Goal: Transaction & Acquisition: Obtain resource

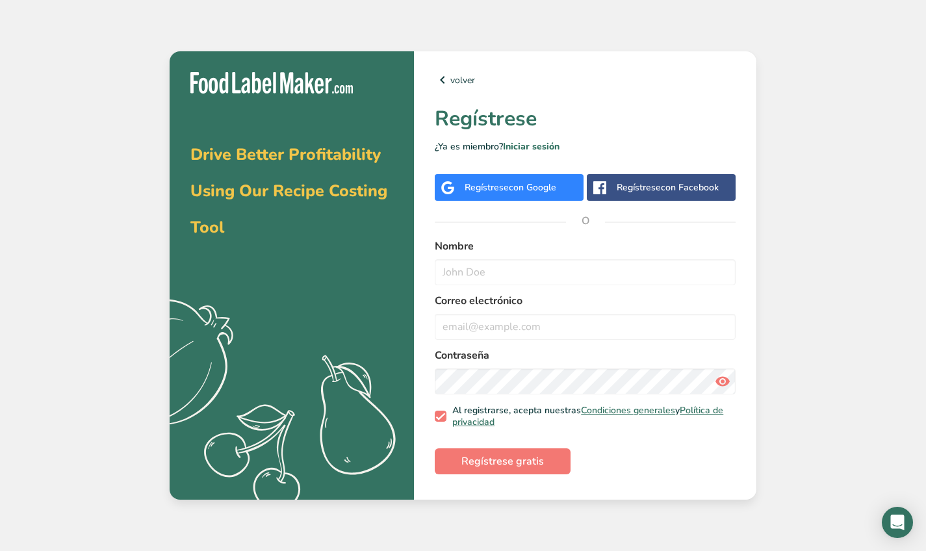
click at [521, 186] on span "con Google" at bounding box center [532, 187] width 47 height 12
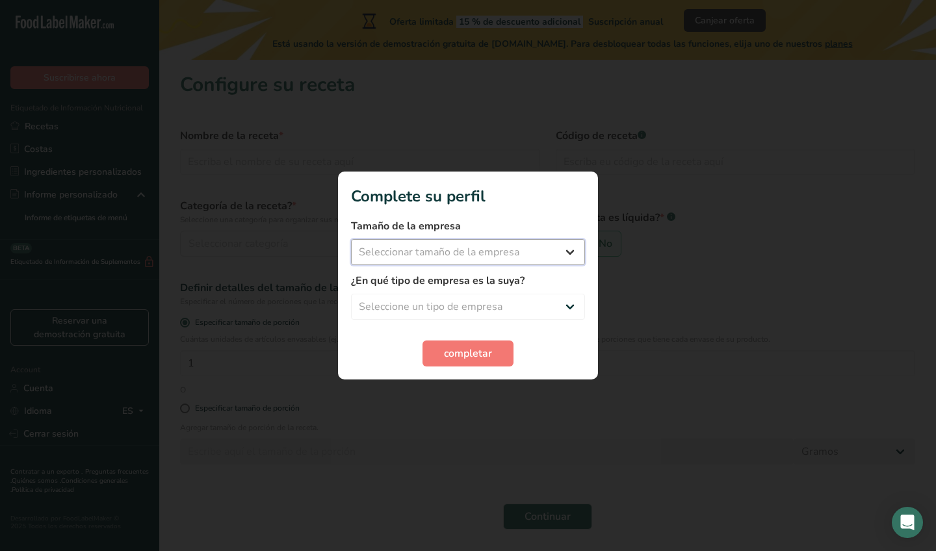
select select "1"
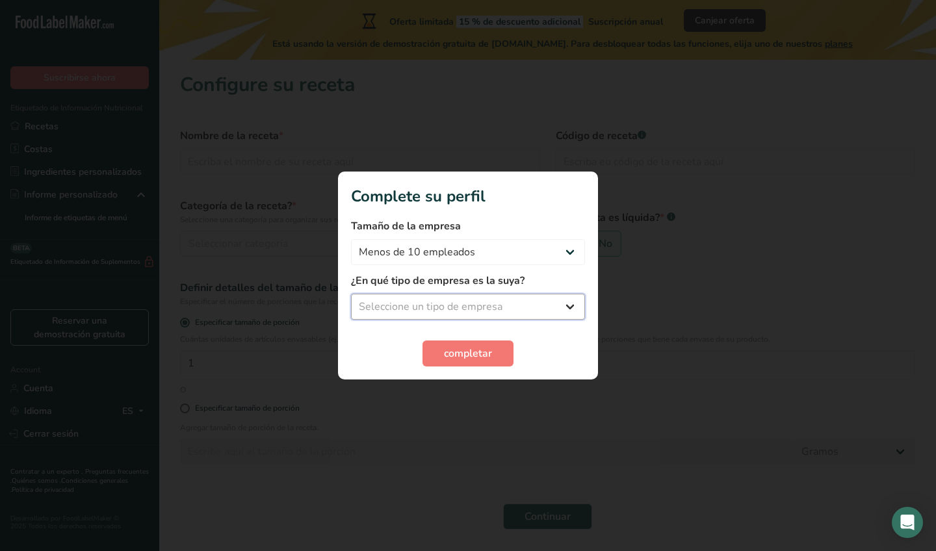
select select "8"
click at [439, 357] on button "completar" at bounding box center [467, 354] width 91 height 26
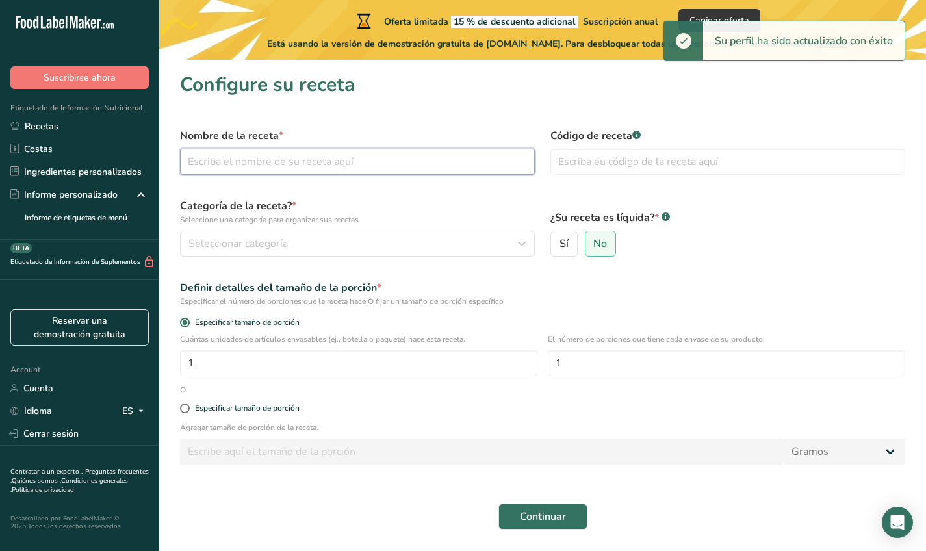
click at [396, 161] on input "text" at bounding box center [357, 162] width 355 height 26
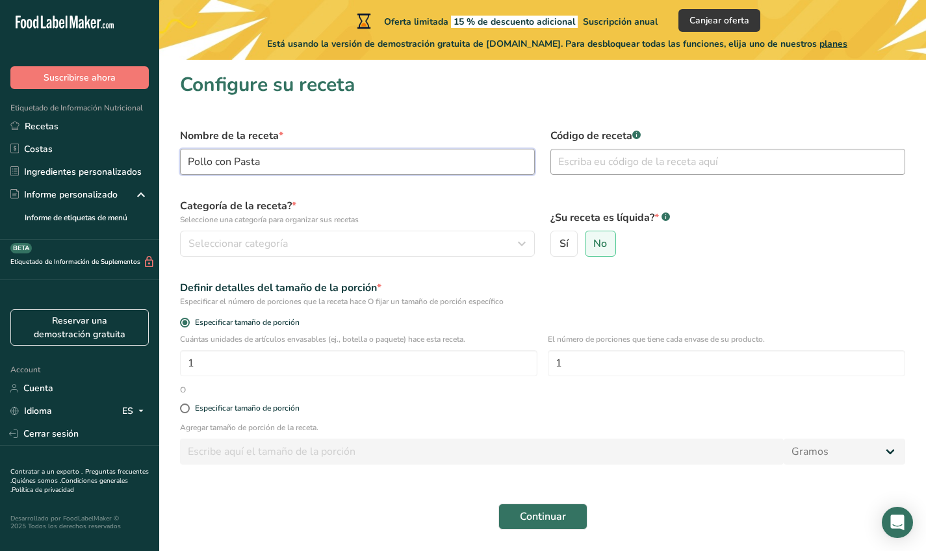
type input "Pollo con Pasta"
click at [662, 157] on input "text" at bounding box center [727, 162] width 355 height 26
type input "001"
click at [377, 241] on div "Seleccionar categoría" at bounding box center [353, 244] width 330 height 16
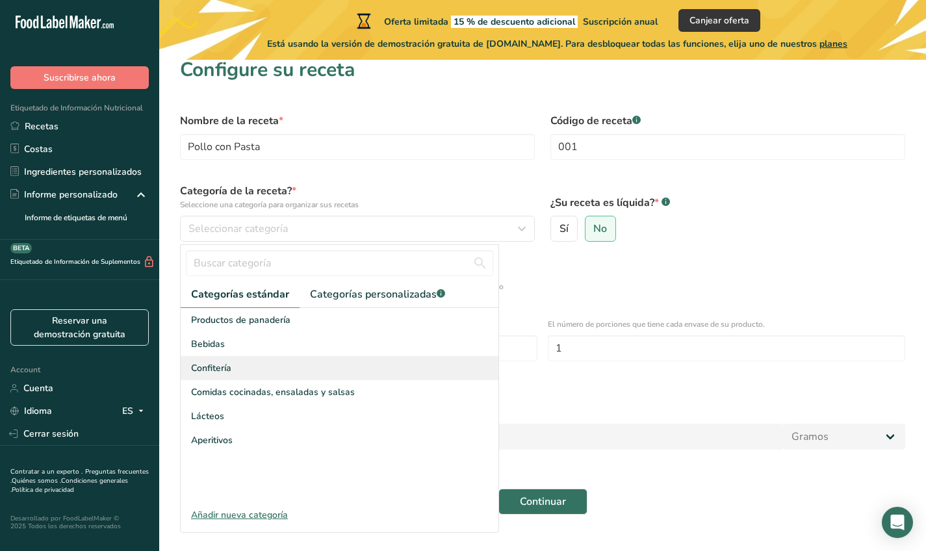
scroll to position [16, 0]
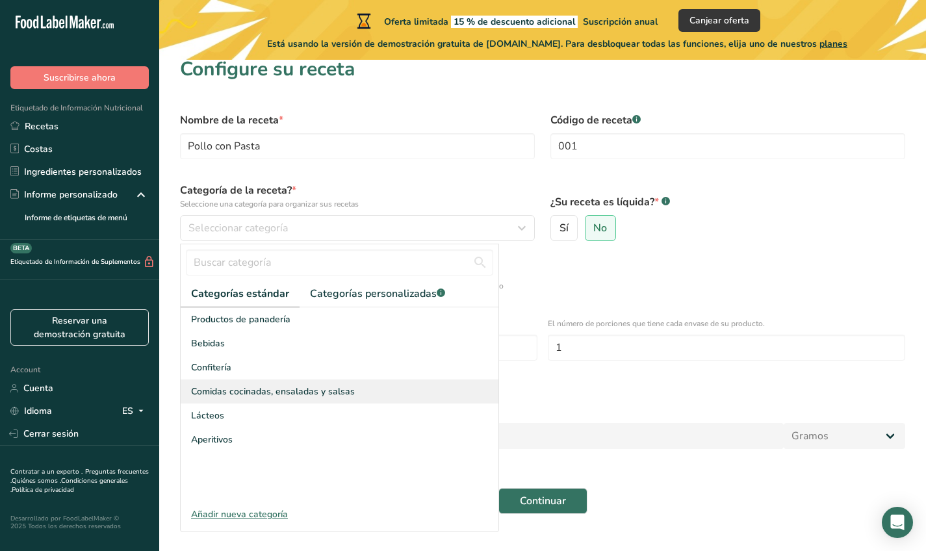
click at [325, 390] on span "Comidas cocinadas, ensaladas y salsas" at bounding box center [273, 392] width 164 height 14
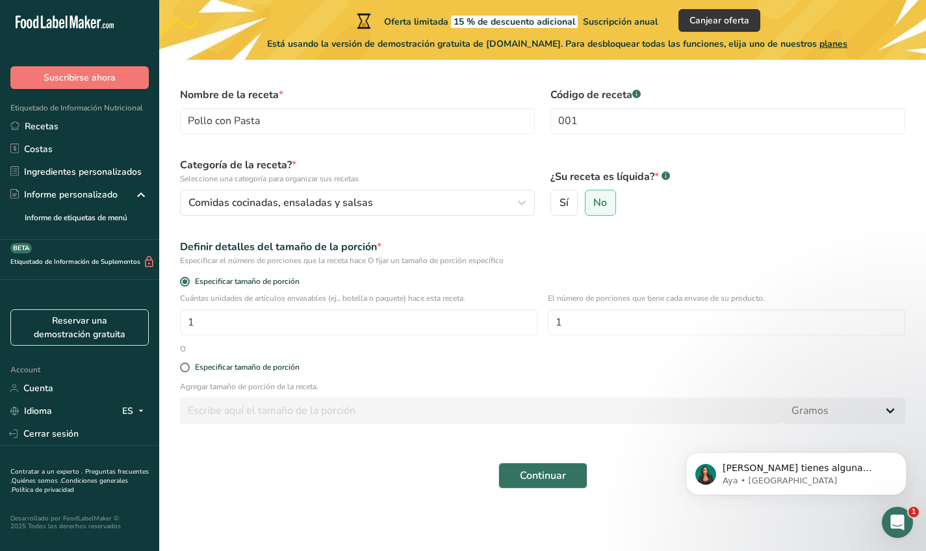
scroll to position [41, 0]
click at [184, 365] on span at bounding box center [185, 368] width 10 height 10
click at [184, 365] on input "Especificar tamaño de porción" at bounding box center [184, 367] width 8 height 8
radio input "true"
radio input "false"
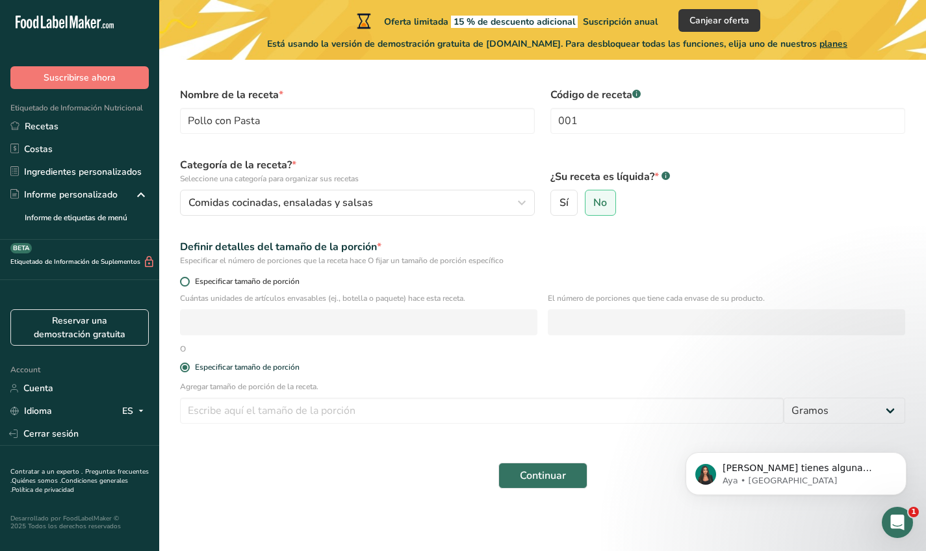
click at [183, 284] on span at bounding box center [185, 282] width 10 height 10
click at [183, 284] on input "Especificar tamaño de porción" at bounding box center [184, 282] width 8 height 8
radio input "true"
radio input "false"
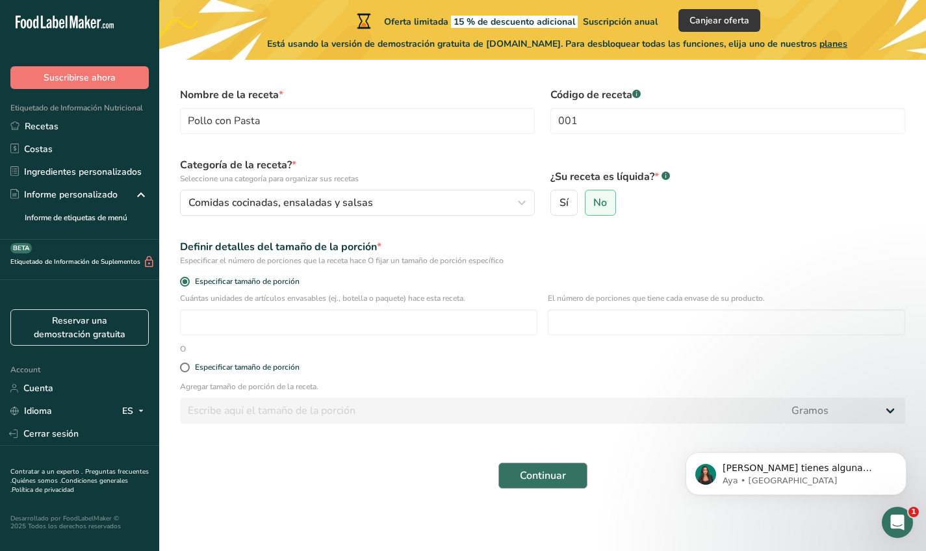
click at [567, 465] on button "Continuar" at bounding box center [542, 476] width 89 height 26
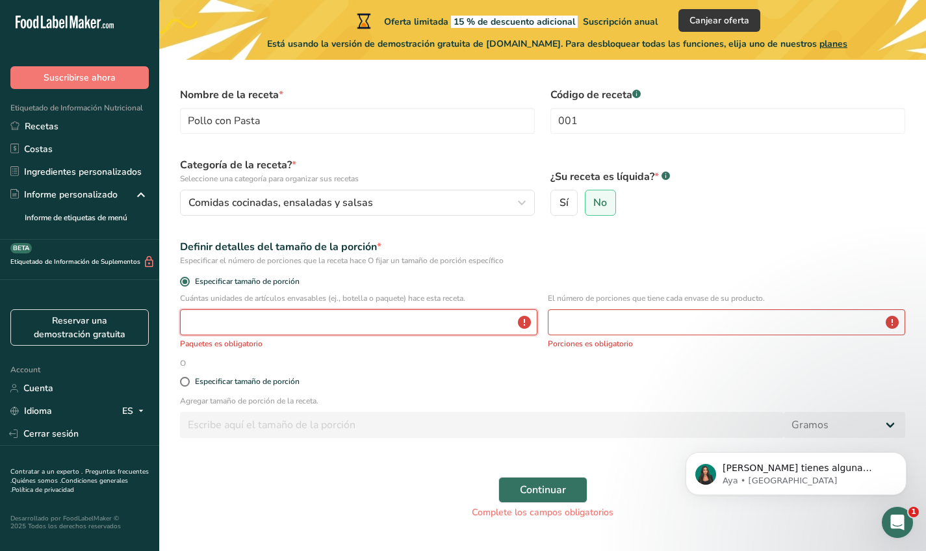
click at [324, 311] on input "number" at bounding box center [358, 322] width 357 height 26
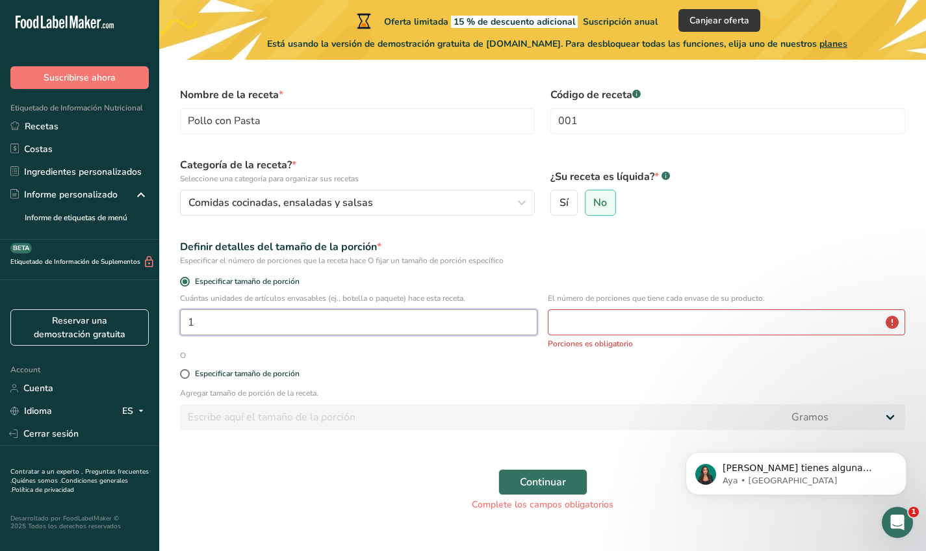
type input "1"
click at [610, 313] on input "number" at bounding box center [726, 322] width 357 height 26
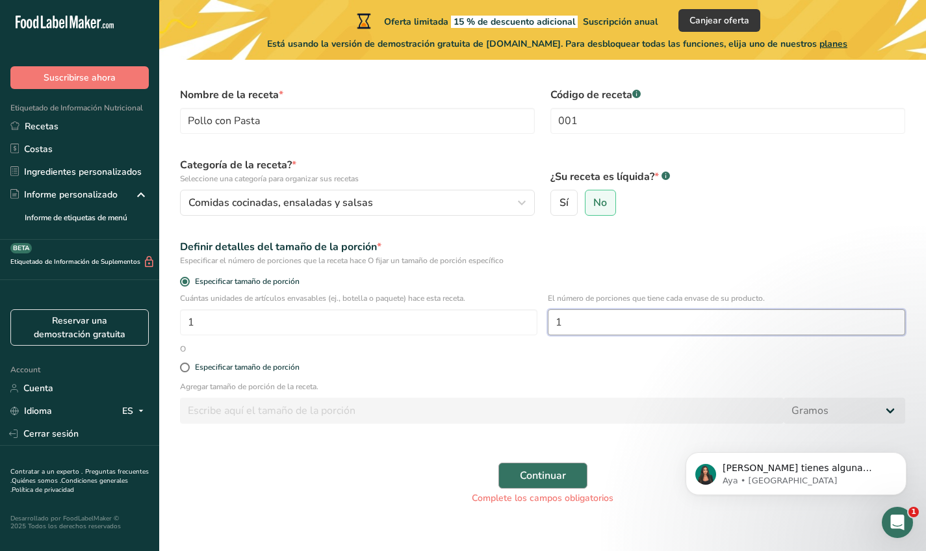
type input "1"
click at [533, 480] on span "Continuar" at bounding box center [543, 476] width 46 height 16
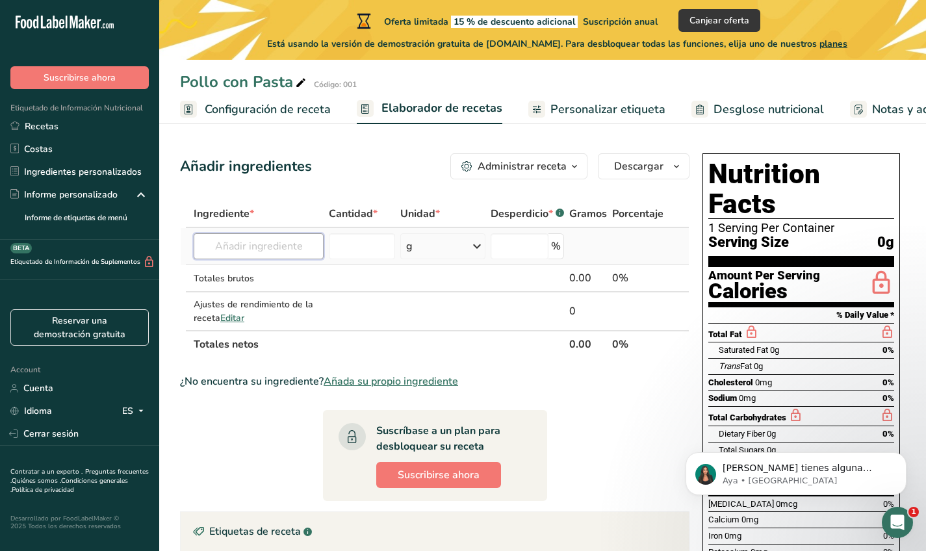
click at [251, 251] on input "text" at bounding box center [259, 246] width 130 height 26
click at [292, 256] on input "text" at bounding box center [259, 246] width 130 height 26
click at [293, 177] on div "Añadir ingredientes Administrar receta Eliminar receta Duplicar receta Escalar …" at bounding box center [435, 166] width 510 height 26
click at [285, 244] on input "text" at bounding box center [259, 246] width 130 height 26
type input "j"
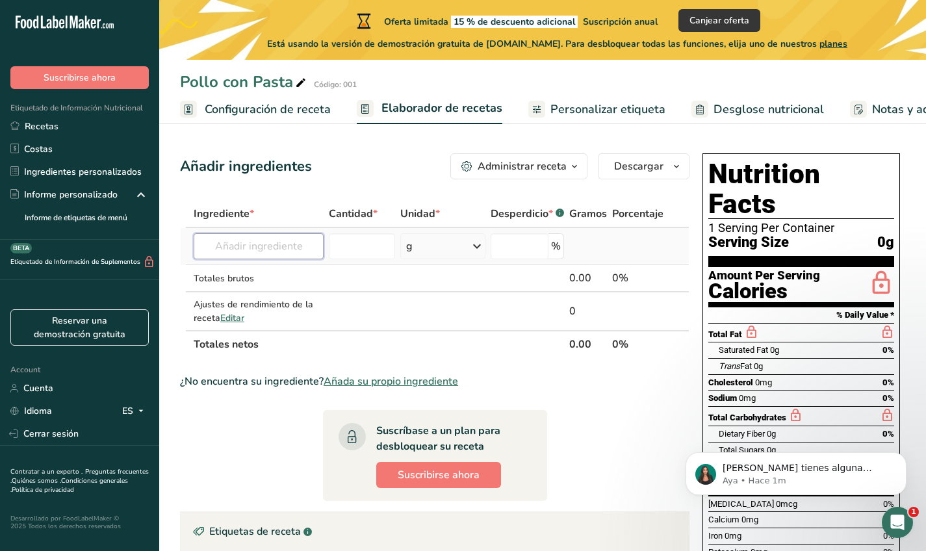
type input "j"
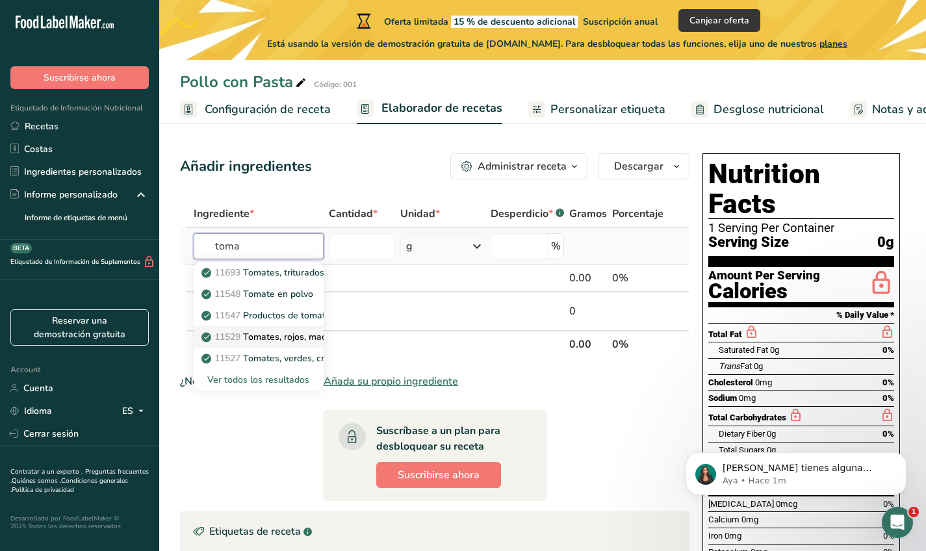
type input "toma"
click at [287, 333] on p "11529 Tomates, rojos, maduros, crudos, promedio durante todo el año" at bounding box center [355, 337] width 302 height 14
type input "Tomatoes, red, ripe, raw, year round average"
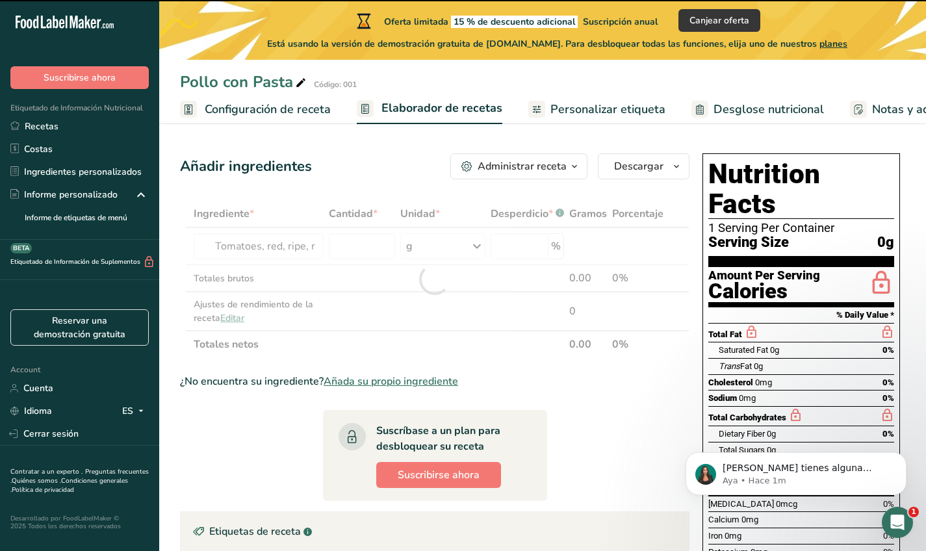
type input "0"
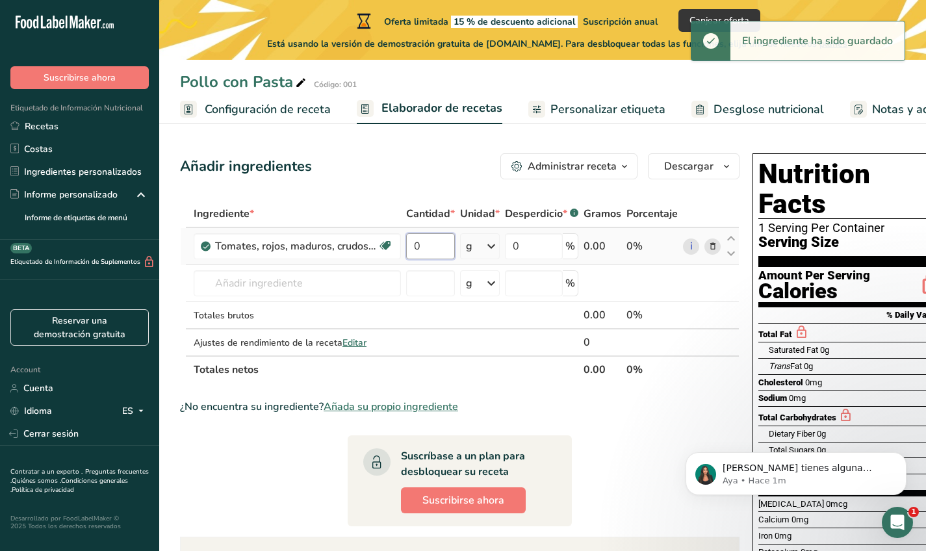
click at [443, 254] on input "0" at bounding box center [430, 246] width 49 height 26
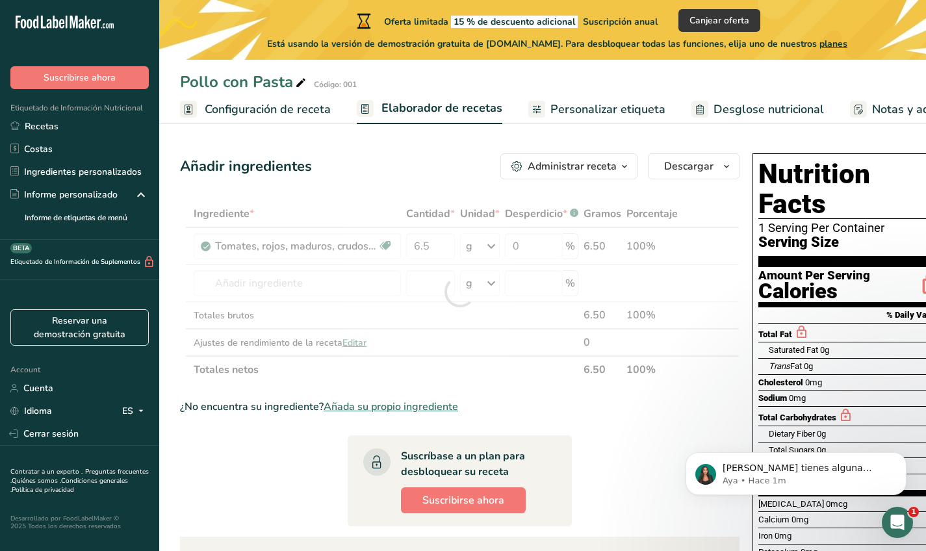
click at [464, 187] on div "Añadir ingredientes Administrar receta Eliminar receta Duplicar receta Escalar …" at bounding box center [463, 504] width 567 height 712
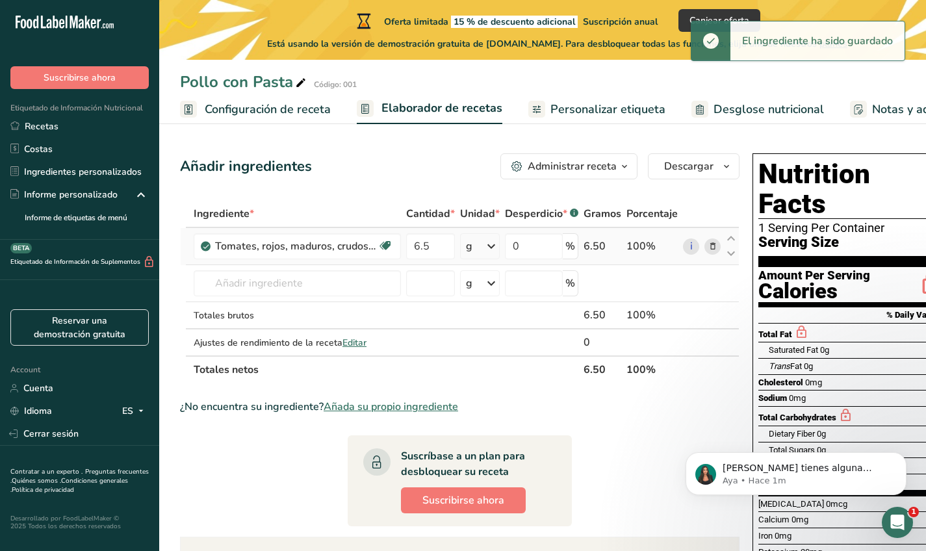
click at [474, 240] on div "g" at bounding box center [480, 246] width 40 height 26
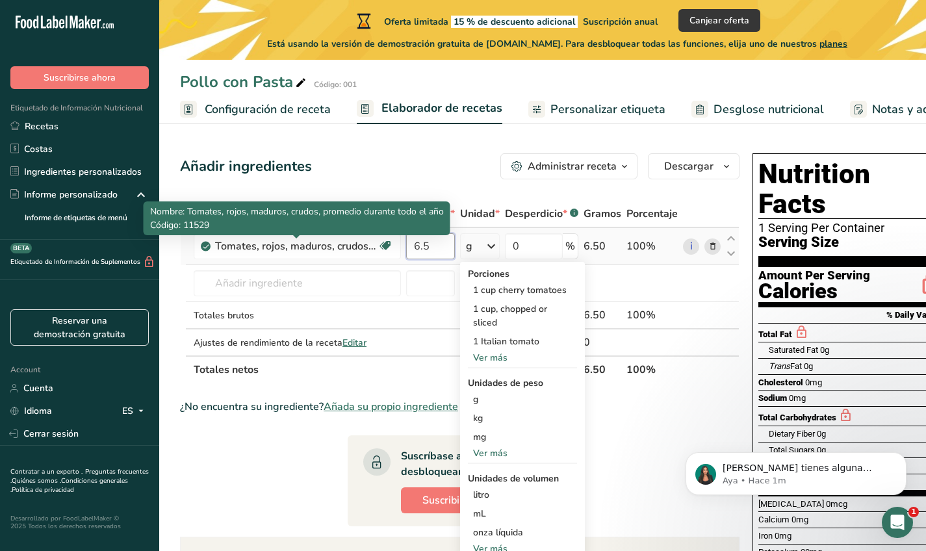
click at [442, 240] on input "6.5" at bounding box center [430, 246] width 49 height 26
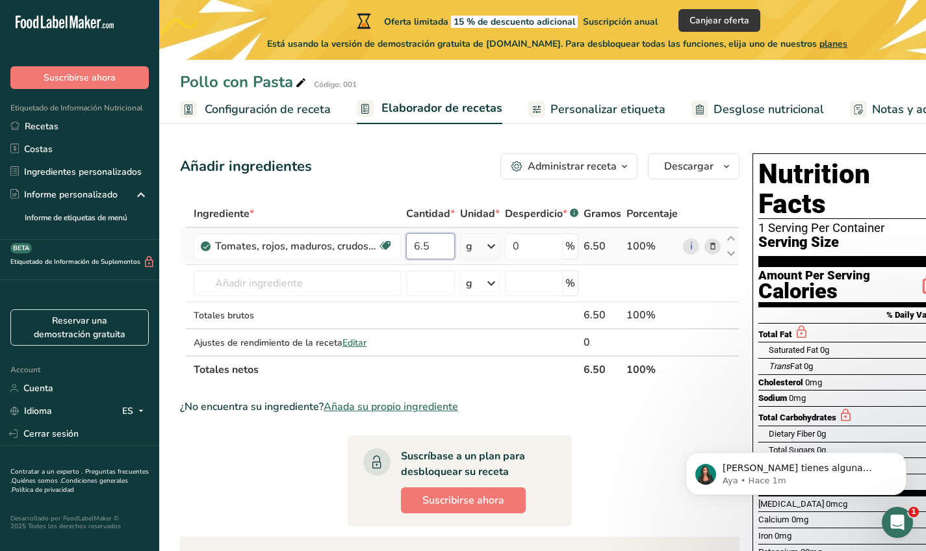
type input "6"
type input "0.5"
click at [481, 162] on div "Añadir ingredientes Administrar receta Eliminar receta Duplicar receta Escalar …" at bounding box center [460, 166] width 560 height 26
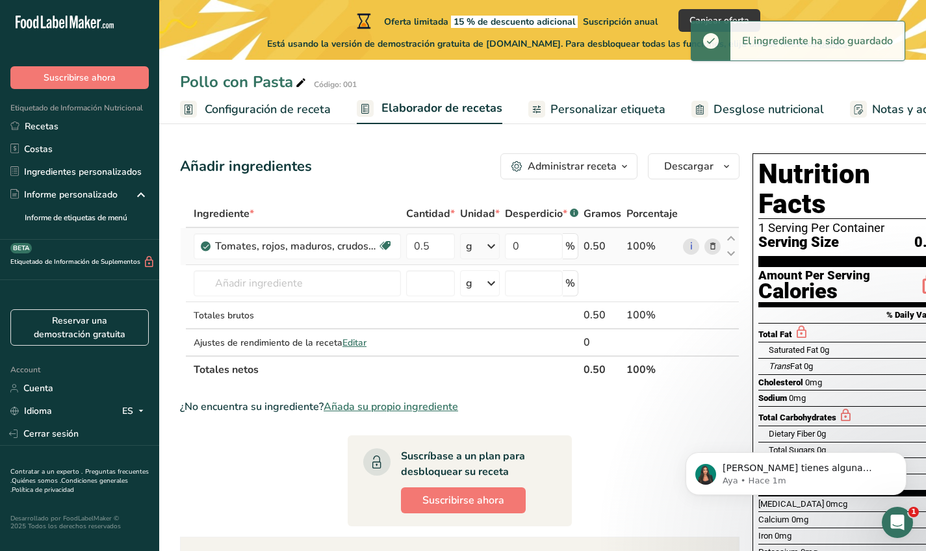
click at [491, 243] on icon at bounding box center [492, 246] width 16 height 23
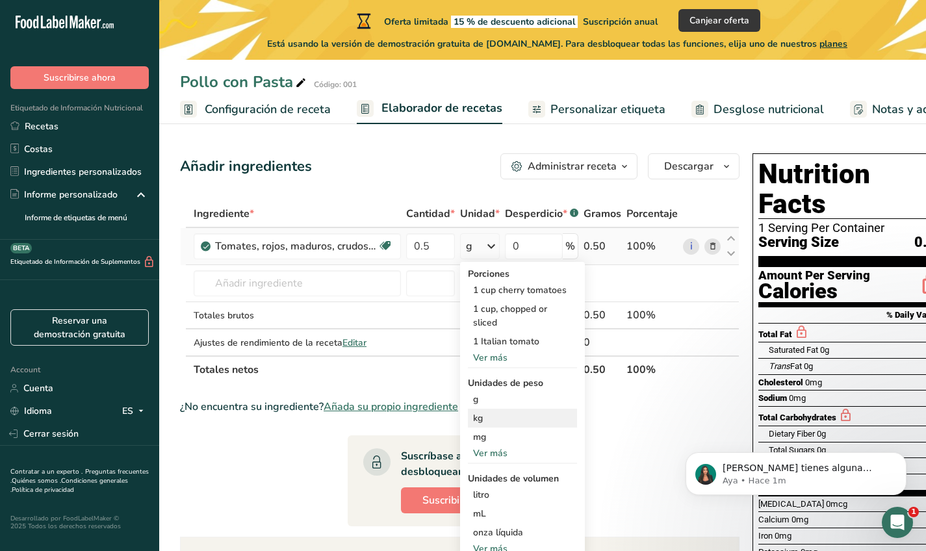
click at [500, 414] on div "kg" at bounding box center [522, 418] width 109 height 19
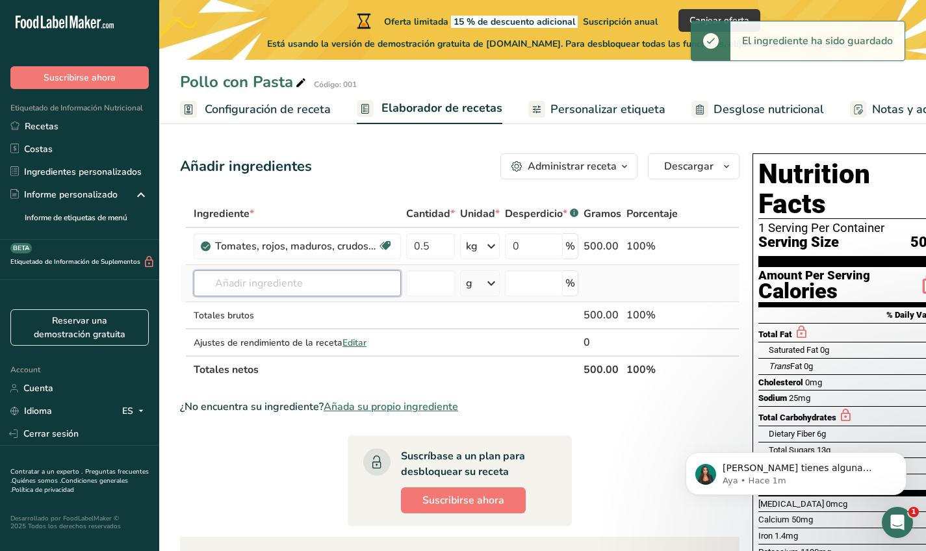
click at [396, 285] on input "text" at bounding box center [297, 283] width 207 height 26
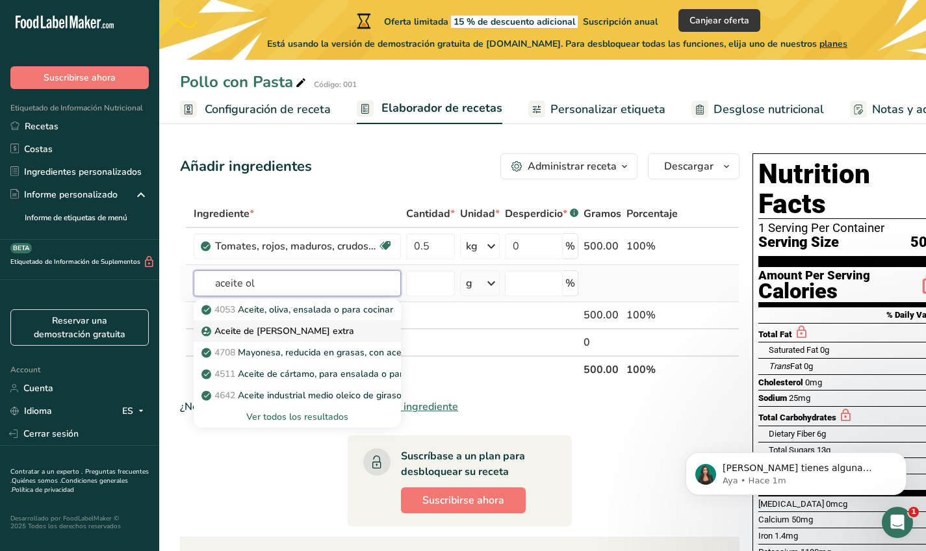
type input "aceite ol"
click at [362, 333] on div "Aceite de oliva virgen extra" at bounding box center [287, 331] width 166 height 14
type input "Extra Virgin Olive Oil"
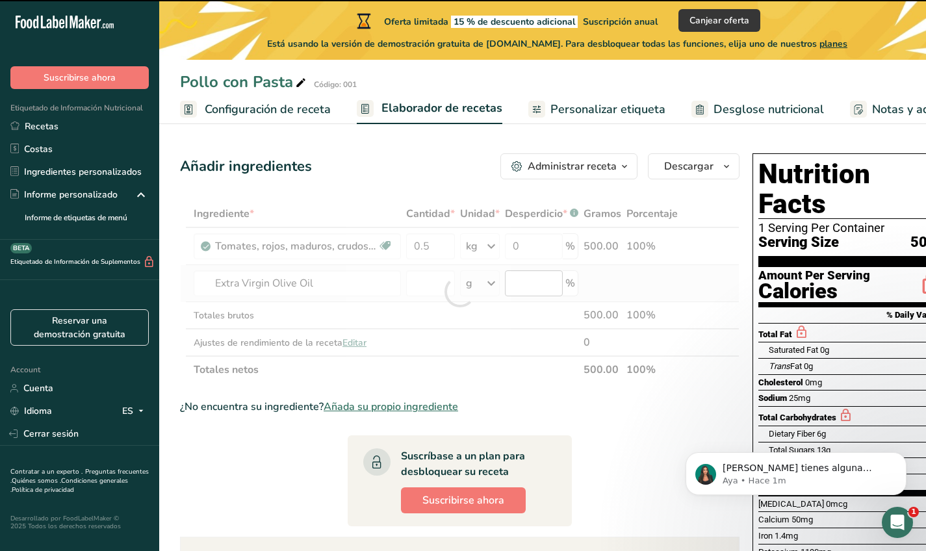
type input "0"
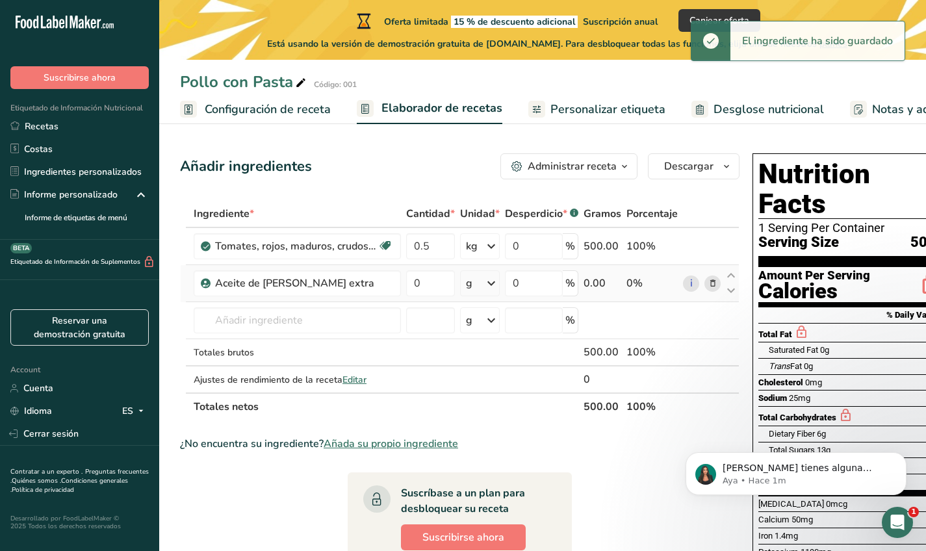
click at [487, 285] on icon at bounding box center [492, 283] width 16 height 23
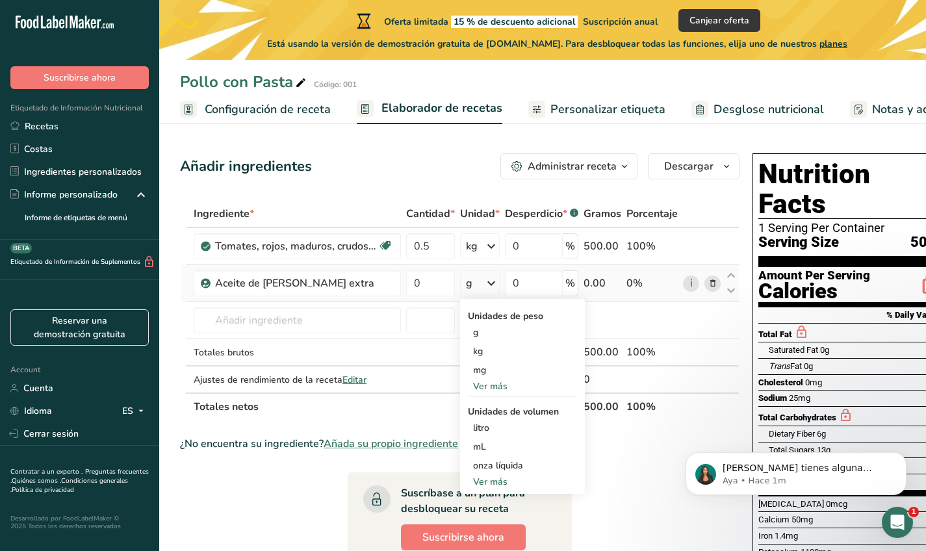
click at [504, 484] on div "Ver más" at bounding box center [522, 482] width 109 height 14
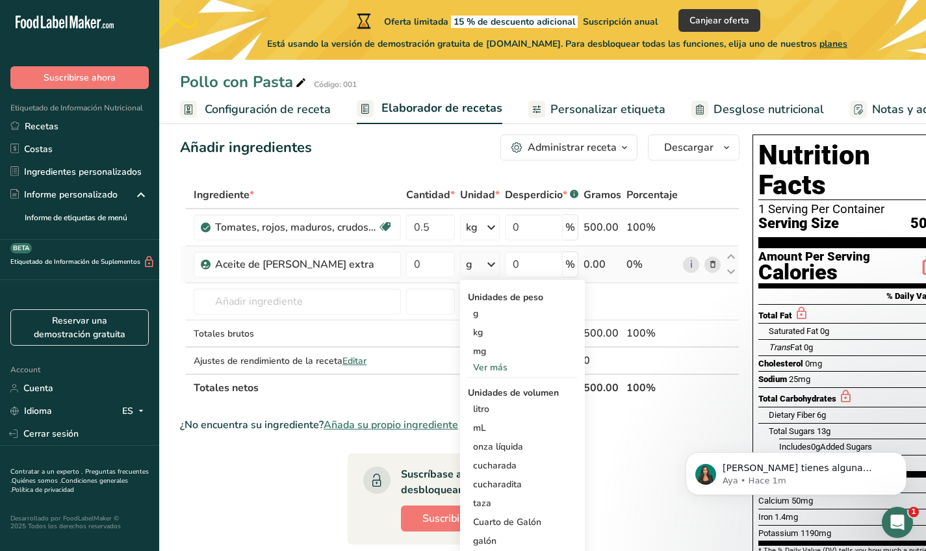
scroll to position [25, 0]
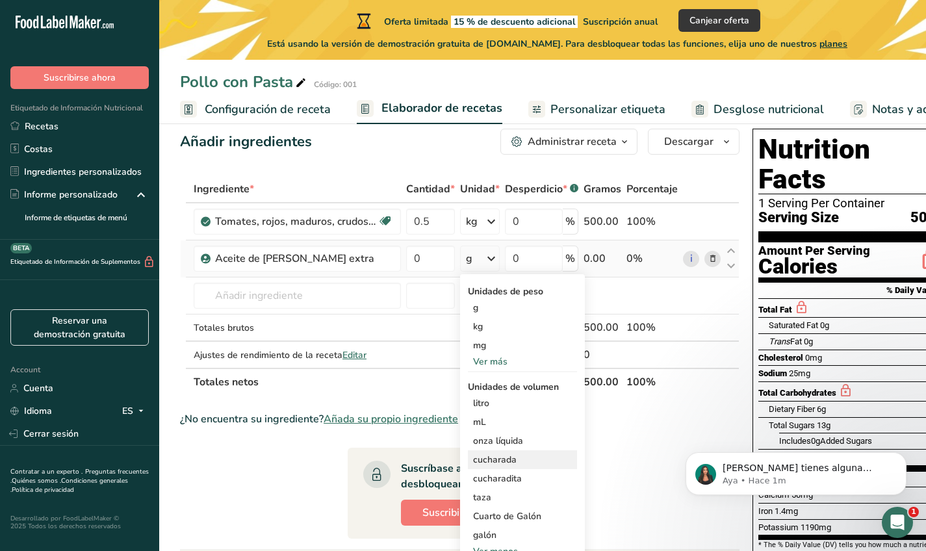
click at [504, 466] on div "cucharada" at bounding box center [522, 460] width 99 height 14
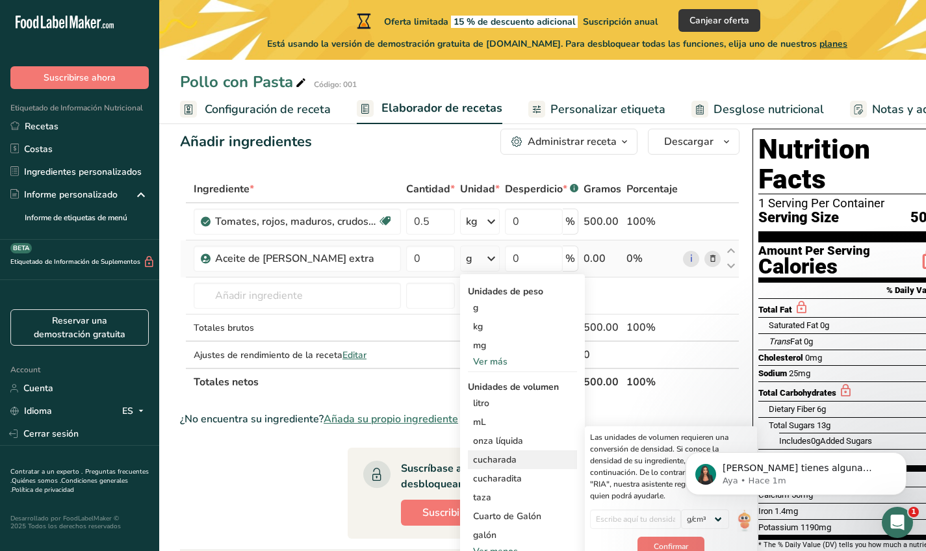
click at [482, 454] on div "cucharada" at bounding box center [522, 460] width 99 height 14
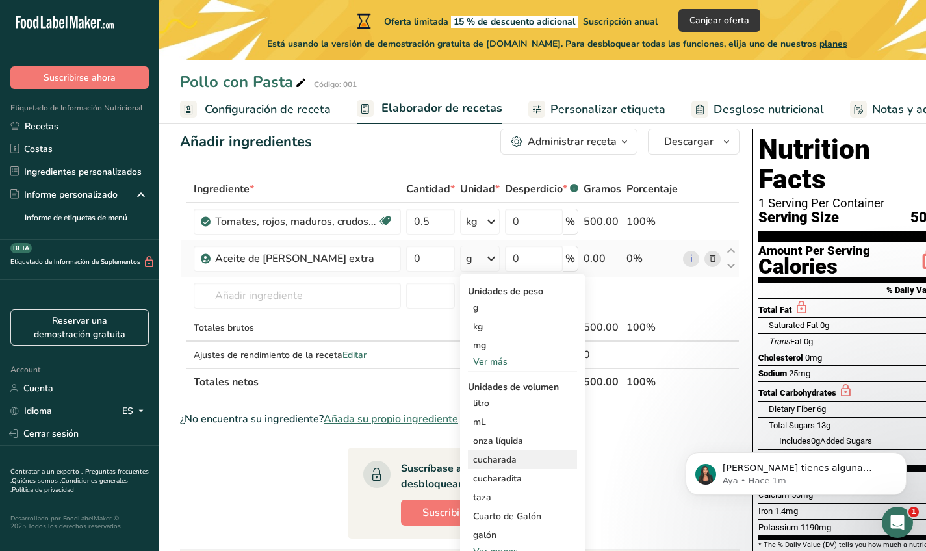
click at [491, 456] on div "cucharada" at bounding box center [522, 460] width 99 height 14
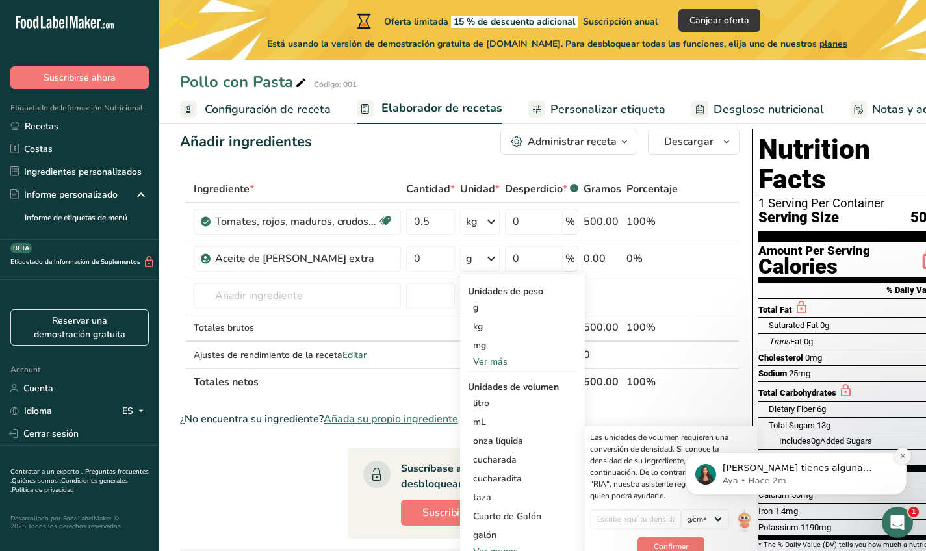
click at [900, 455] on icon "Dismiss notification" at bounding box center [903, 455] width 7 height 7
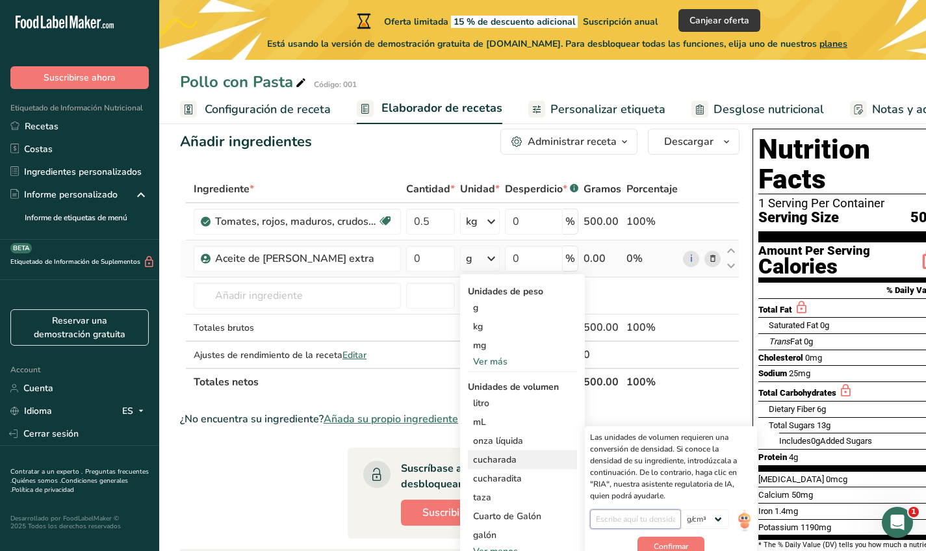
click at [645, 516] on input "number" at bounding box center [636, 519] width 92 height 19
click at [669, 549] on span "Confirmar" at bounding box center [671, 547] width 34 height 12
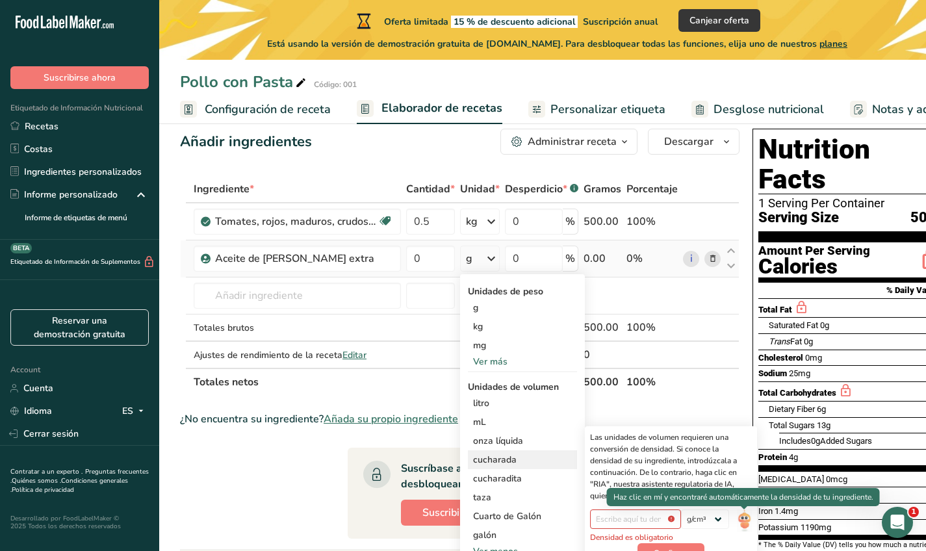
click at [745, 518] on img at bounding box center [744, 521] width 14 height 23
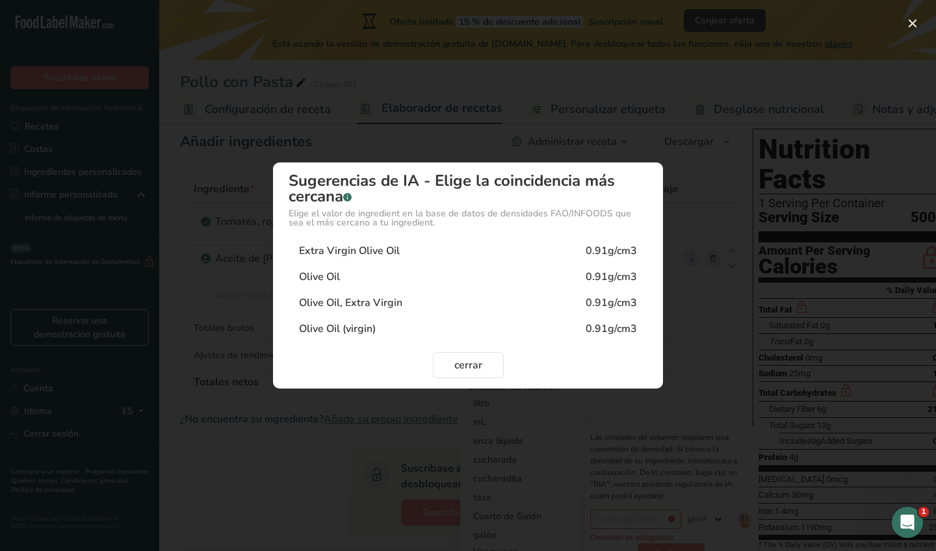
click at [511, 257] on div "Extra Virgin Olive Oil 0.91g/cm3" at bounding box center [468, 251] width 359 height 26
type input "0.91"
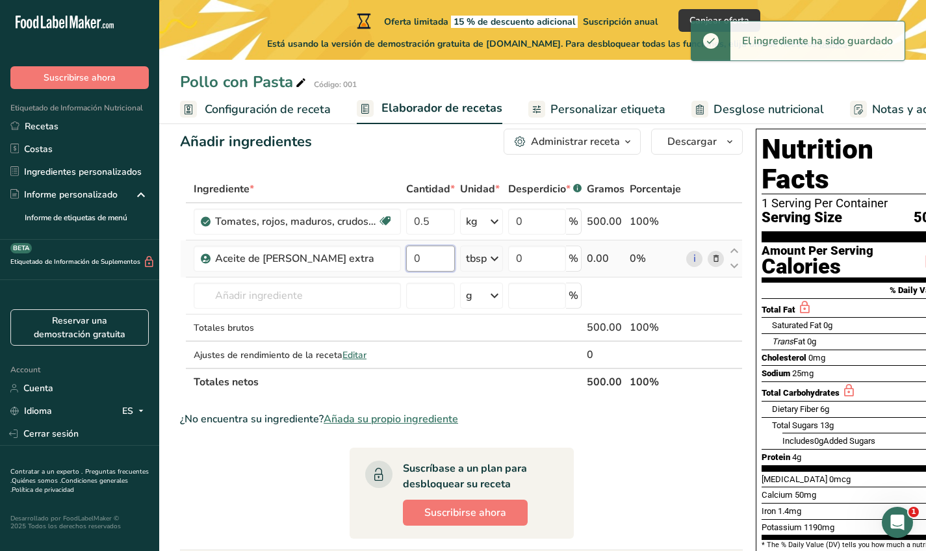
click at [428, 255] on input "0" at bounding box center [430, 259] width 49 height 26
click at [493, 252] on div "Ingrediente * Cantidad * Unidad * Desperdicio * .a-a{fill:#347362;}.b-a{fill:#f…" at bounding box center [461, 285] width 563 height 220
click at [456, 257] on td "0" at bounding box center [431, 258] width 54 height 37
click at [435, 257] on input "0" at bounding box center [430, 259] width 49 height 26
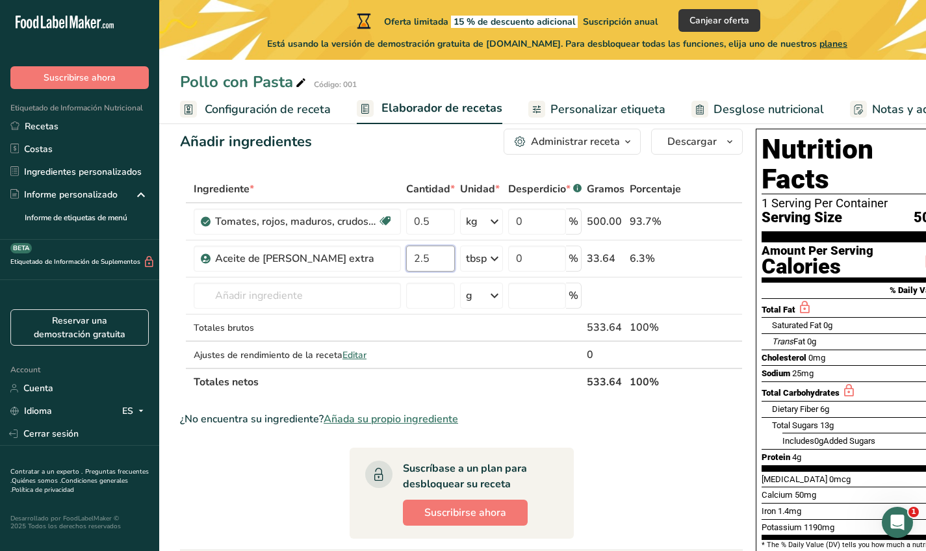
type input "2.5"
click at [476, 370] on div "Ingrediente * Cantidad * Unidad * Desperdicio * .a-a{fill:#347362;}.b-a{fill:#f…" at bounding box center [461, 285] width 563 height 220
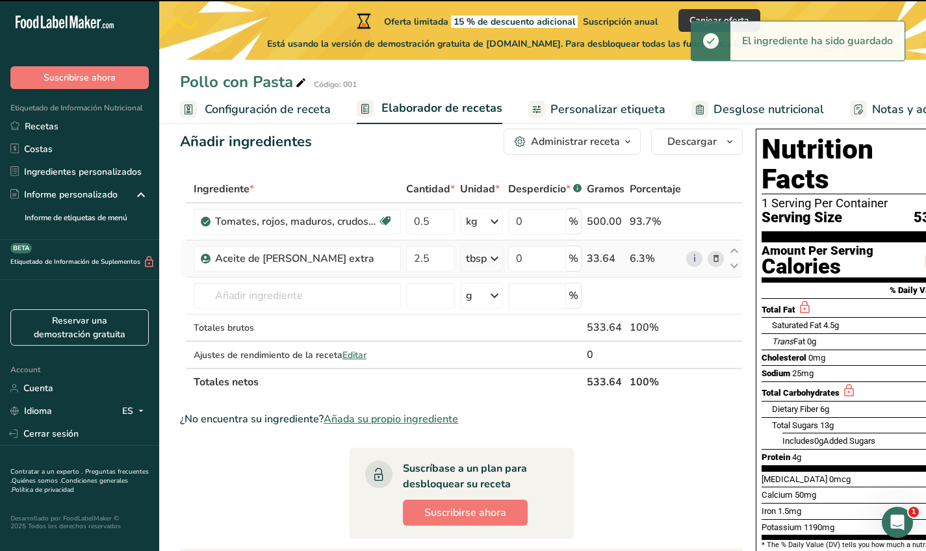
click at [495, 259] on icon at bounding box center [495, 258] width 16 height 23
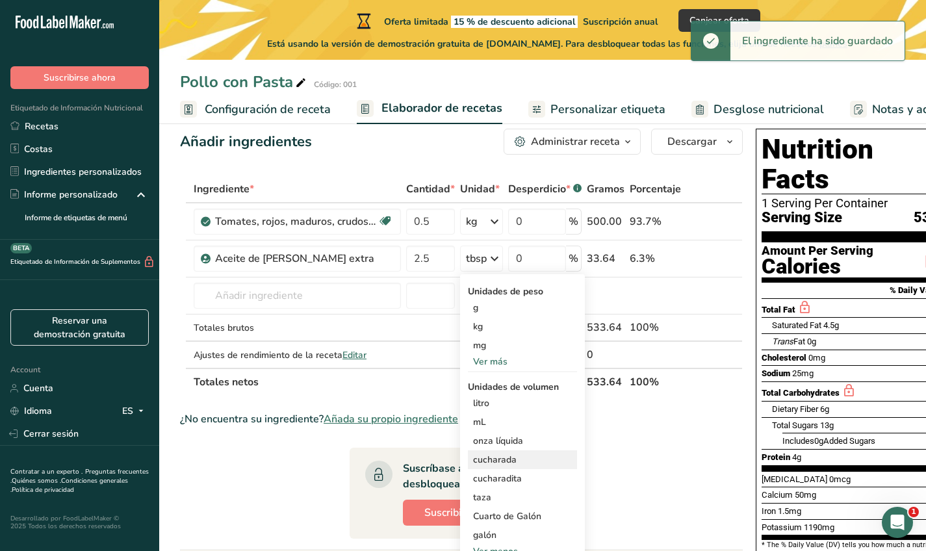
click at [512, 458] on div "cucharada" at bounding box center [522, 460] width 99 height 14
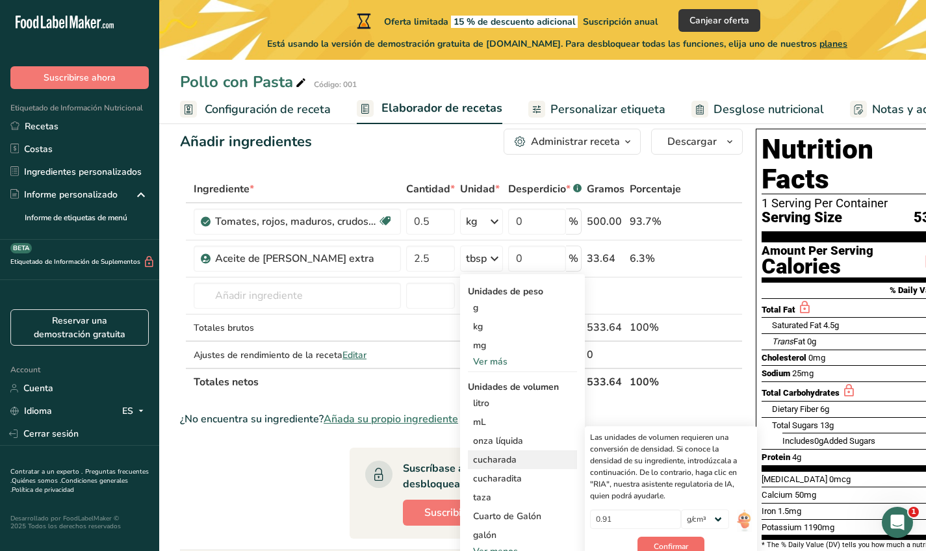
click at [664, 545] on span "Confirmar" at bounding box center [671, 547] width 34 height 12
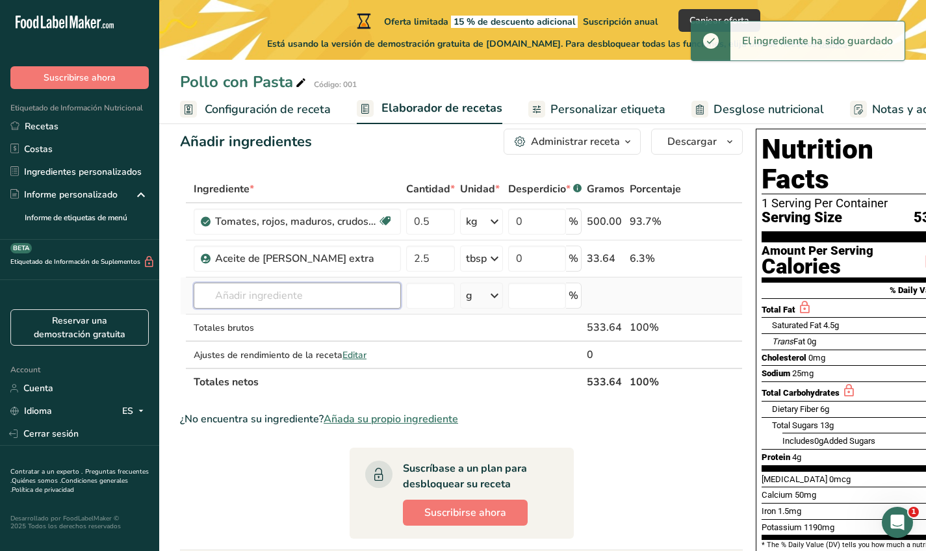
click at [319, 293] on input "text" at bounding box center [297, 296] width 207 height 26
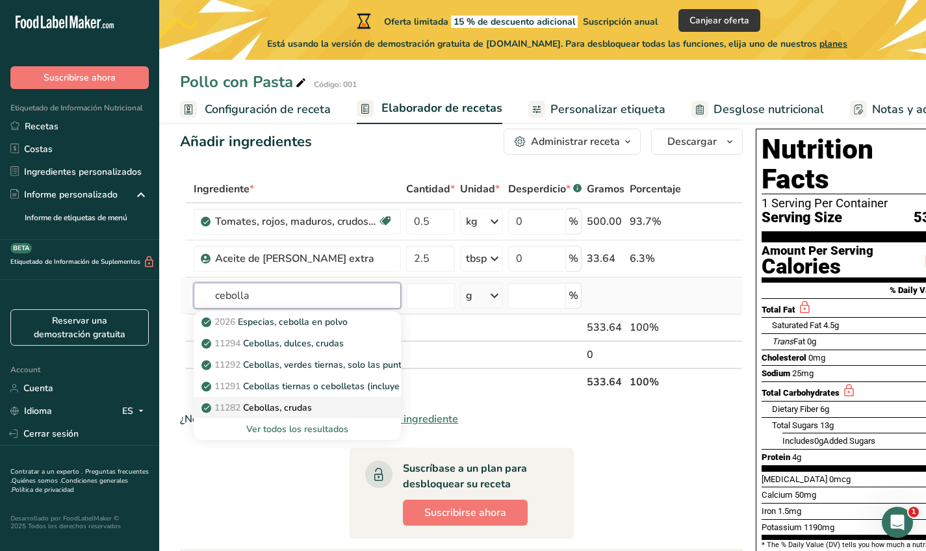
type input "cebolla"
click at [298, 412] on p "11282 Cebollas, crudas" at bounding box center [258, 408] width 108 height 14
type input "Onions, raw"
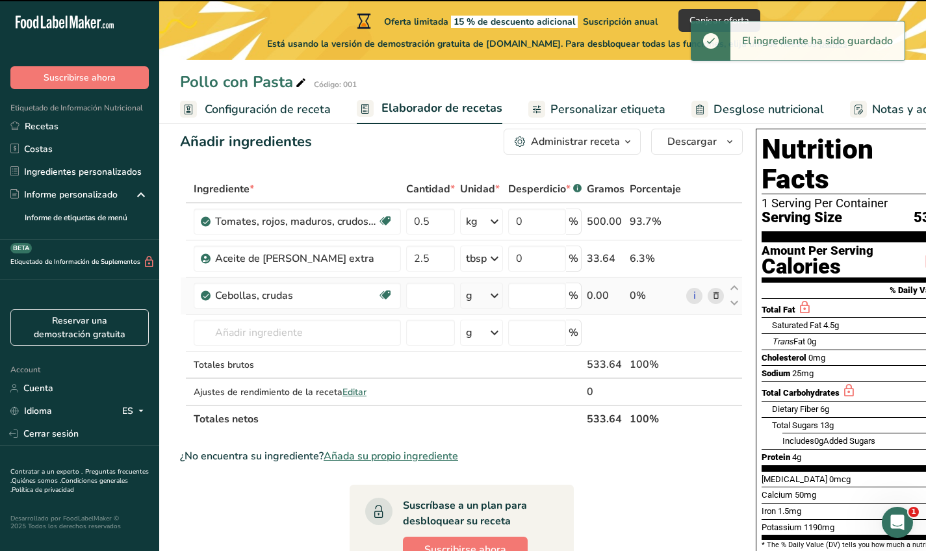
type input "0"
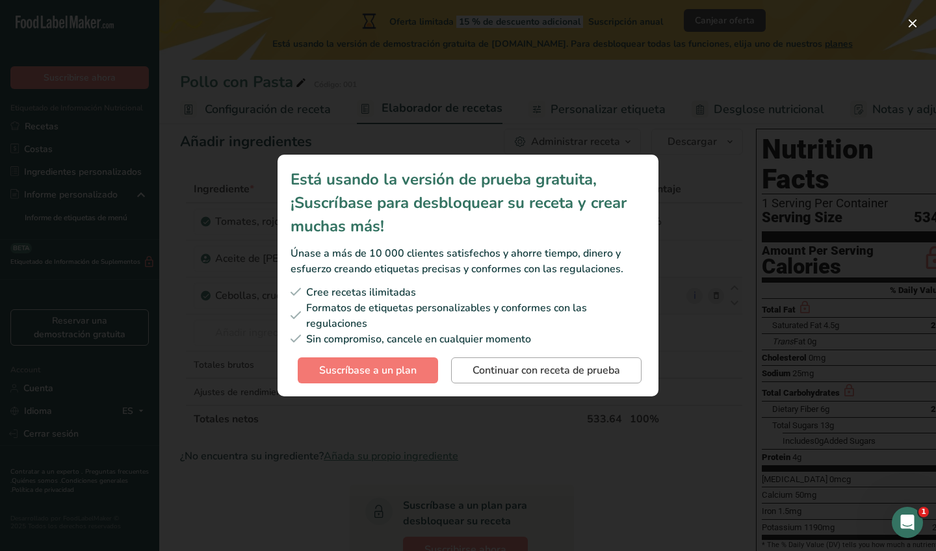
click at [559, 376] on span "Continuar con receta de prueba" at bounding box center [547, 371] width 148 height 16
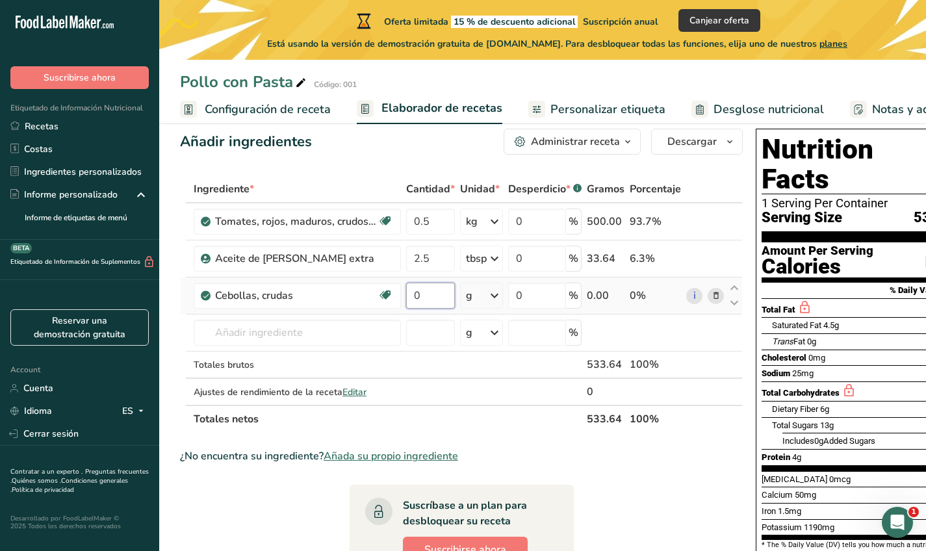
click at [440, 302] on input "0" at bounding box center [430, 296] width 49 height 26
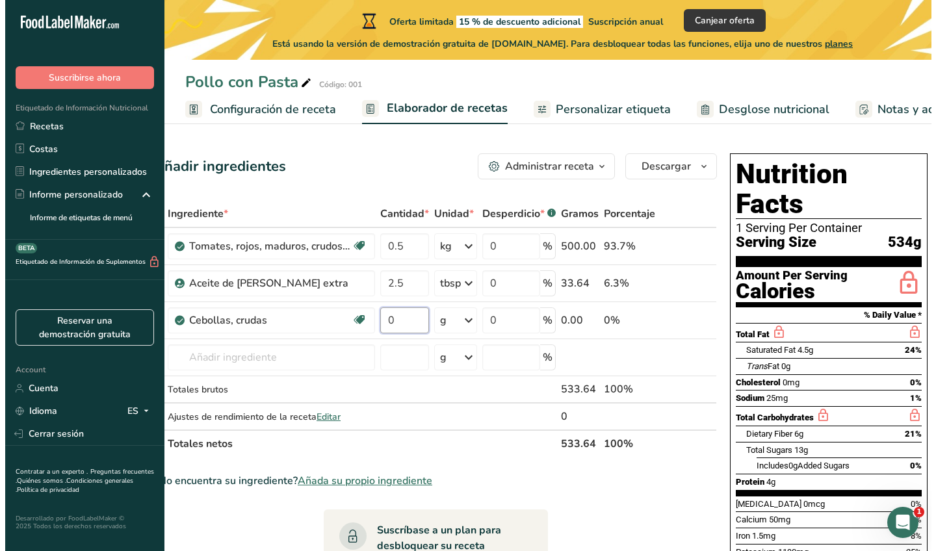
scroll to position [0, 0]
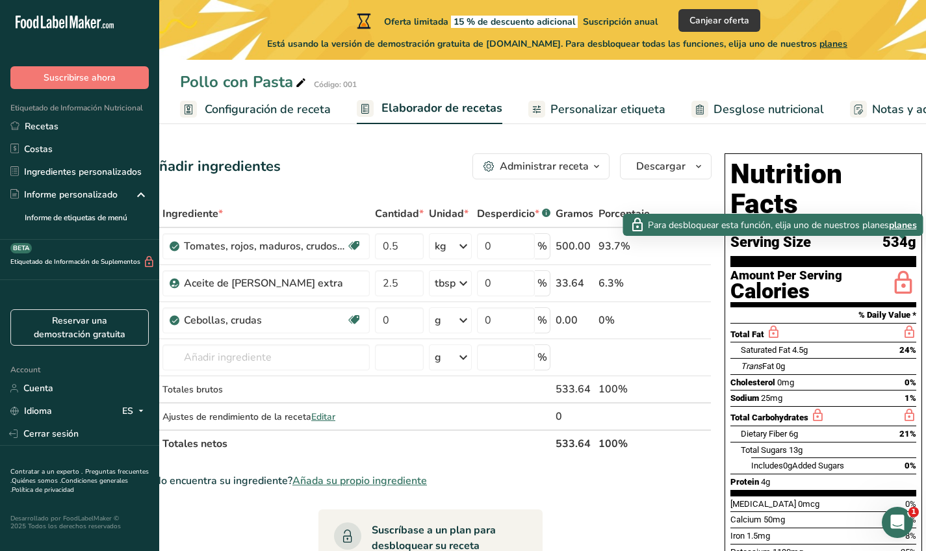
click at [905, 226] on span "planes" at bounding box center [903, 225] width 28 height 14
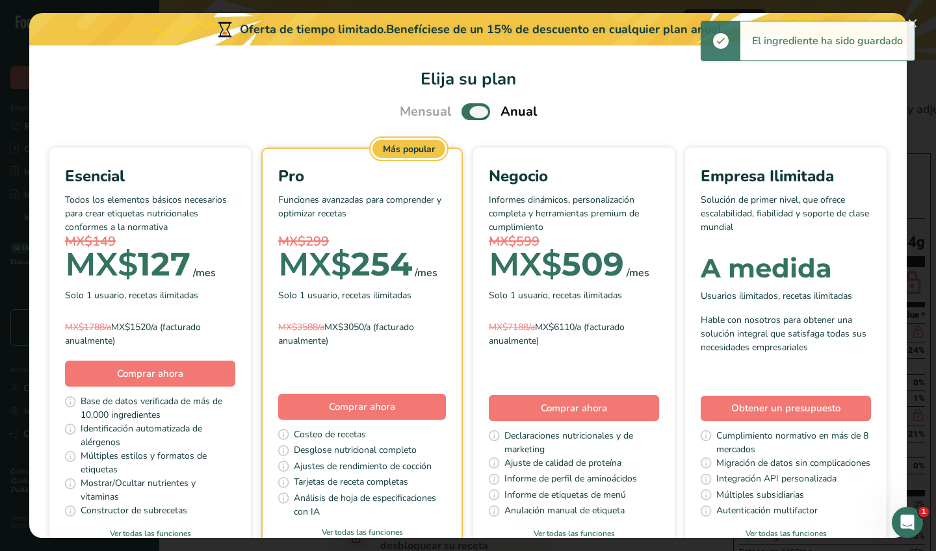
click at [473, 109] on span "Pick Your Pricing Plan Modal" at bounding box center [475, 111] width 29 height 16
click at [470, 109] on input "Pick Your Pricing Plan Modal" at bounding box center [465, 112] width 8 height 8
checkbox input "false"
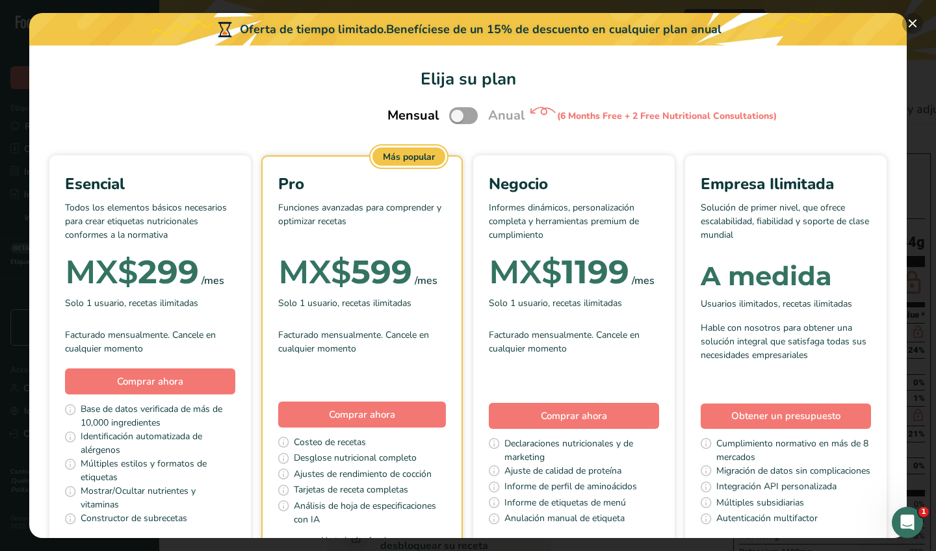
click at [913, 23] on button "Pick Your Pricing Plan Modal" at bounding box center [912, 23] width 21 height 21
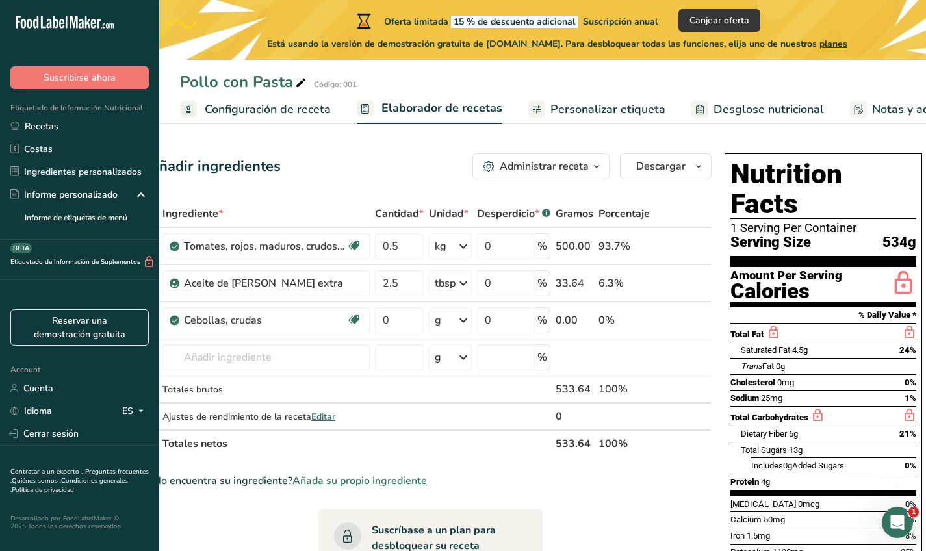
click at [244, 187] on div "Añadir ingredientes Administrar receta Eliminar receta Duplicar receta Escalar …" at bounding box center [434, 554] width 571 height 812
click at [408, 326] on input "0" at bounding box center [399, 320] width 49 height 26
type input "50"
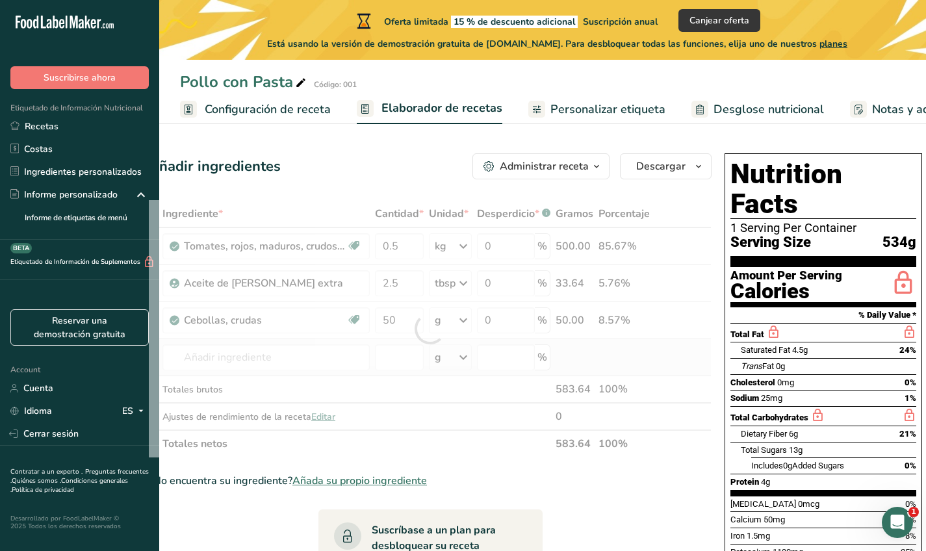
click at [596, 356] on div "Ingrediente * Cantidad * Unidad * Desperdicio * .a-a{fill:#347362;}.b-a{fill:#f…" at bounding box center [430, 328] width 563 height 257
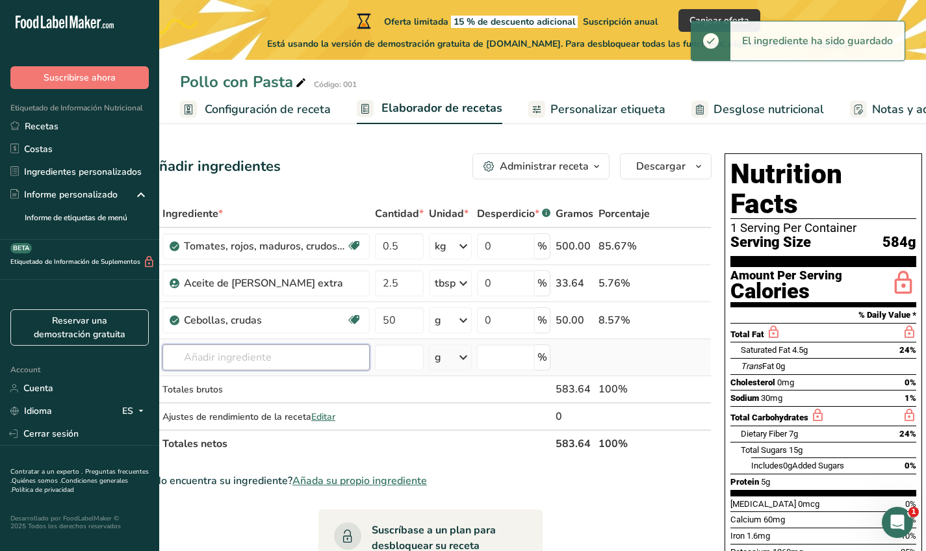
click at [330, 360] on input "text" at bounding box center [265, 357] width 207 height 26
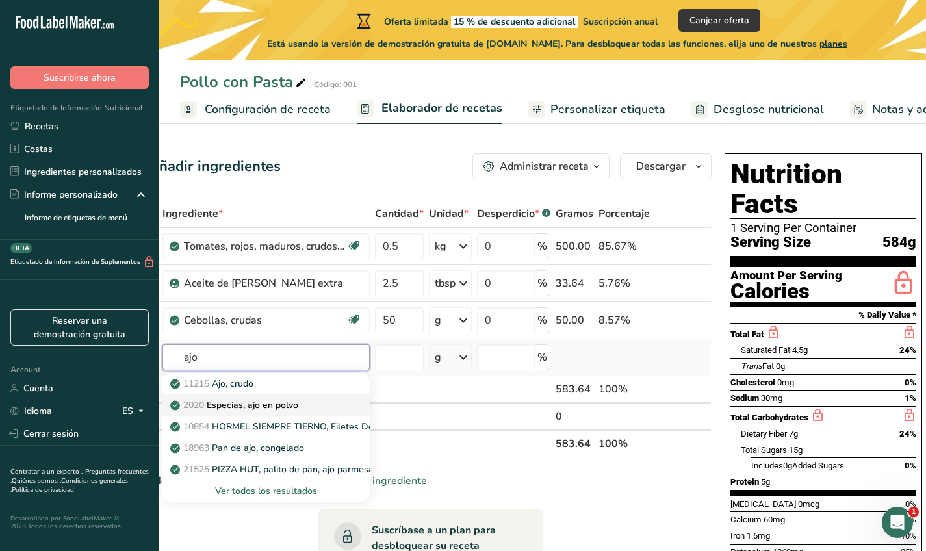
type input "ajo"
click at [331, 401] on div "2020 Especias, ajo en polvo" at bounding box center [256, 405] width 166 height 14
type input "Spices, garlic powder"
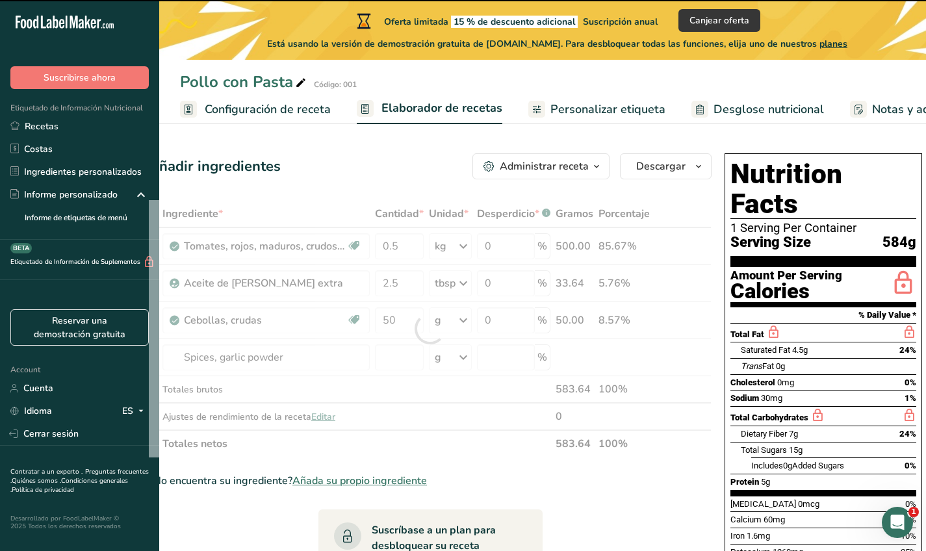
type input "0"
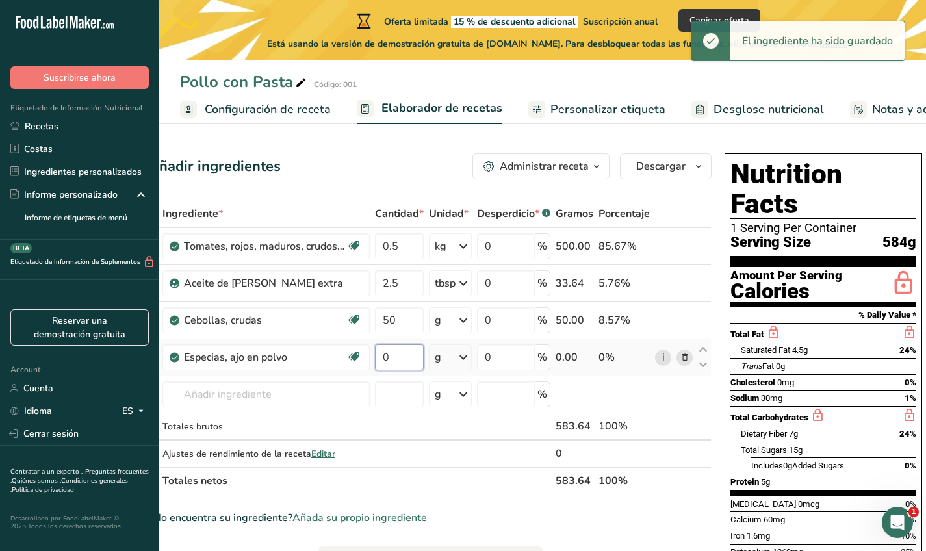
click at [402, 364] on input "0" at bounding box center [399, 357] width 49 height 26
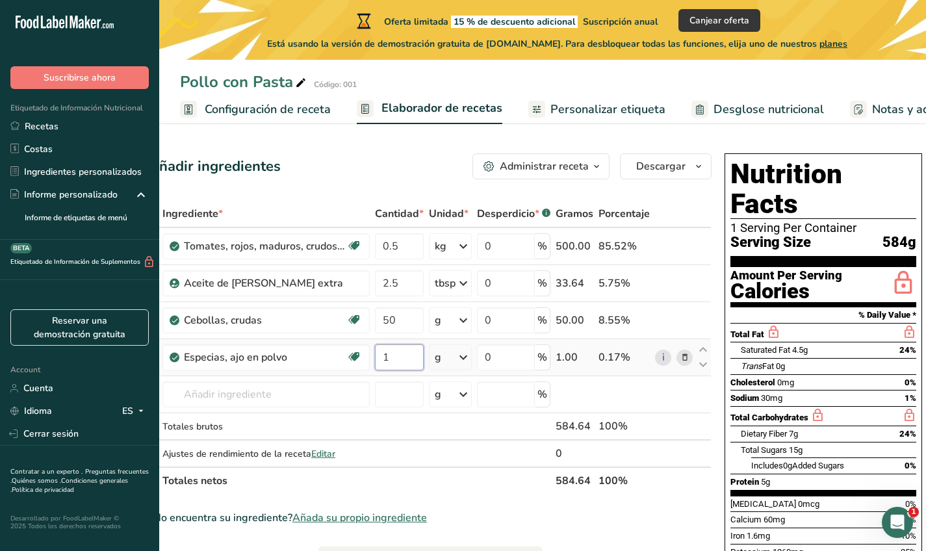
type input "1"
click at [442, 358] on div "Ingrediente * Cantidad * Unidad * Desperdicio * .a-a{fill:#347362;}.b-a{fill:#f…" at bounding box center [430, 347] width 563 height 294
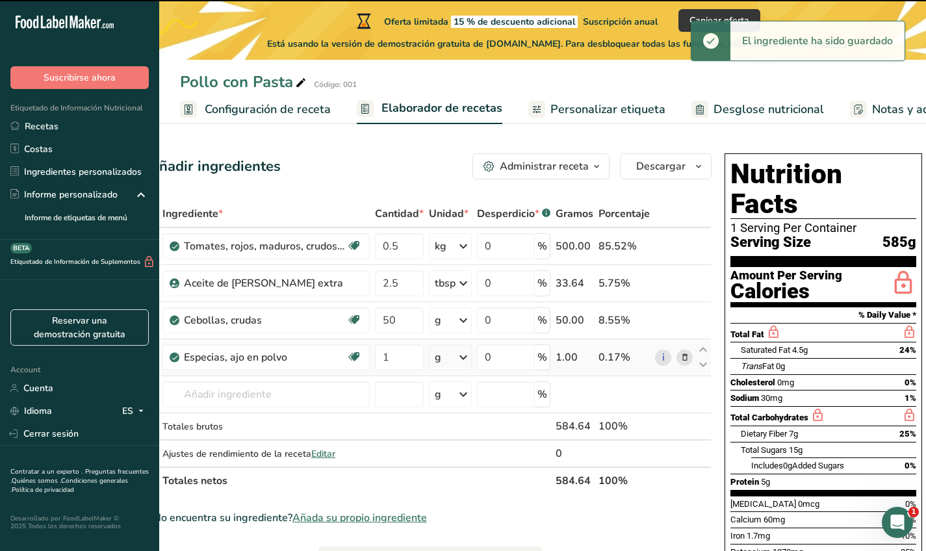
click at [457, 358] on icon at bounding box center [464, 357] width 16 height 23
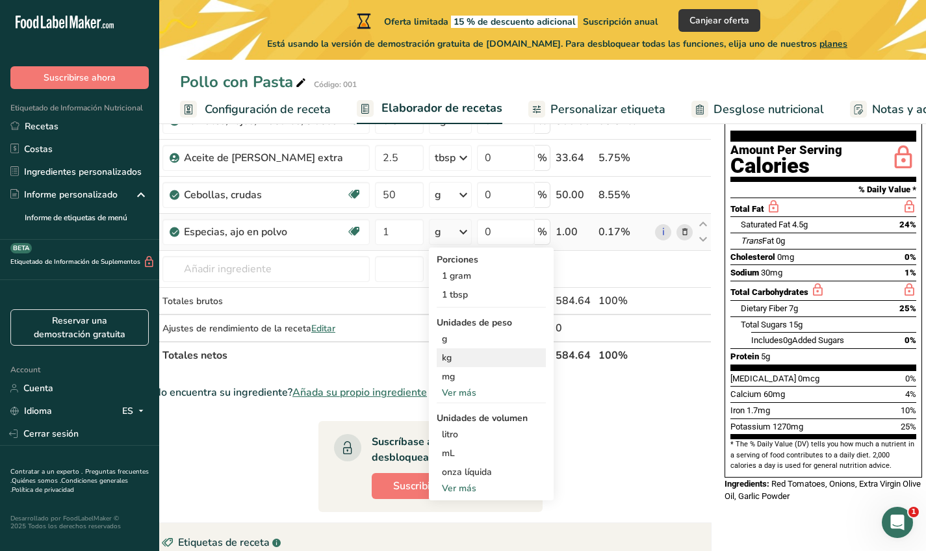
scroll to position [131, 0]
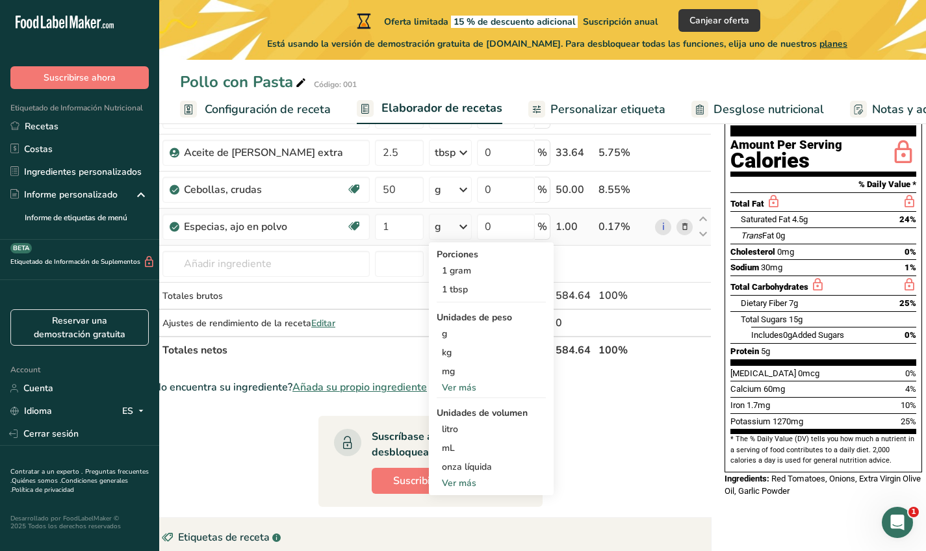
click at [469, 484] on div "Ver más" at bounding box center [491, 483] width 109 height 14
select select "22"
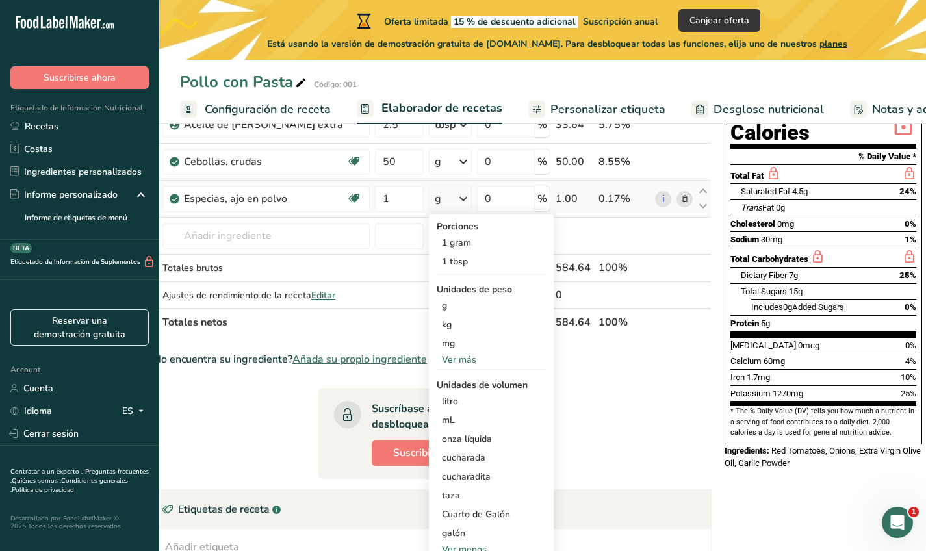
scroll to position [168, 0]
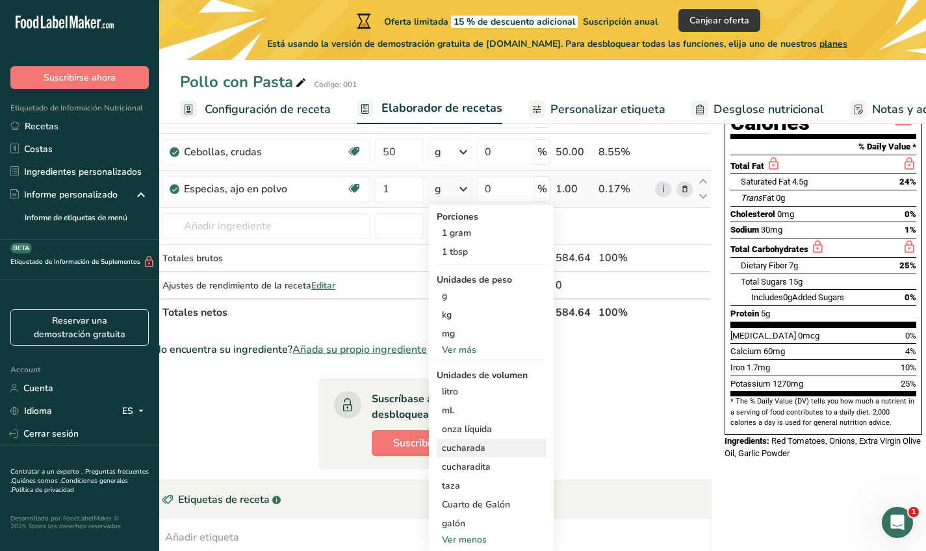
click at [469, 453] on div "cucharada" at bounding box center [491, 448] width 99 height 14
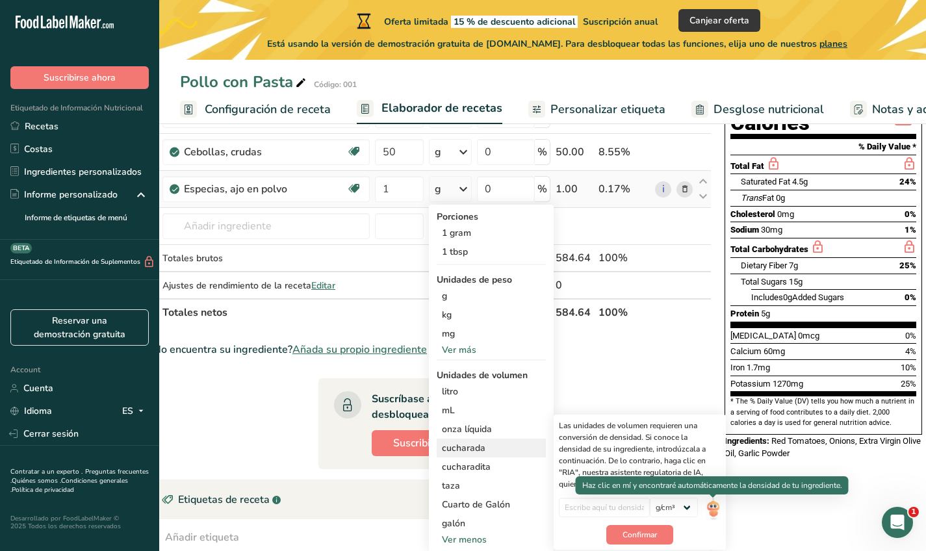
click at [707, 508] on img at bounding box center [713, 509] width 14 height 23
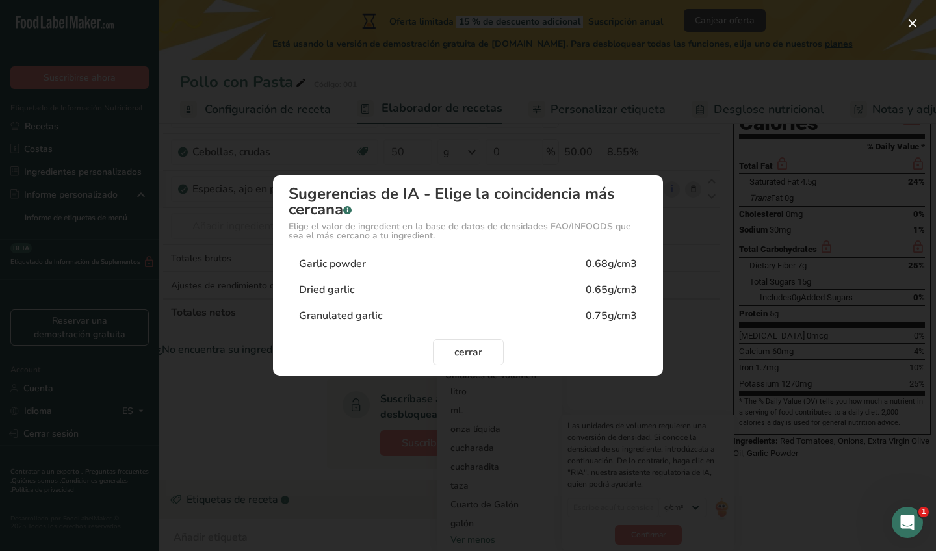
click at [497, 261] on div "Garlic powder 0.68g/cm3" at bounding box center [468, 264] width 359 height 26
type input "0.68"
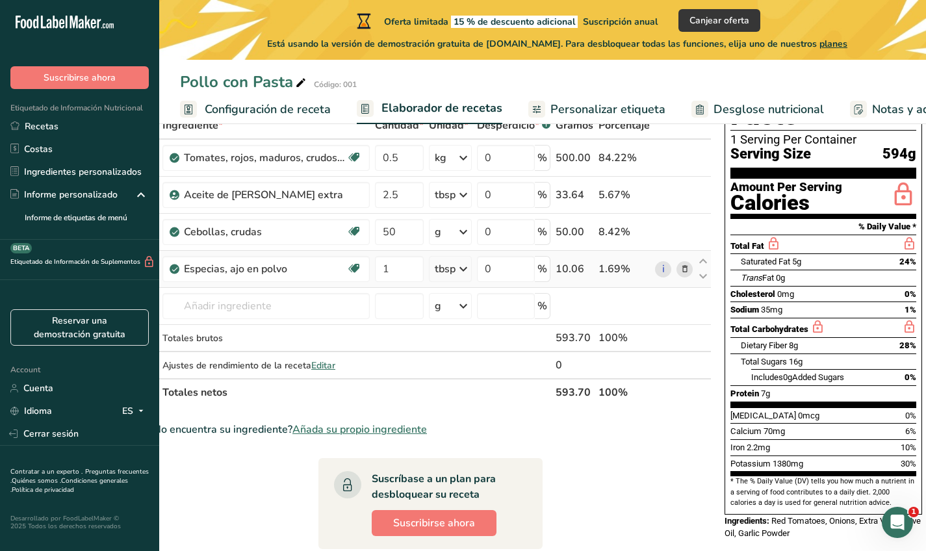
scroll to position [90, 0]
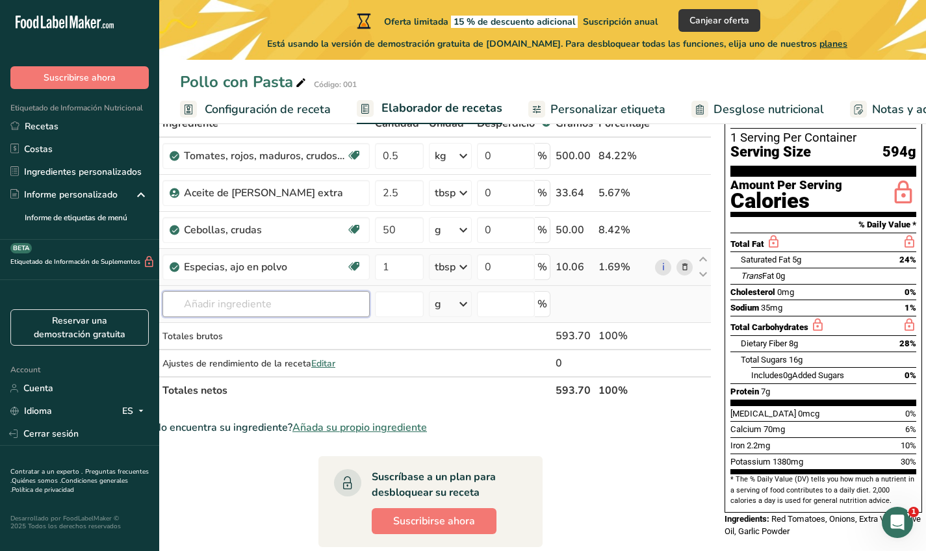
click at [313, 311] on input "text" at bounding box center [265, 304] width 207 height 26
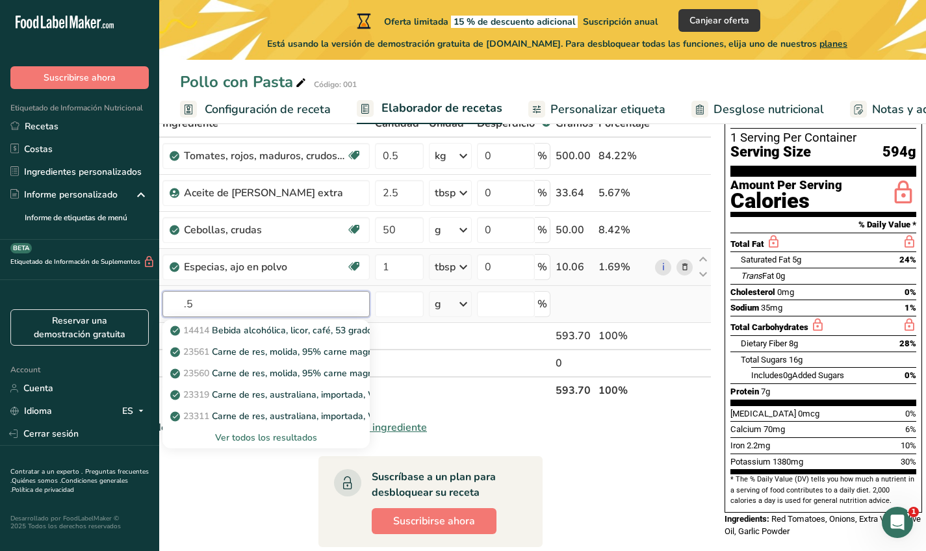
type input "."
type input "alba"
click at [320, 369] on div "2003 Especias, albahaca, seca" at bounding box center [256, 374] width 166 height 14
type input "Spices, basil, dried"
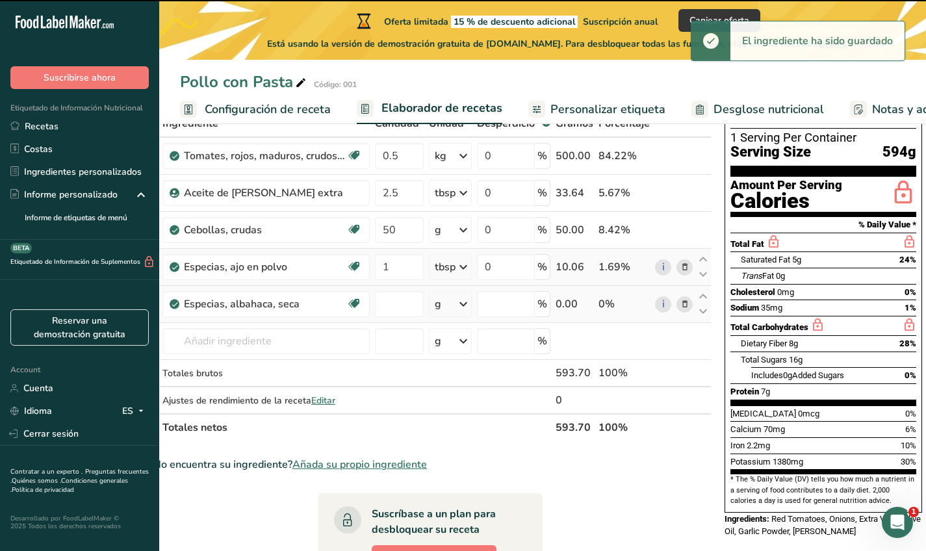
type input "0"
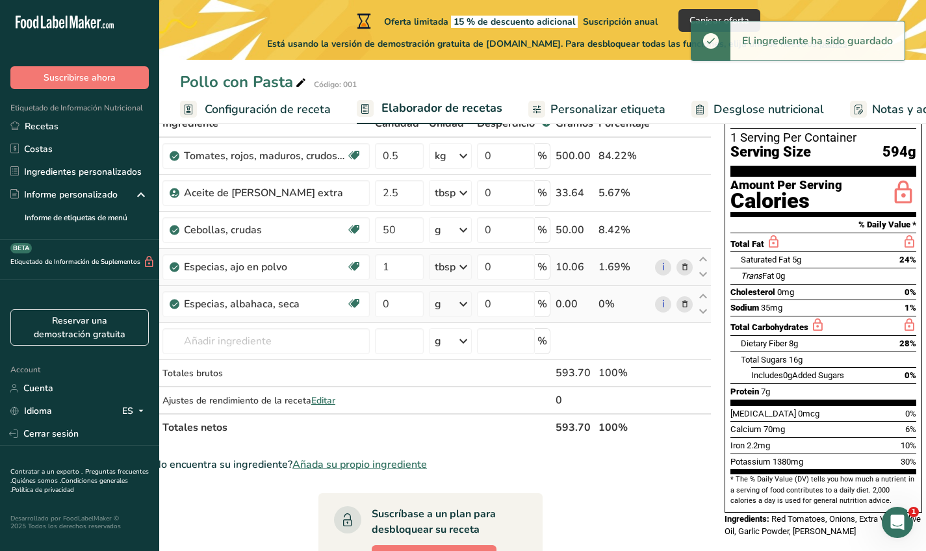
click at [454, 307] on div "g" at bounding box center [450, 304] width 43 height 26
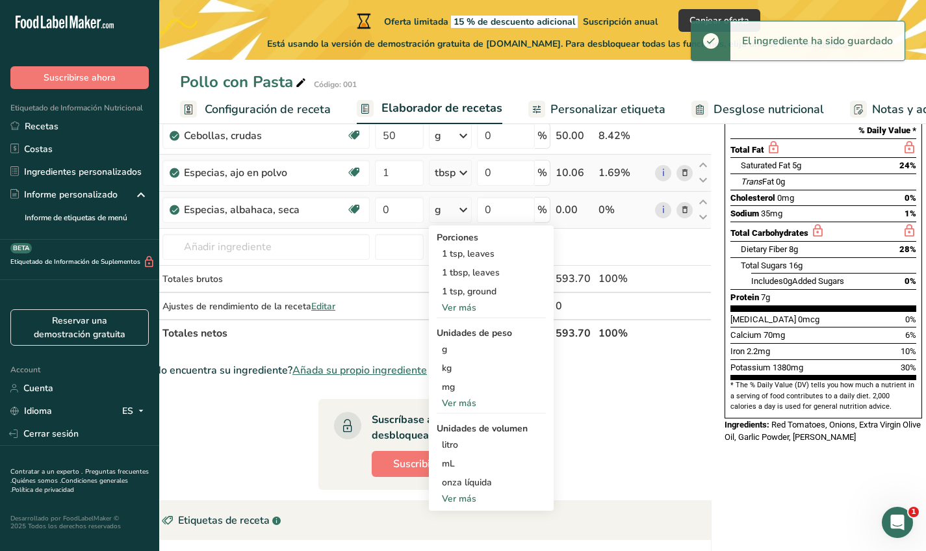
scroll to position [185, 0]
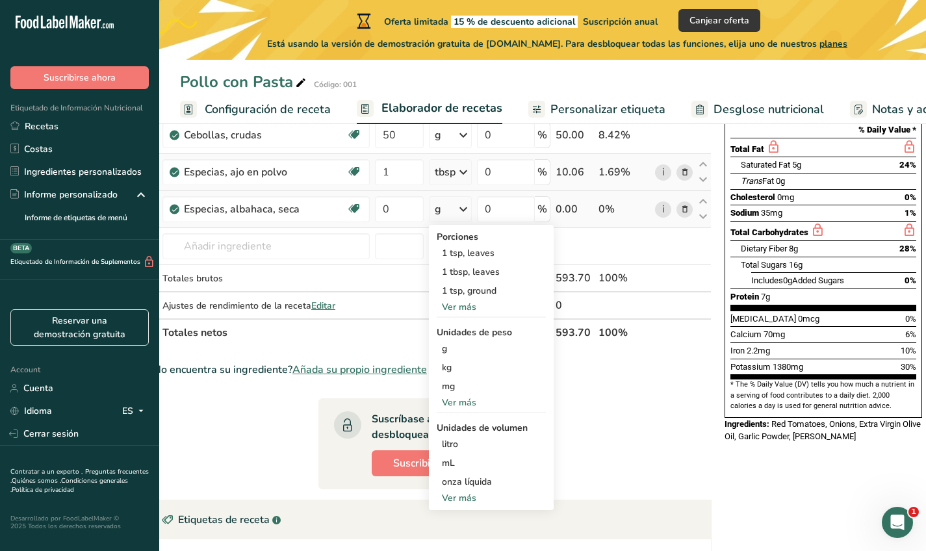
click at [465, 498] on div "Ver más" at bounding box center [491, 498] width 109 height 14
select select "22"
click at [472, 519] on div "cucharadita" at bounding box center [491, 520] width 99 height 14
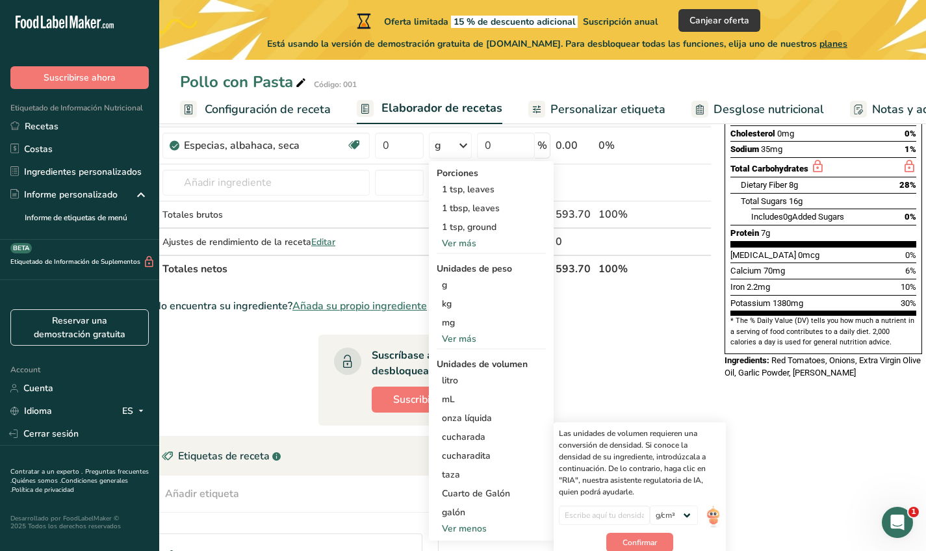
scroll to position [271, 0]
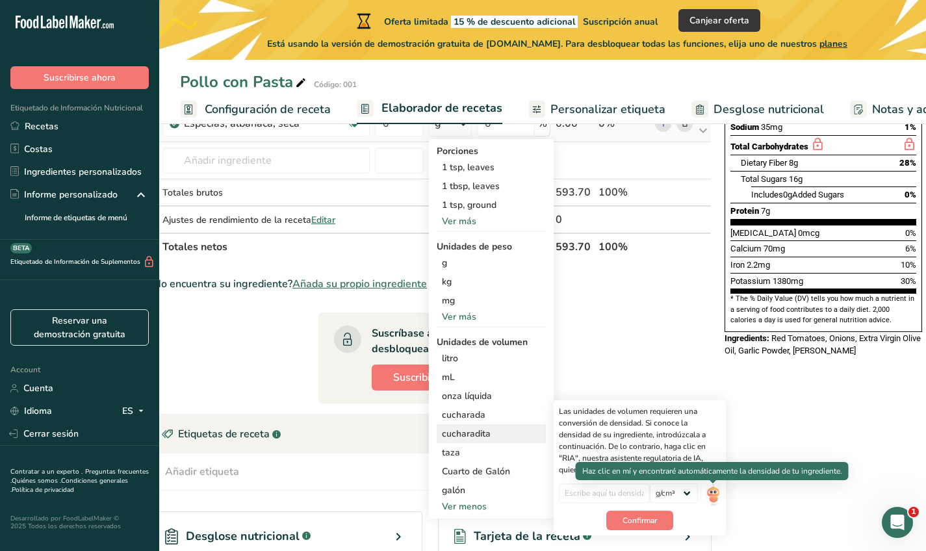
click at [721, 498] on div "Las unidades de volumen requieren una conversión de densidad. Si conoce la dens…" at bounding box center [640, 467] width 172 height 135
click at [710, 487] on img at bounding box center [713, 495] width 14 height 23
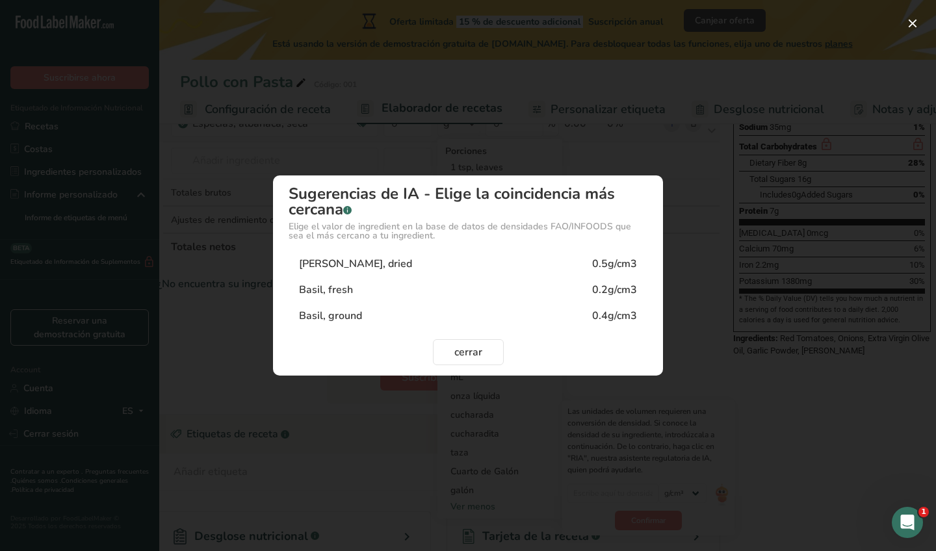
click at [521, 265] on div "Basil, dried 0.5g/cm3" at bounding box center [468, 264] width 359 height 26
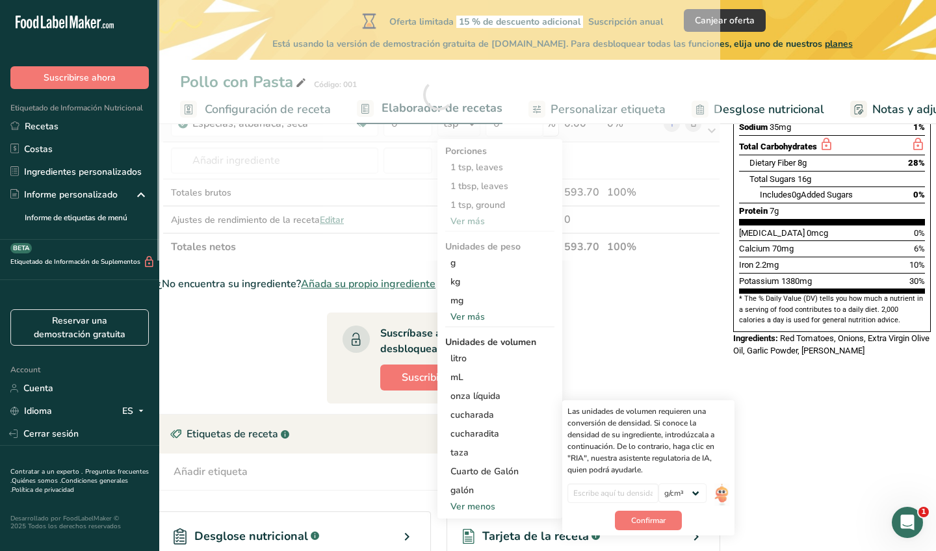
type input "0.5"
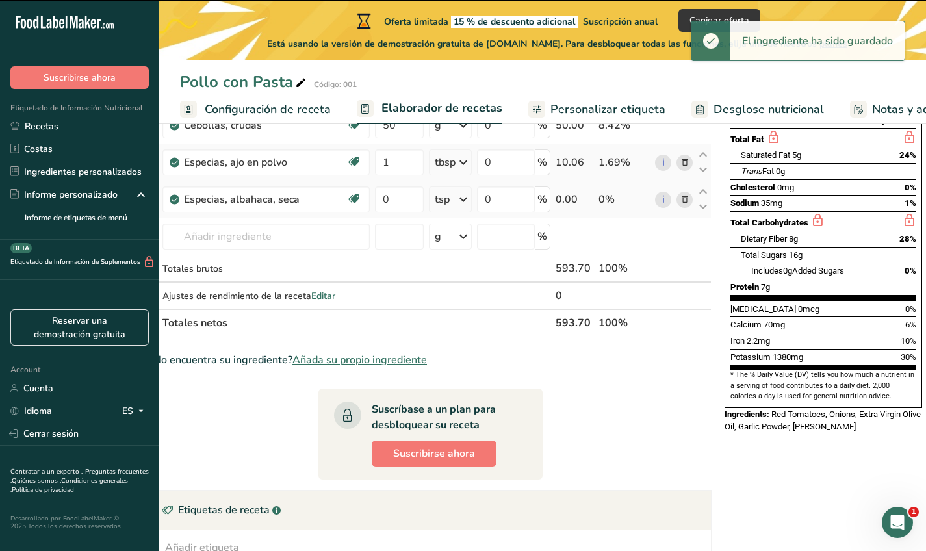
scroll to position [194, 0]
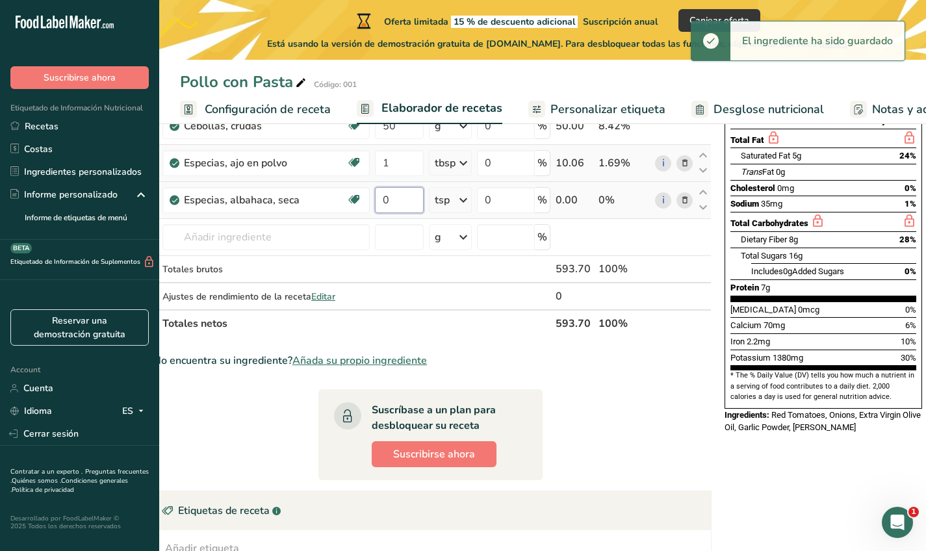
click at [401, 195] on input "0" at bounding box center [399, 200] width 49 height 26
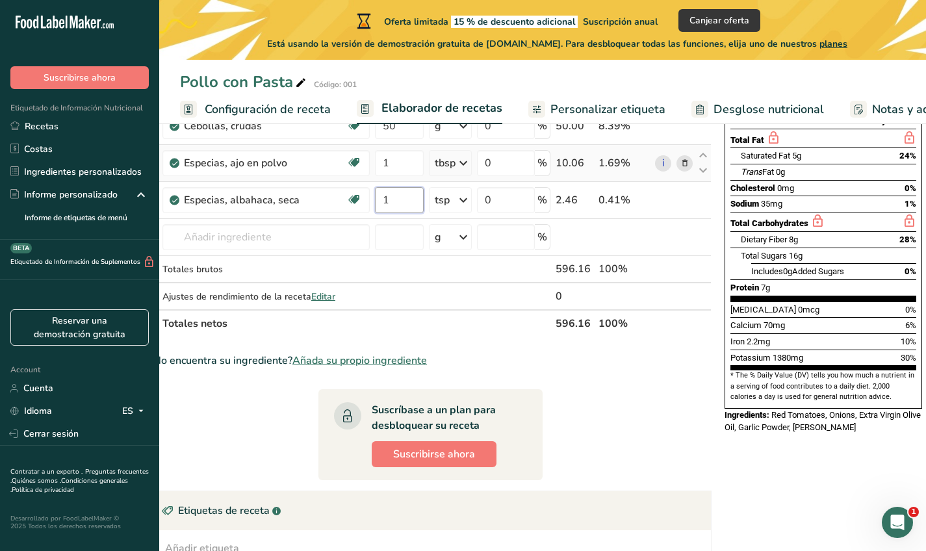
type input "1"
click at [515, 402] on div "Suscríbase a un plan para desbloquear su receta Suscribirse ahora" at bounding box center [430, 434] width 193 height 75
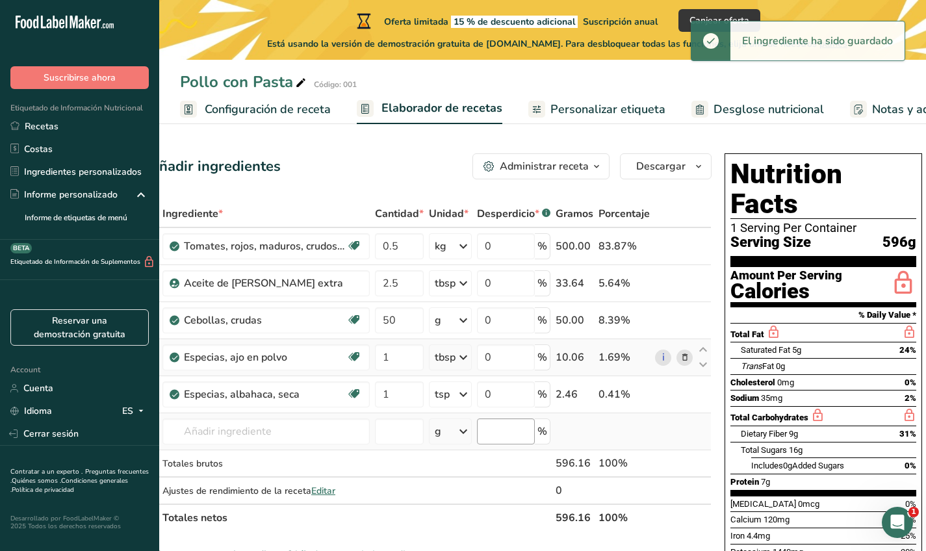
scroll to position [0, 0]
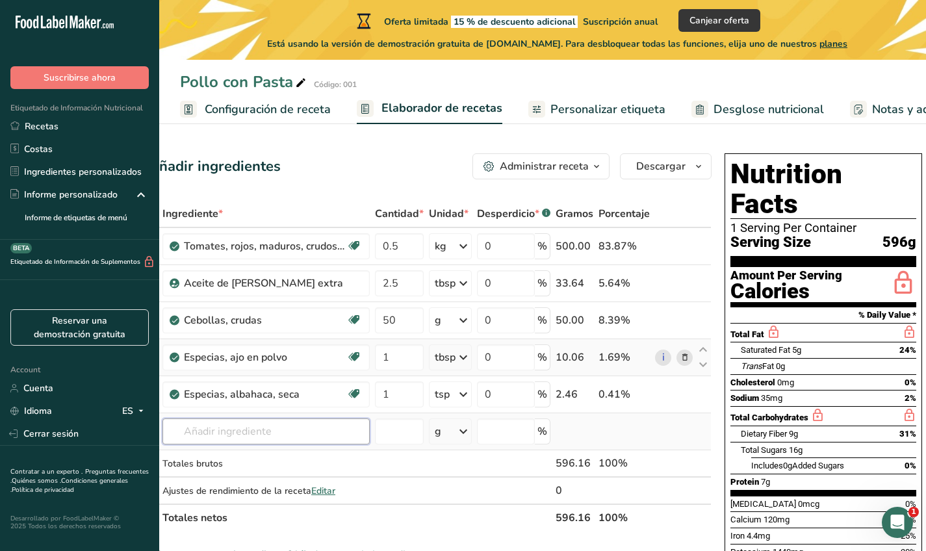
click at [279, 437] on input "text" at bounding box center [265, 432] width 207 height 26
type input "oregano"
click at [277, 386] on p "2027 Especias, orégano, seco" at bounding box center [239, 387] width 133 height 14
type input "Spices, oregano, dried"
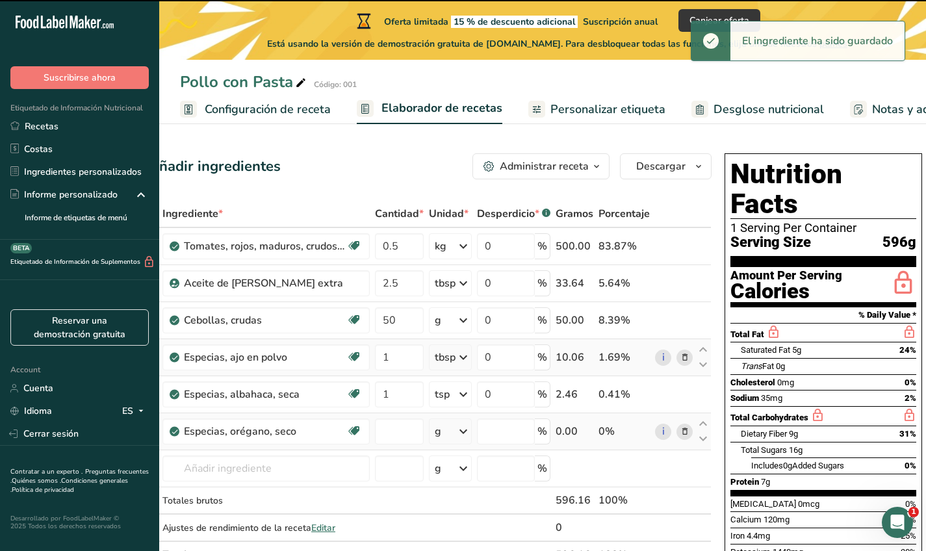
type input "0"
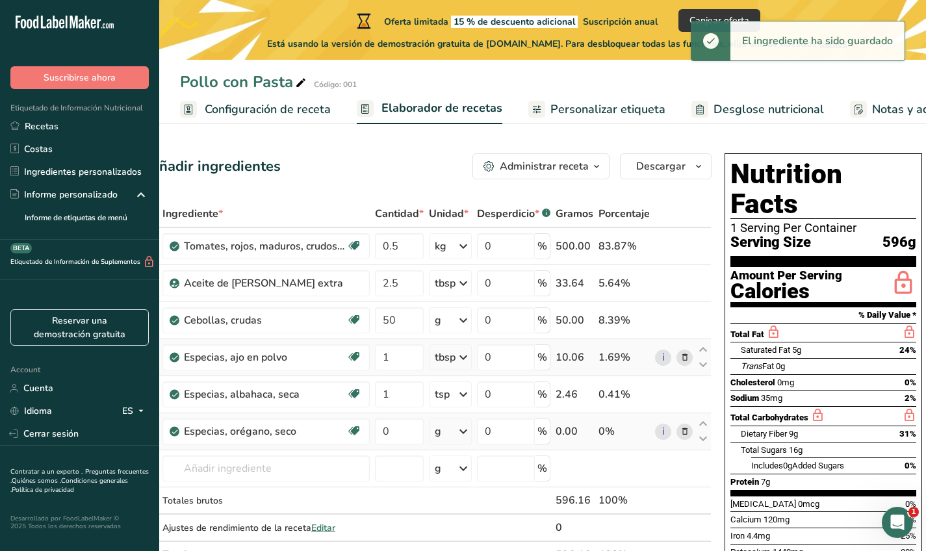
click at [443, 430] on div "g" at bounding box center [450, 432] width 43 height 26
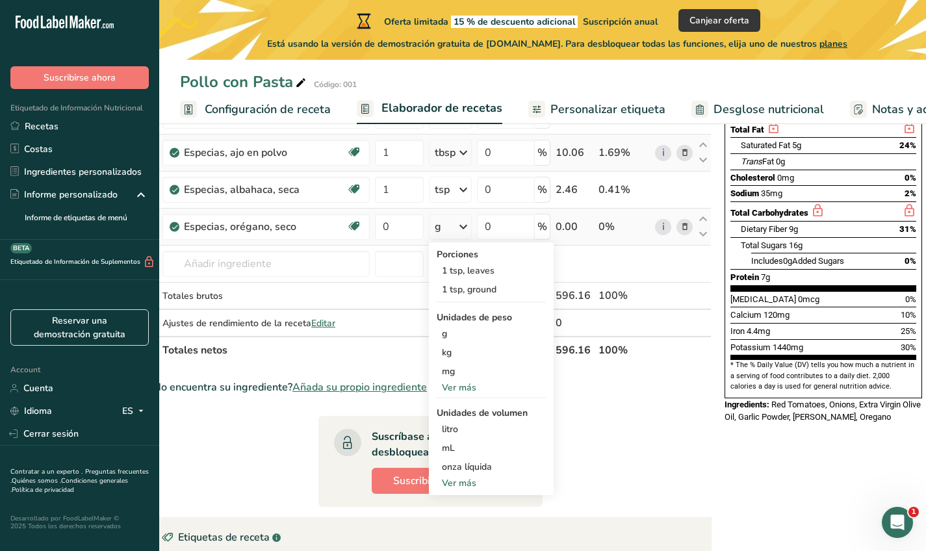
scroll to position [218, 0]
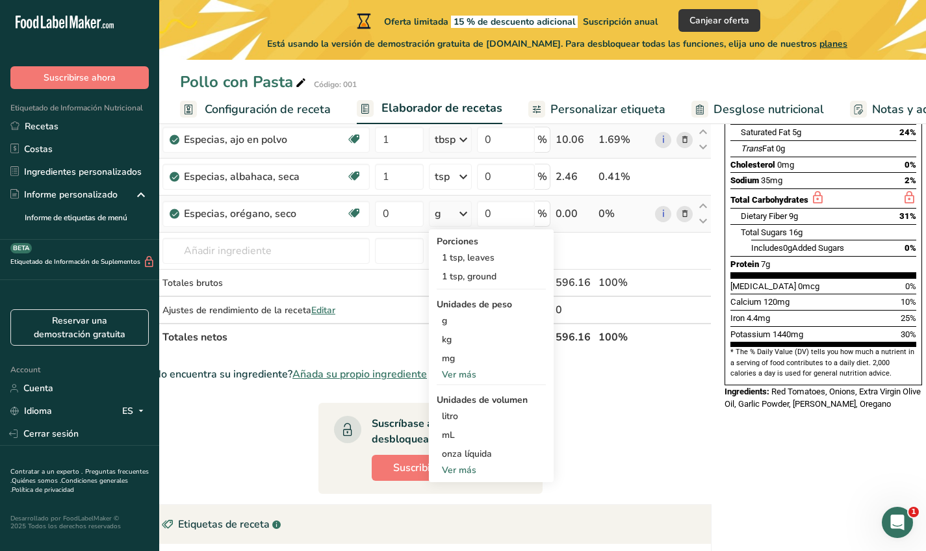
click at [466, 469] on div "Ver más" at bounding box center [491, 470] width 109 height 14
select select "22"
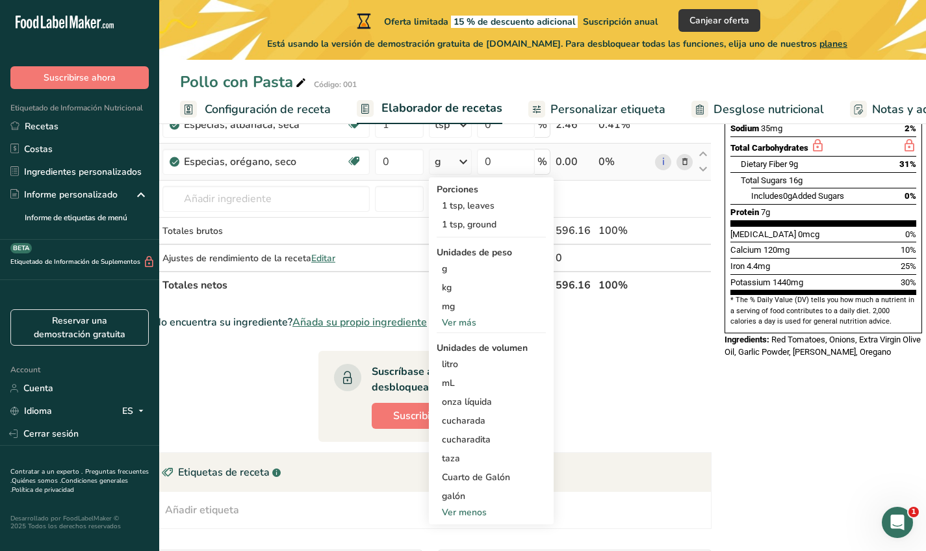
scroll to position [281, 0]
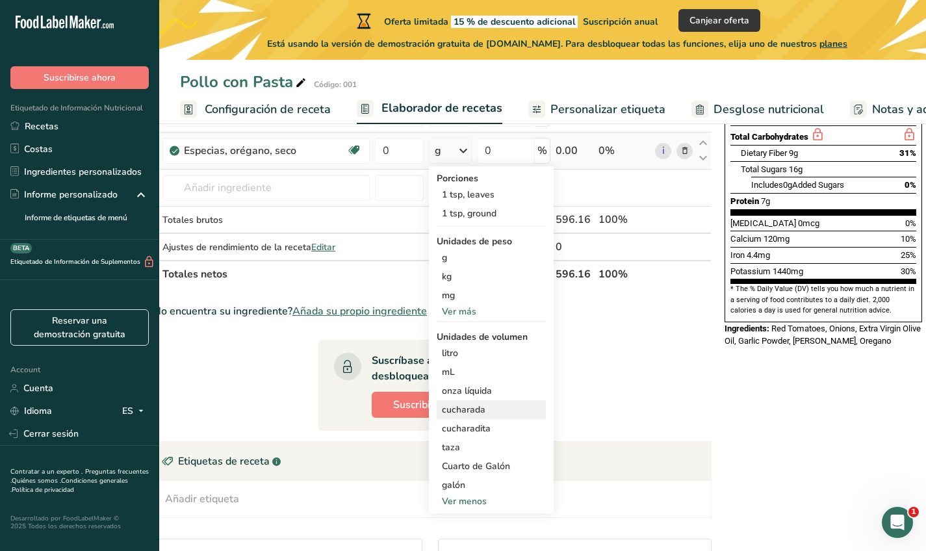
click at [468, 416] on div "cucharada" at bounding box center [491, 410] width 99 height 14
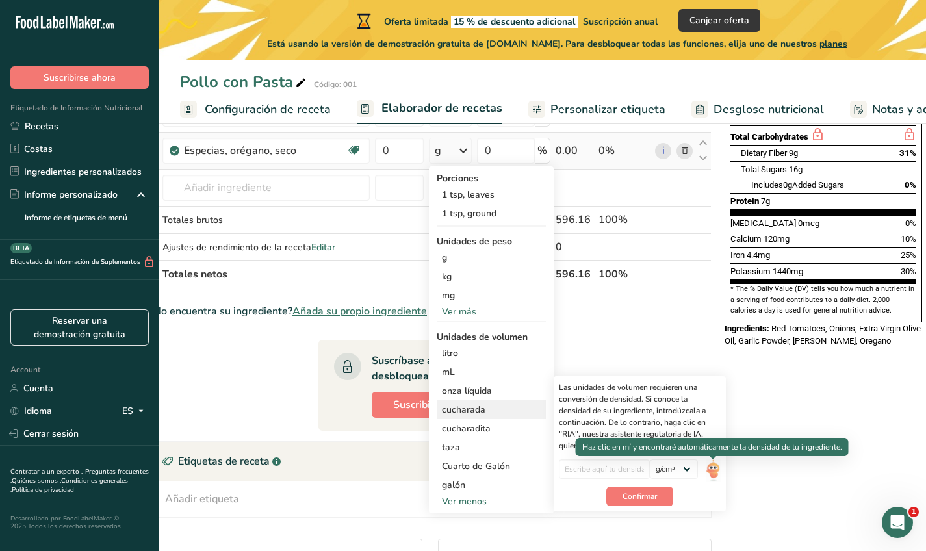
click at [709, 466] on img at bounding box center [713, 471] width 14 height 23
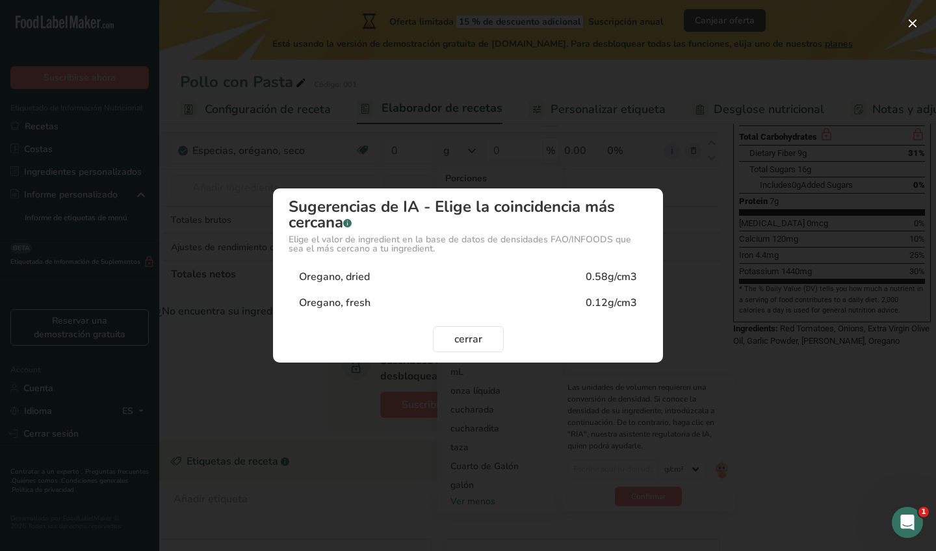
click at [565, 294] on div "Oregano, fresh 0.12g/cm3" at bounding box center [468, 303] width 359 height 26
type input "0.12"
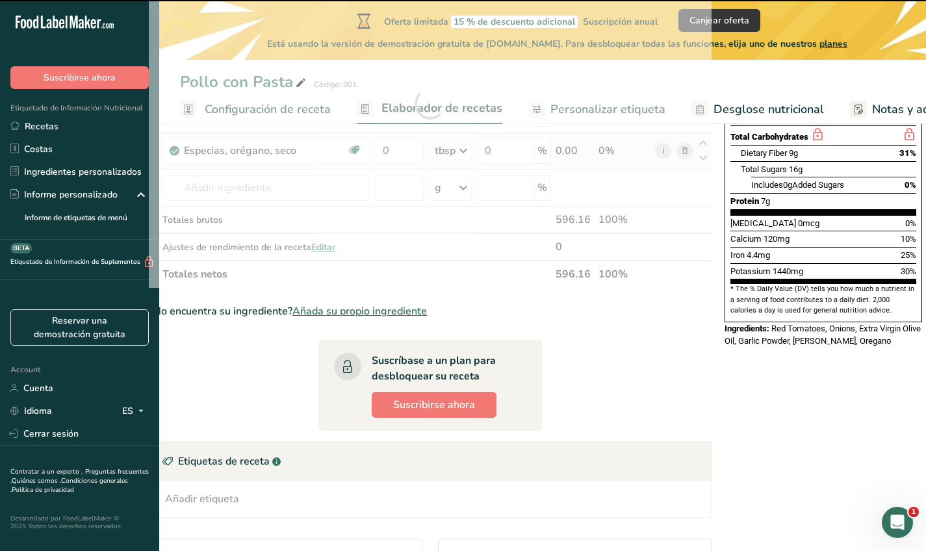
scroll to position [255, 0]
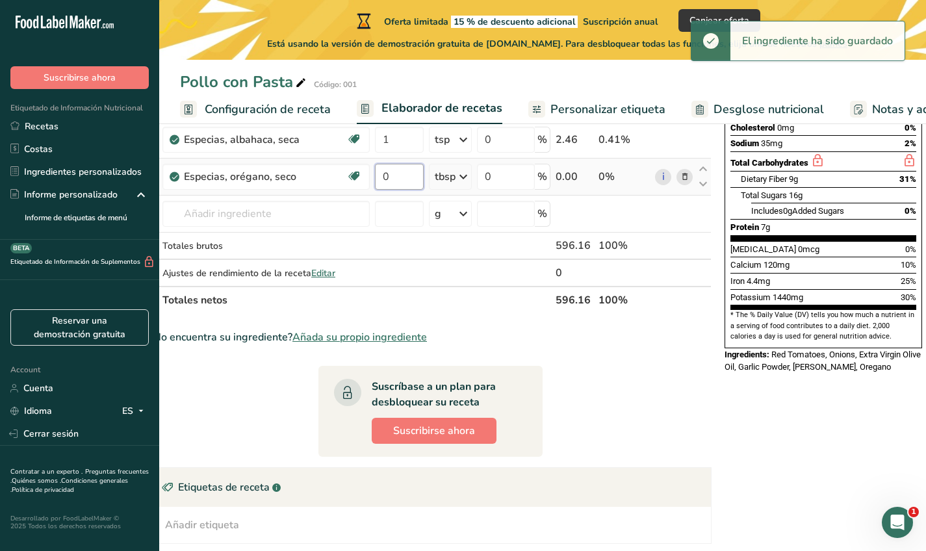
click at [411, 184] on input "0" at bounding box center [399, 177] width 49 height 26
type input "1"
click at [530, 318] on section "Ingrediente * Cantidad * Unidad * Desperdicio * .a-a{fill:#347362;}.b-a{fill:#f…" at bounding box center [430, 370] width 563 height 851
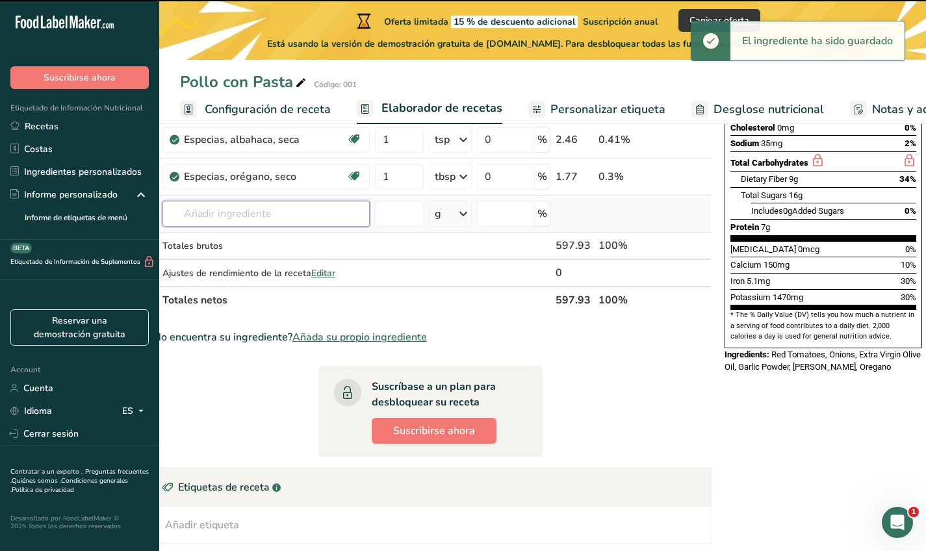
click at [322, 205] on input "text" at bounding box center [265, 214] width 207 height 26
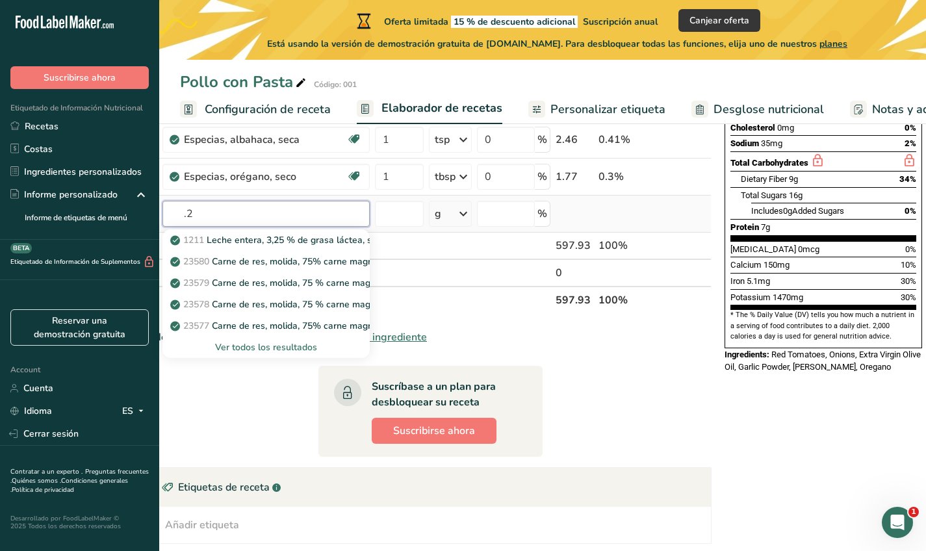
type input "."
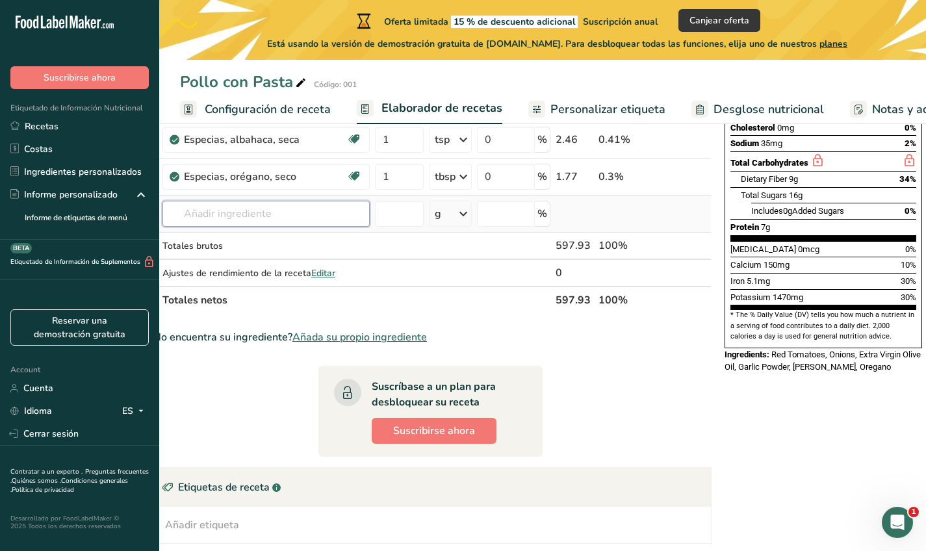
type input "j"
type input "hojuelas de chile"
click at [304, 240] on div "Hojuelas de chile" at bounding box center [256, 240] width 166 height 14
type input "Chili Flakes"
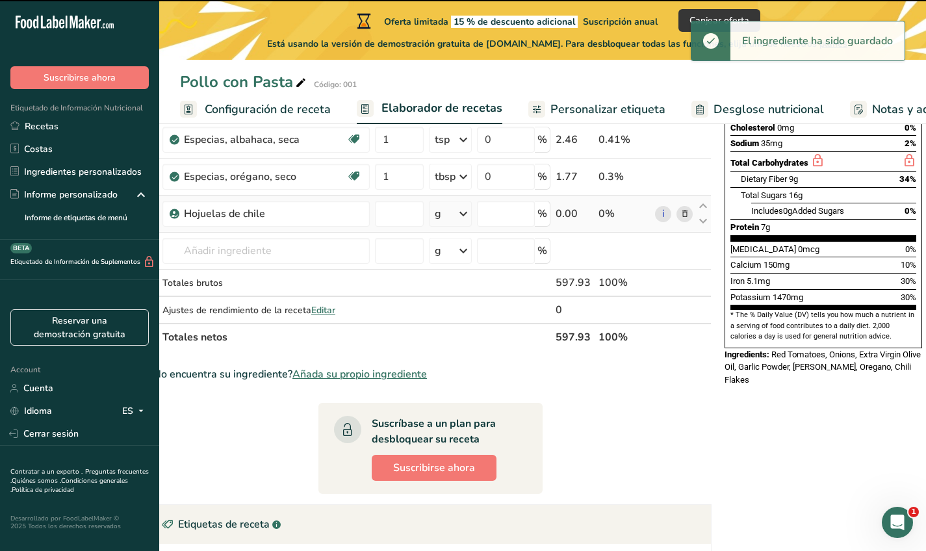
type input "0"
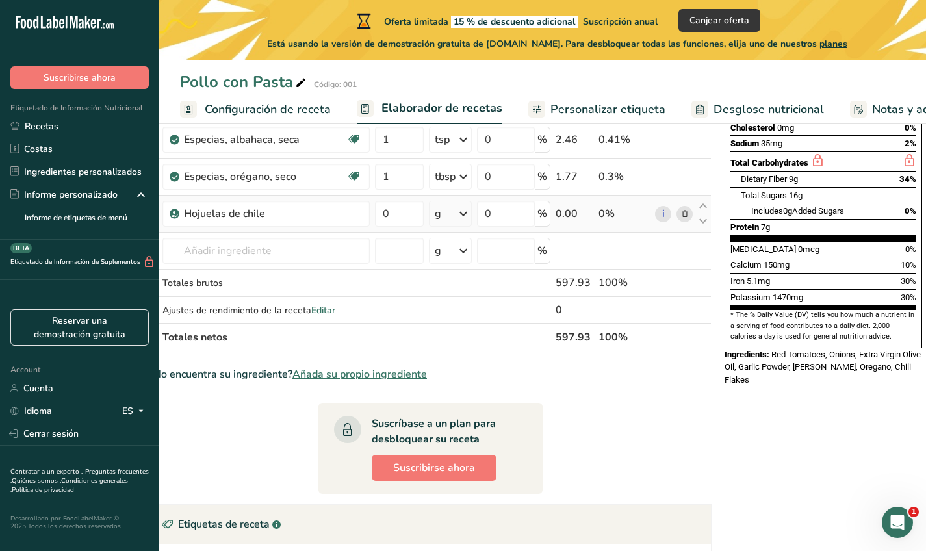
click at [429, 211] on div "g" at bounding box center [450, 214] width 43 height 26
click at [463, 410] on div "Ver más" at bounding box center [491, 413] width 109 height 14
select select "22"
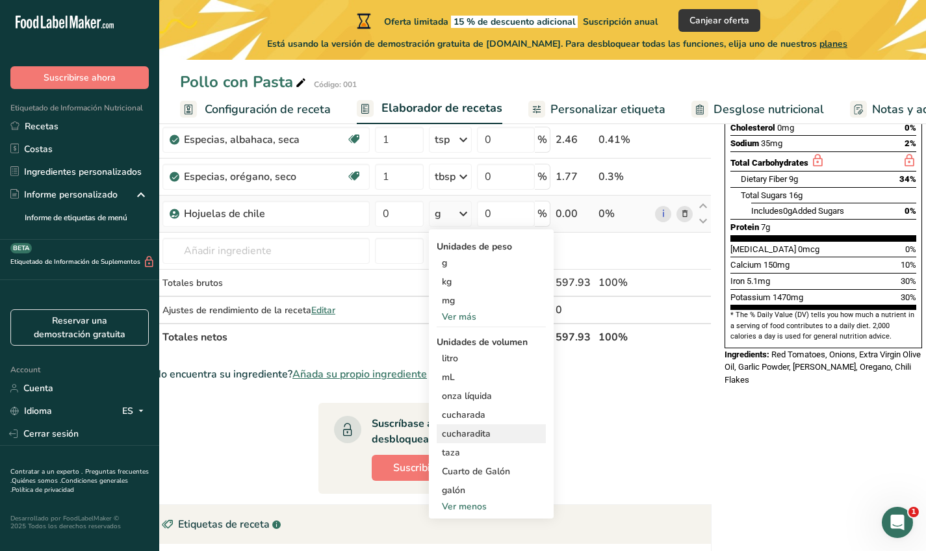
click at [471, 429] on div "cucharadita" at bounding box center [491, 434] width 99 height 14
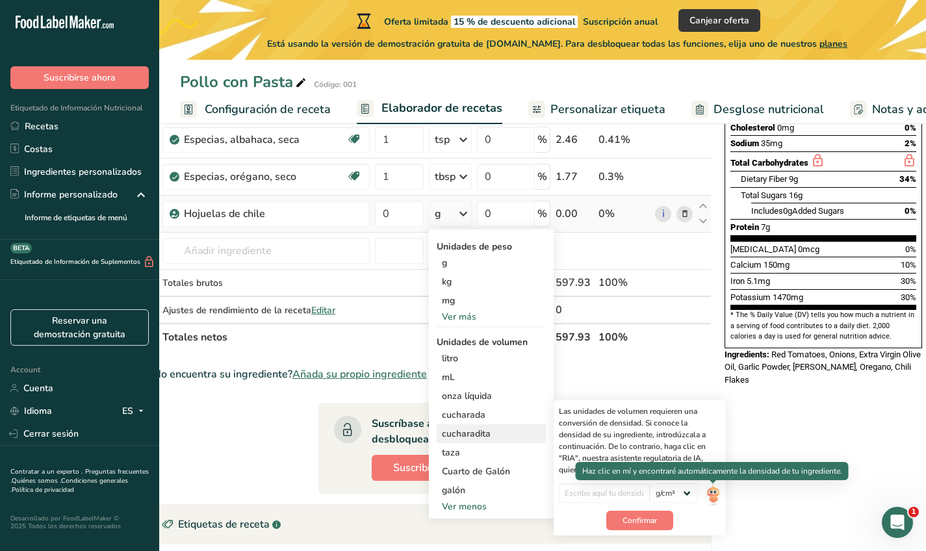
click at [709, 493] on img at bounding box center [713, 495] width 14 height 23
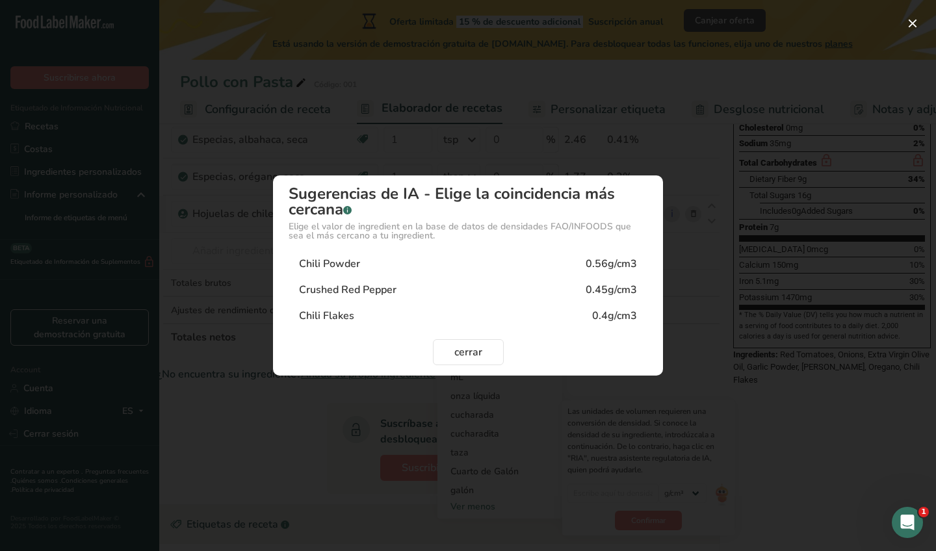
click at [486, 258] on div "Chili Powder 0.56g/cm3" at bounding box center [468, 264] width 359 height 26
type input "0.56"
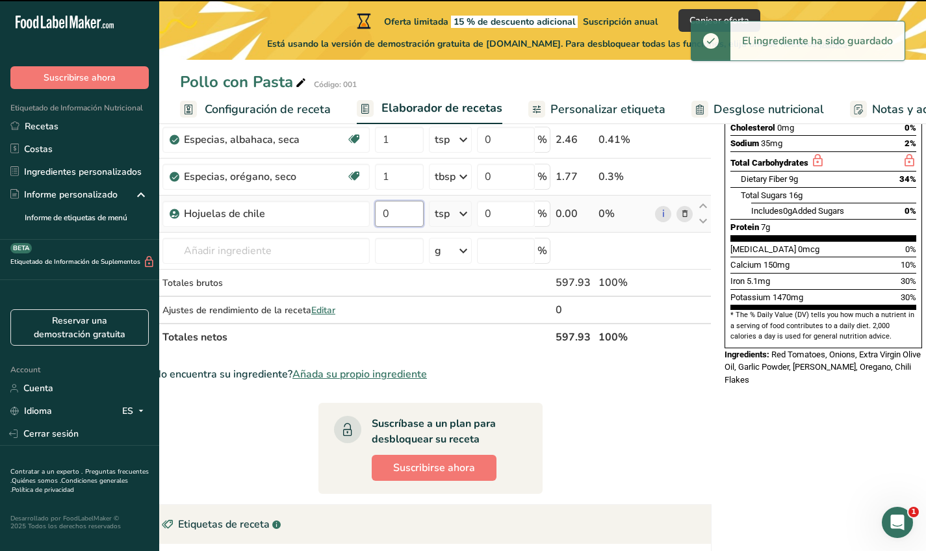
click at [406, 216] on input "0" at bounding box center [399, 214] width 49 height 26
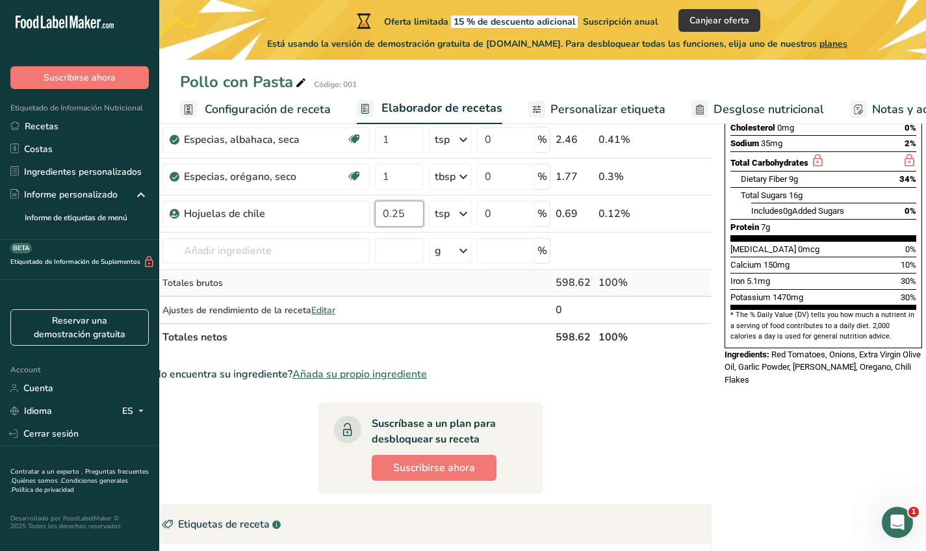
type input "0.25"
click at [333, 285] on div "Ingrediente * Cantidad * Unidad * Desperdicio * .a-a{fill:#347362;}.b-a{fill:#f…" at bounding box center [430, 148] width 563 height 406
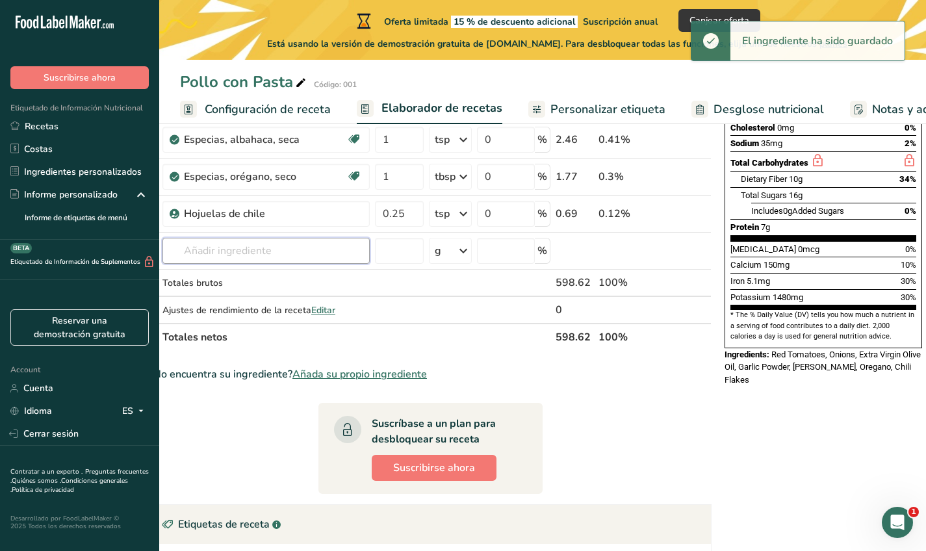
click at [309, 252] on input "text" at bounding box center [265, 251] width 207 height 26
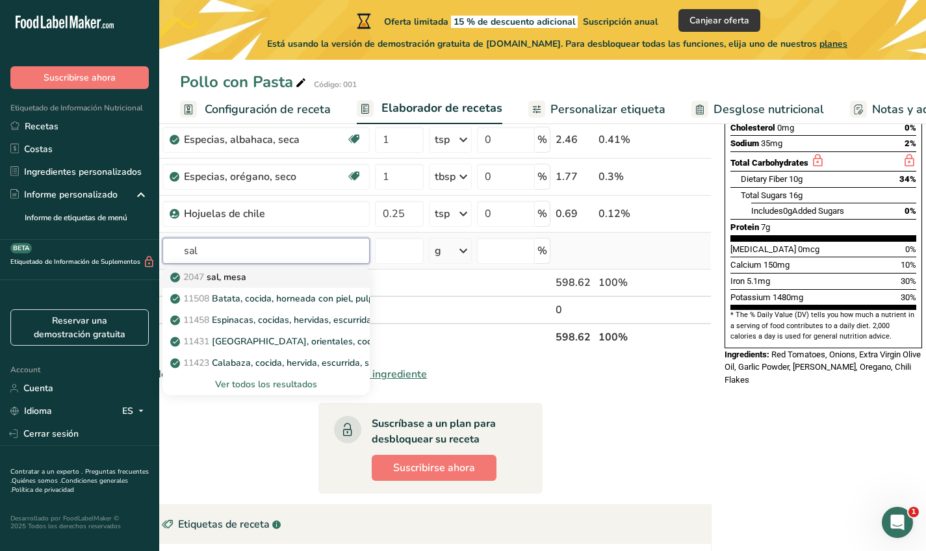
type input "sal"
click at [296, 273] on div "2047 sal, mesa" at bounding box center [256, 277] width 166 height 14
type input "Salt, table"
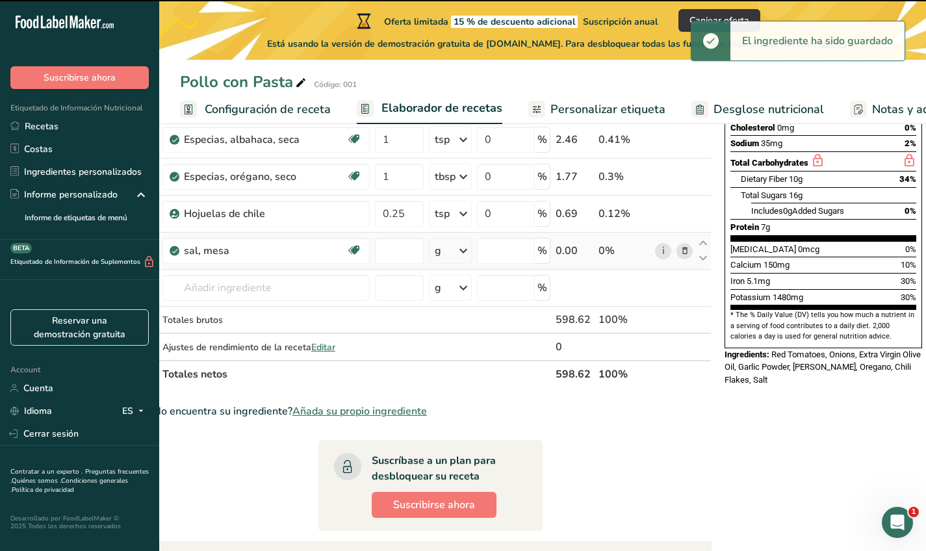
type input "0"
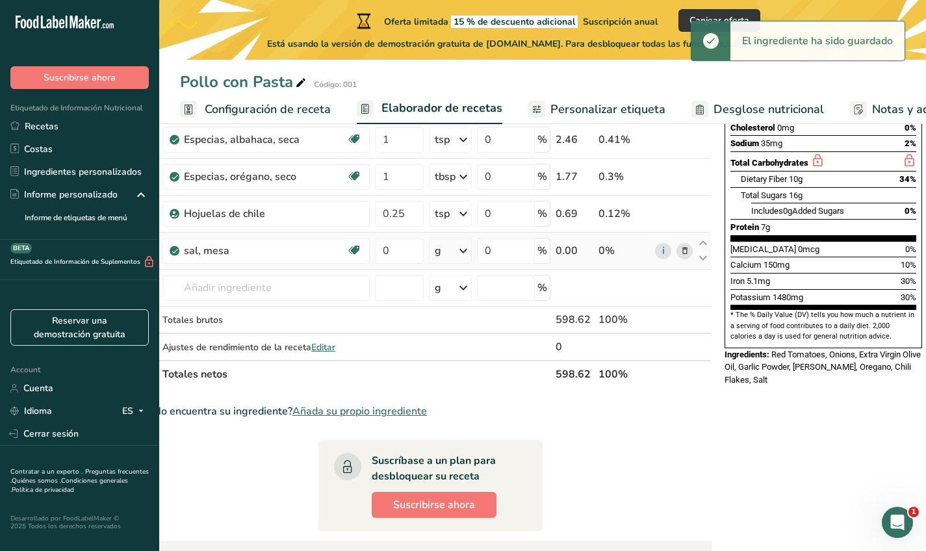
click at [460, 251] on icon at bounding box center [464, 250] width 16 height 23
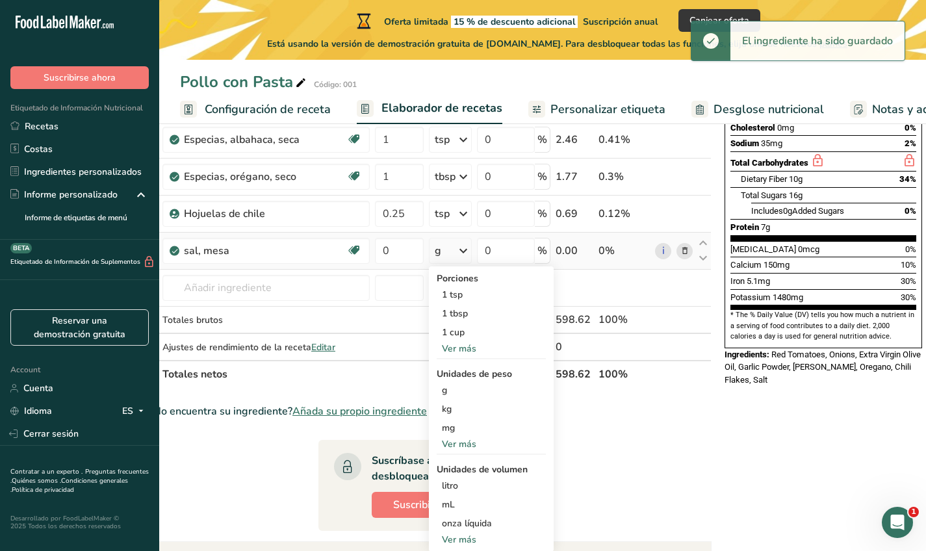
click at [469, 536] on div "Ver más" at bounding box center [491, 540] width 109 height 14
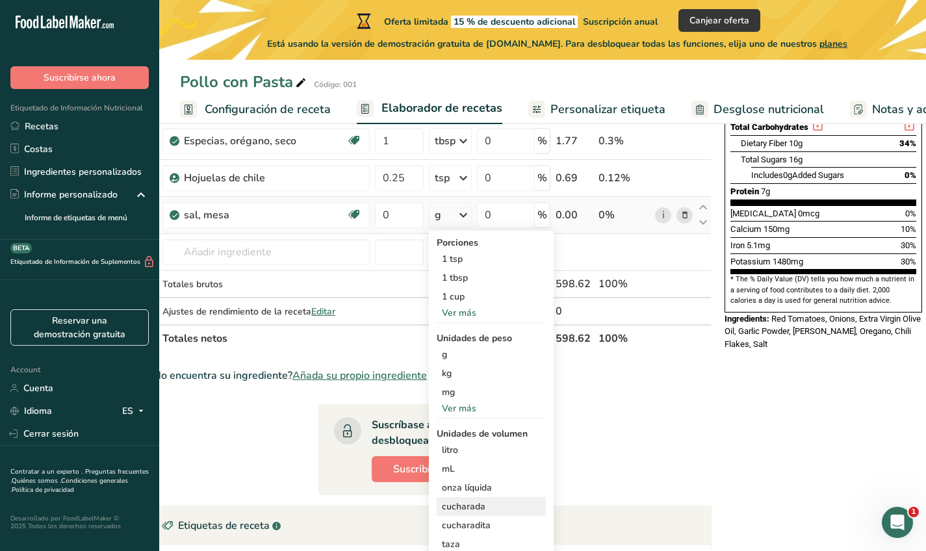
scroll to position [303, 0]
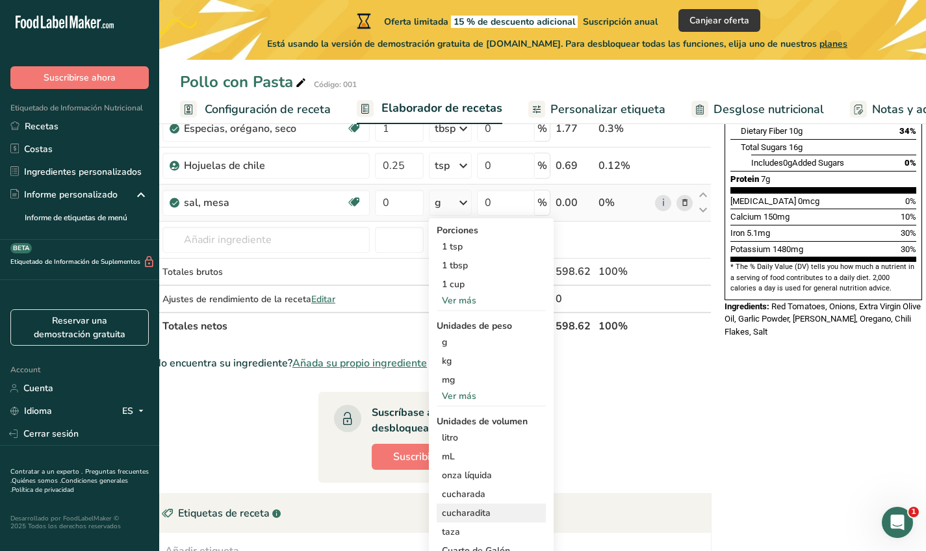
click at [469, 516] on div "cucharadita" at bounding box center [491, 513] width 99 height 14
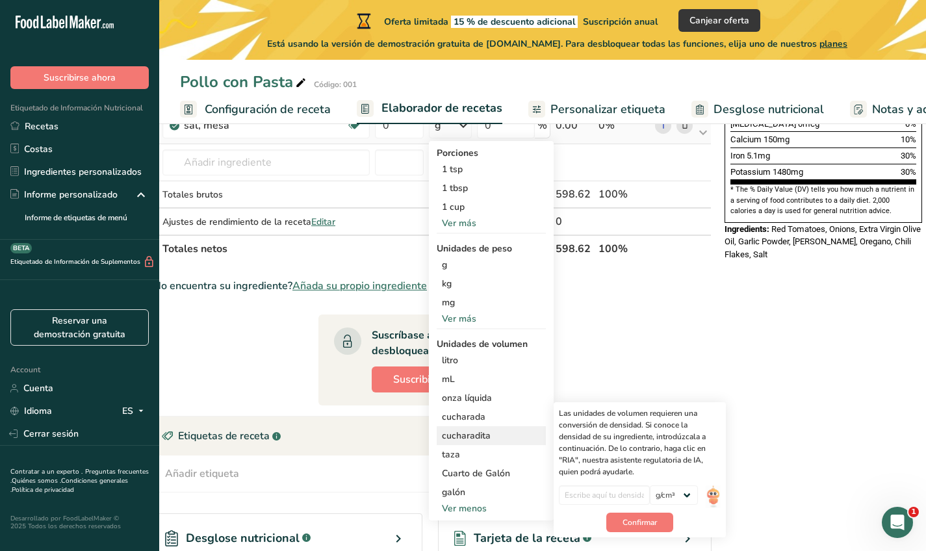
scroll to position [413, 0]
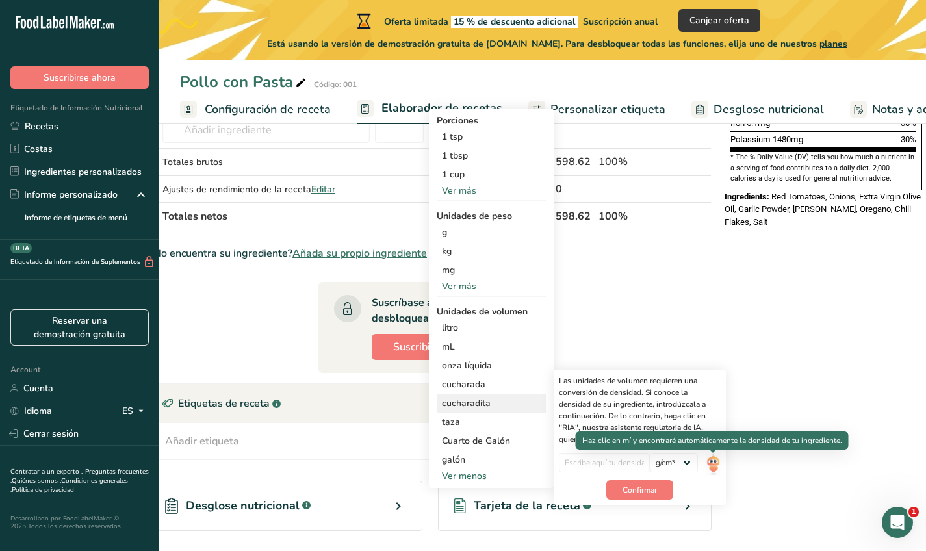
click at [714, 461] on img at bounding box center [713, 464] width 14 height 23
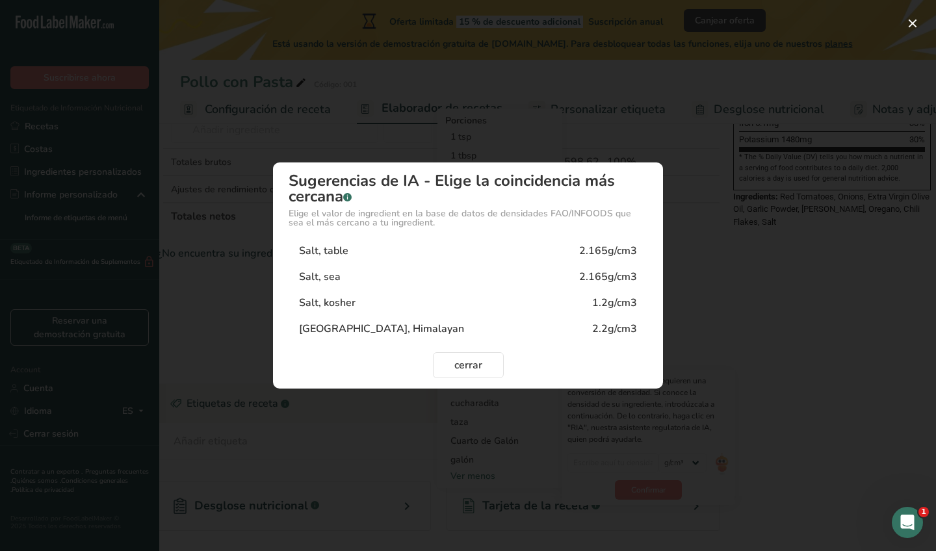
click at [434, 249] on div "Salt, table 2.165g/cm3" at bounding box center [468, 251] width 359 height 26
type input "2.165"
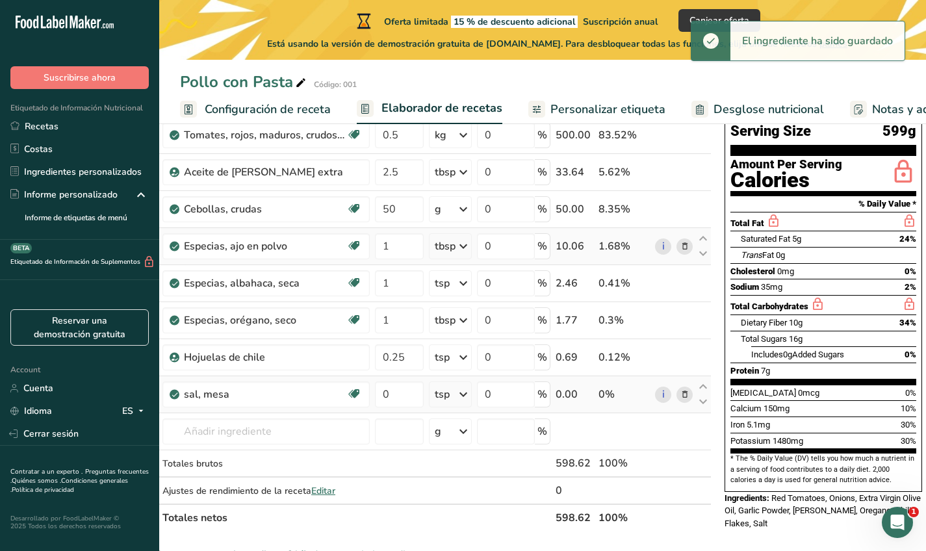
scroll to position [96, 0]
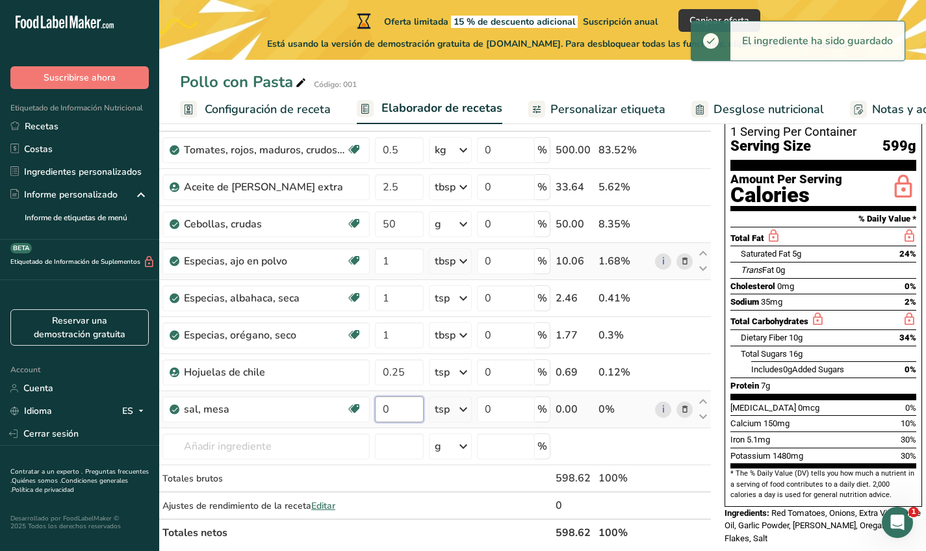
click at [416, 408] on input "0" at bounding box center [399, 409] width 49 height 26
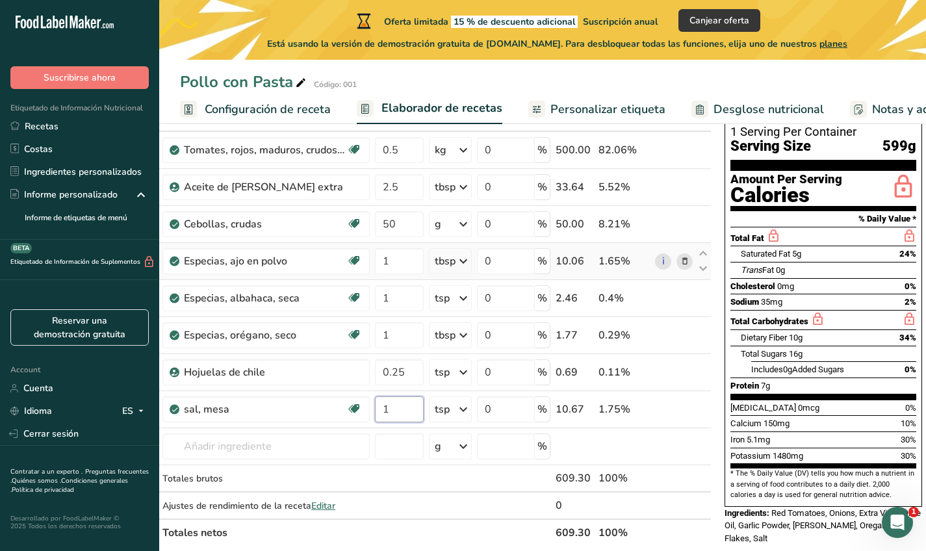
type input "1"
click at [714, 537] on div "Añadir ingredientes Administrar receta Eliminar receta Duplicar receta Escalar …" at bounding box center [434, 551] width 571 height 998
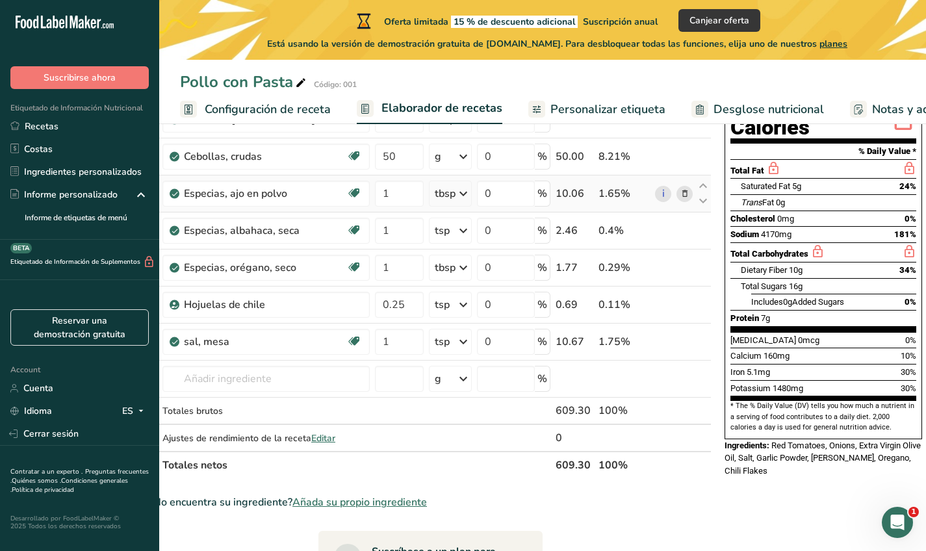
scroll to position [173, 0]
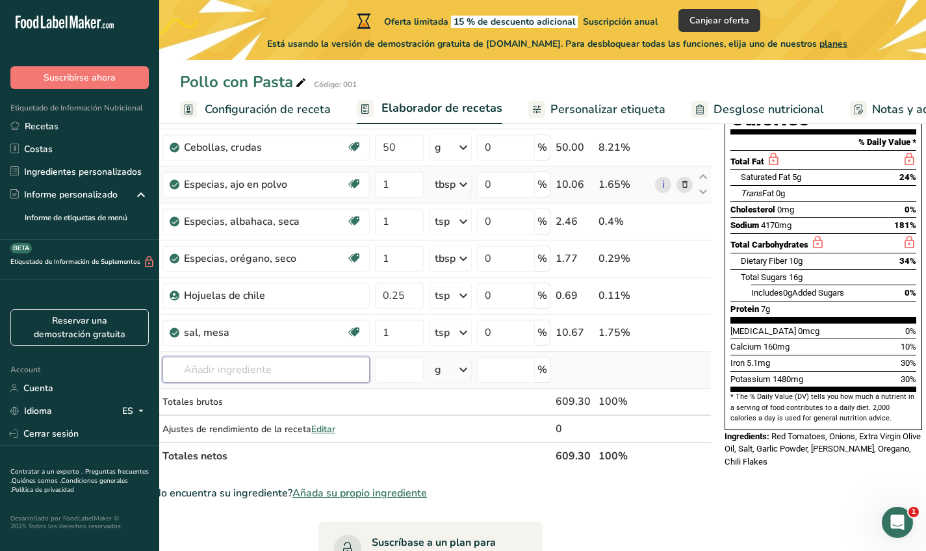
click at [298, 375] on input "text" at bounding box center [265, 370] width 207 height 26
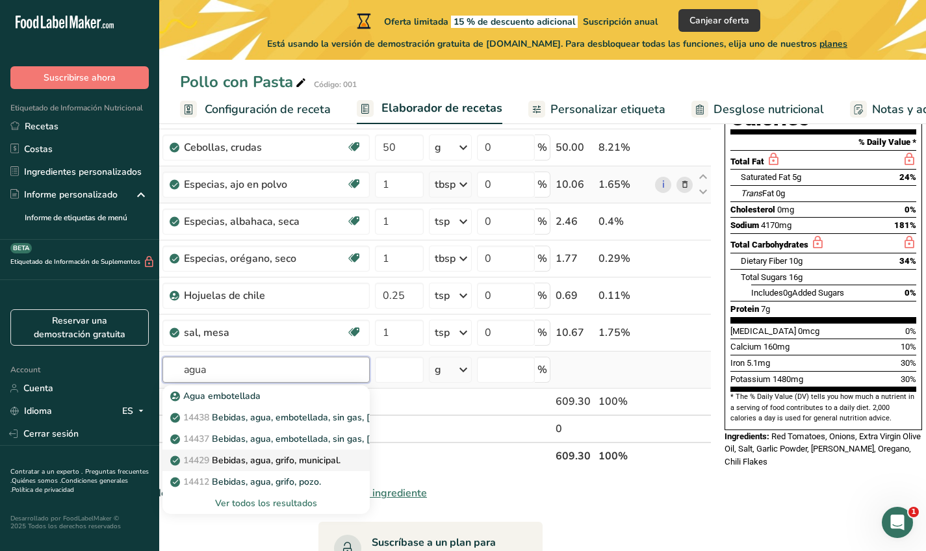
type input "agua"
click at [283, 461] on p "14429 Bebidas, agua, grifo, municipal." at bounding box center [257, 461] width 168 height 14
type input "Beverages, water, tap, municipal"
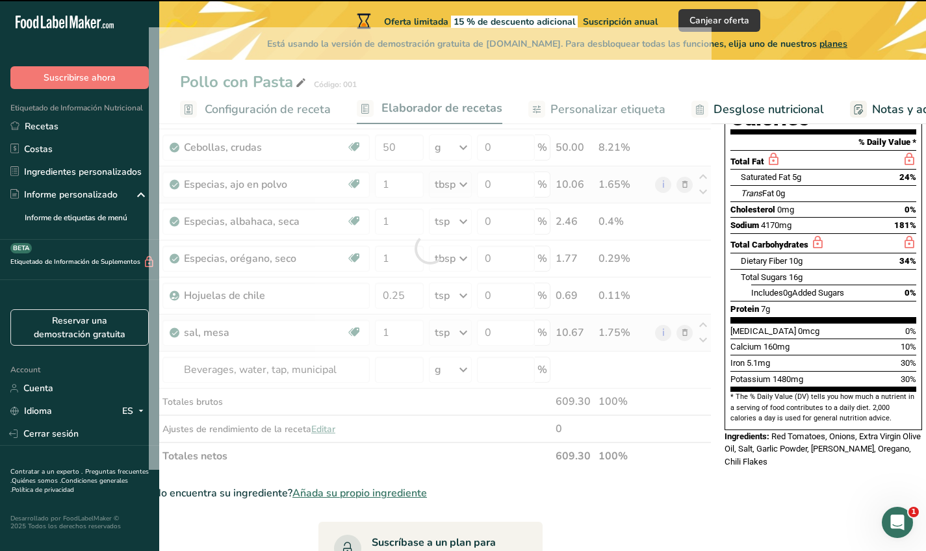
type input "0"
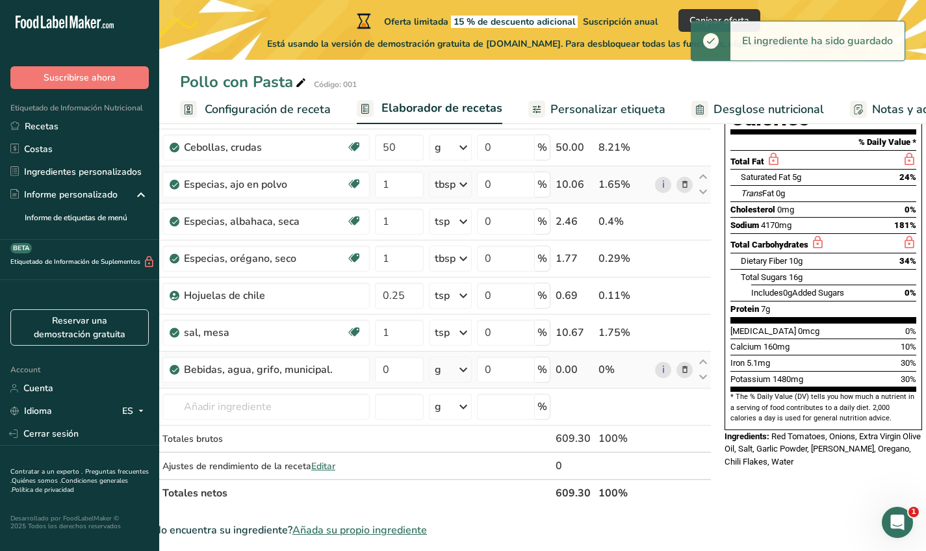
click at [450, 374] on div "g" at bounding box center [450, 370] width 43 height 26
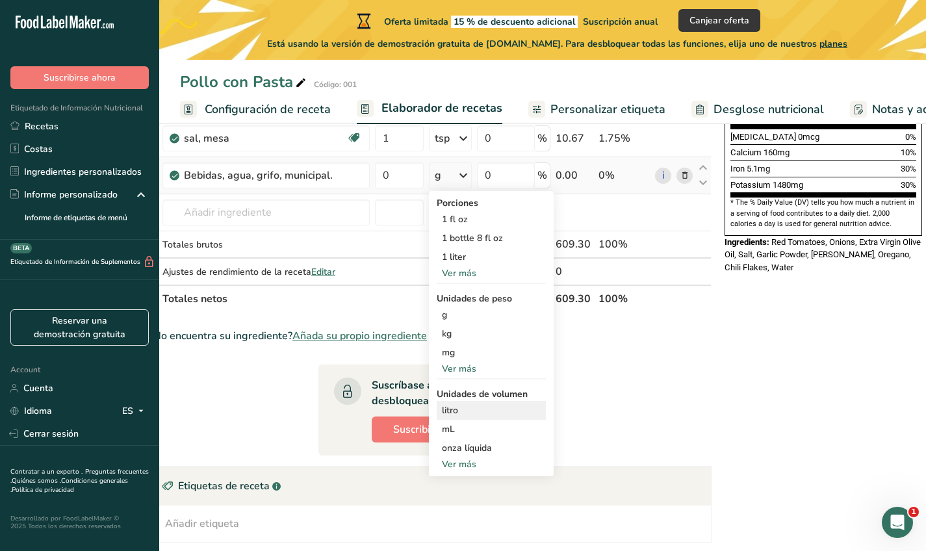
scroll to position [388, 0]
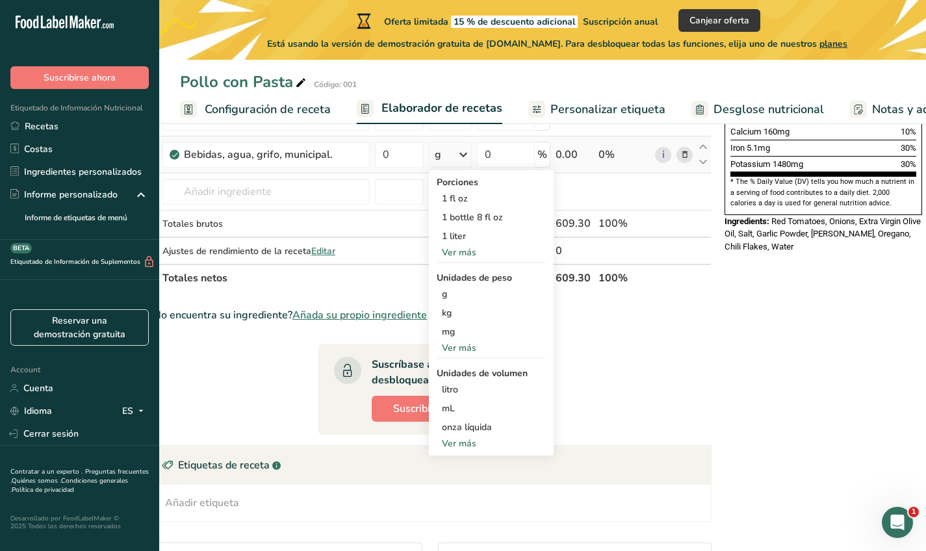
click at [452, 443] on div "Ver más" at bounding box center [491, 444] width 109 height 14
select select "22"
click at [451, 484] on div "taza" at bounding box center [491, 484] width 99 height 14
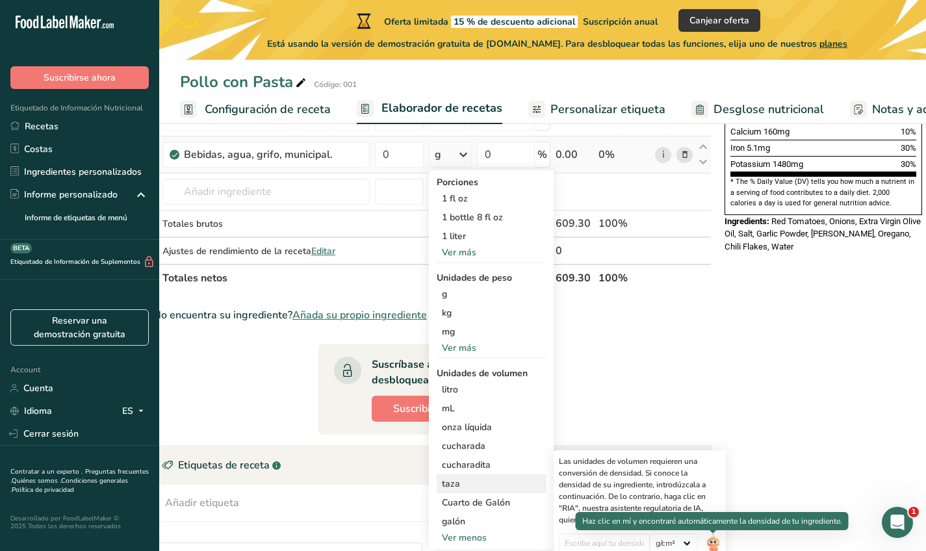
click at [716, 545] on img at bounding box center [713, 545] width 14 height 23
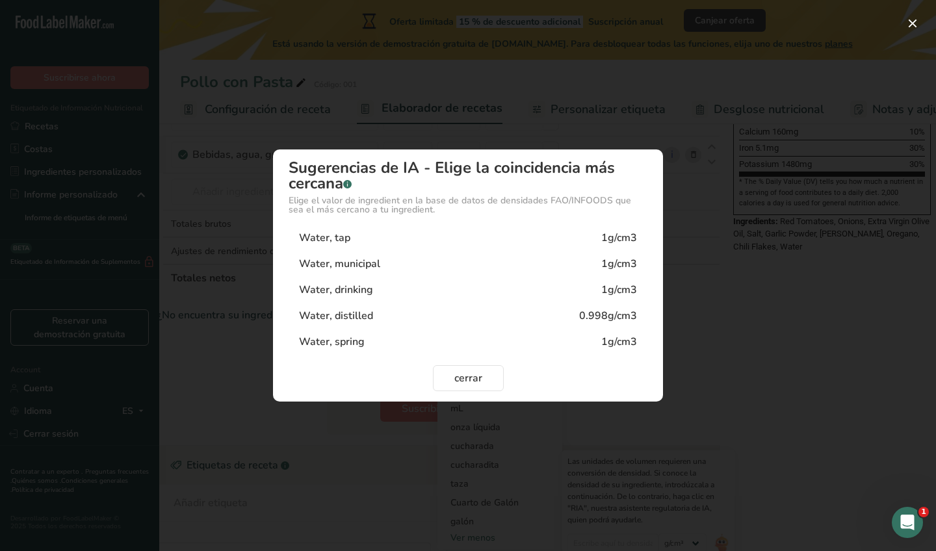
click at [406, 238] on div "Water, tap 1g/cm3" at bounding box center [468, 238] width 359 height 26
type input "1"
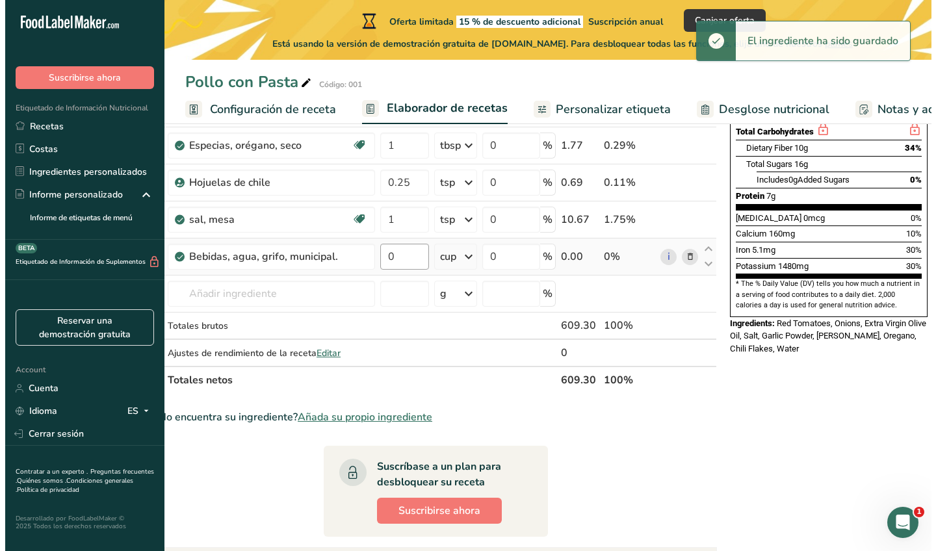
scroll to position [285, 0]
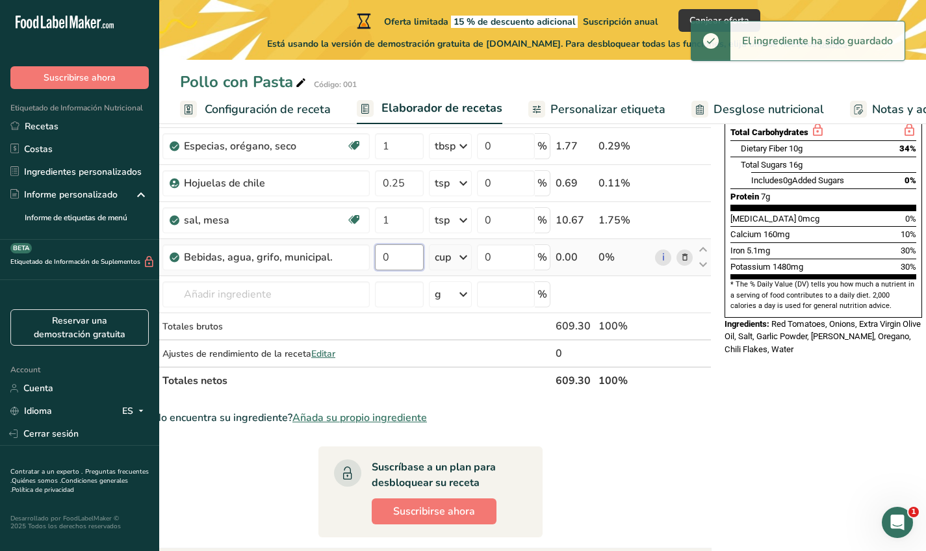
click at [406, 263] on input "0" at bounding box center [399, 257] width 49 height 26
type input "0.5"
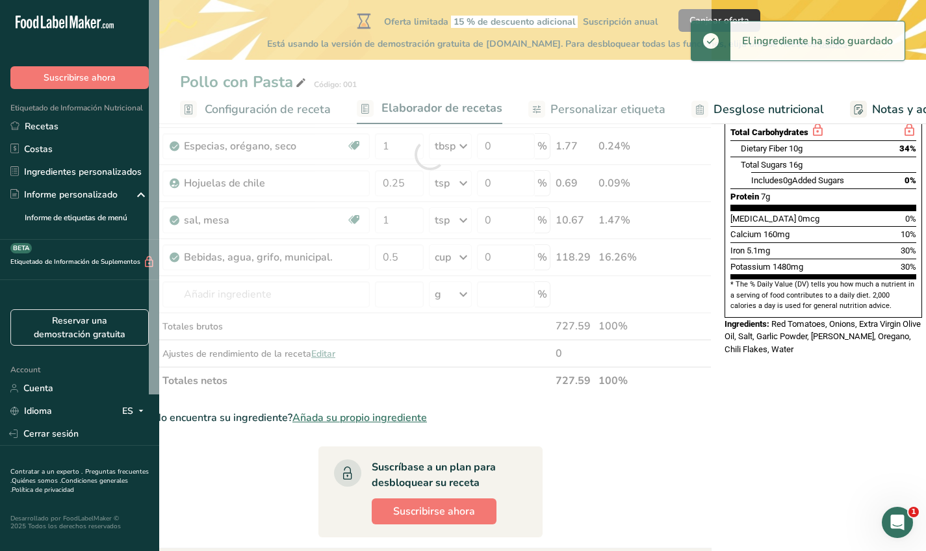
click at [656, 452] on section "Ingrediente * Cantidad * Unidad * Desperdicio * .a-a{fill:#347362;}.b-a{fill:#f…" at bounding box center [430, 396] width 563 height 962
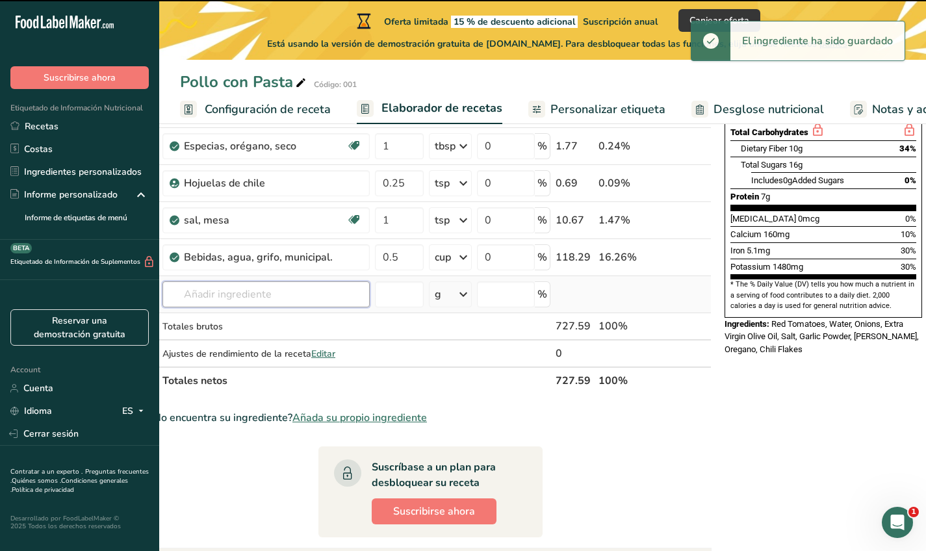
click at [260, 300] on input "text" at bounding box center [265, 294] width 207 height 26
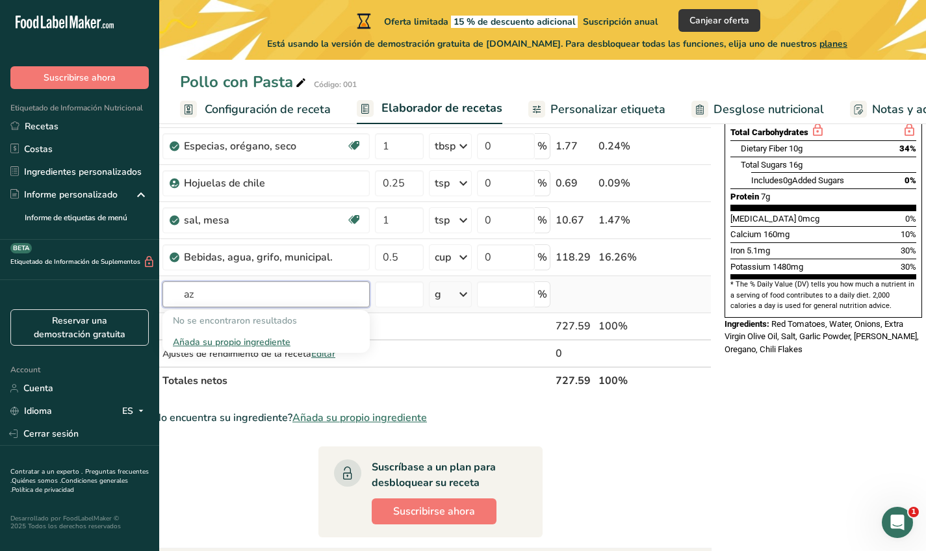
type input "a"
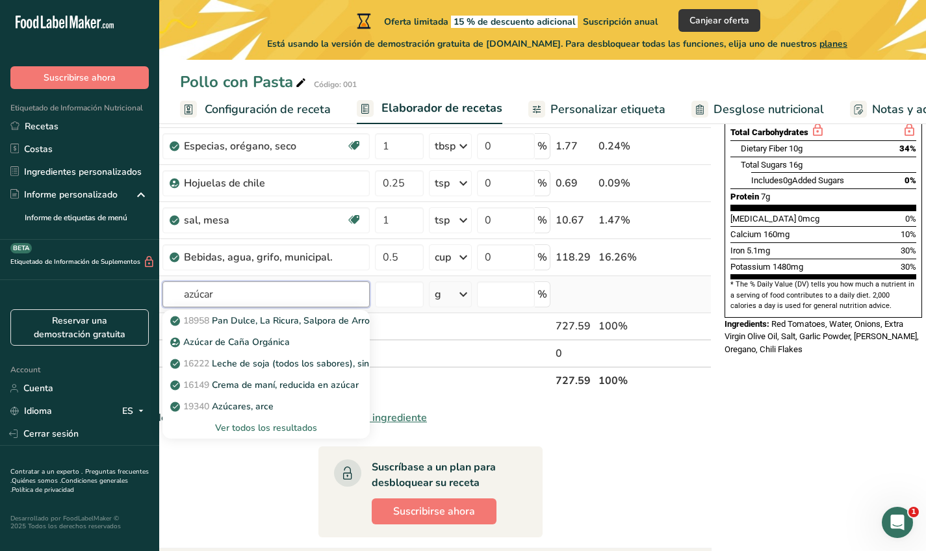
type input "azúcar"
click at [281, 426] on div "Ver todos los resultados" at bounding box center [266, 428] width 187 height 14
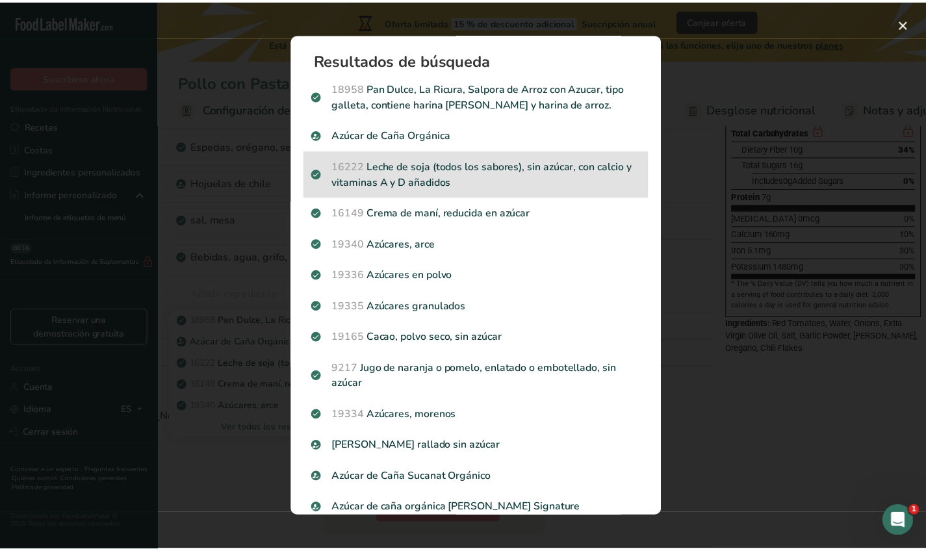
scroll to position [0, 0]
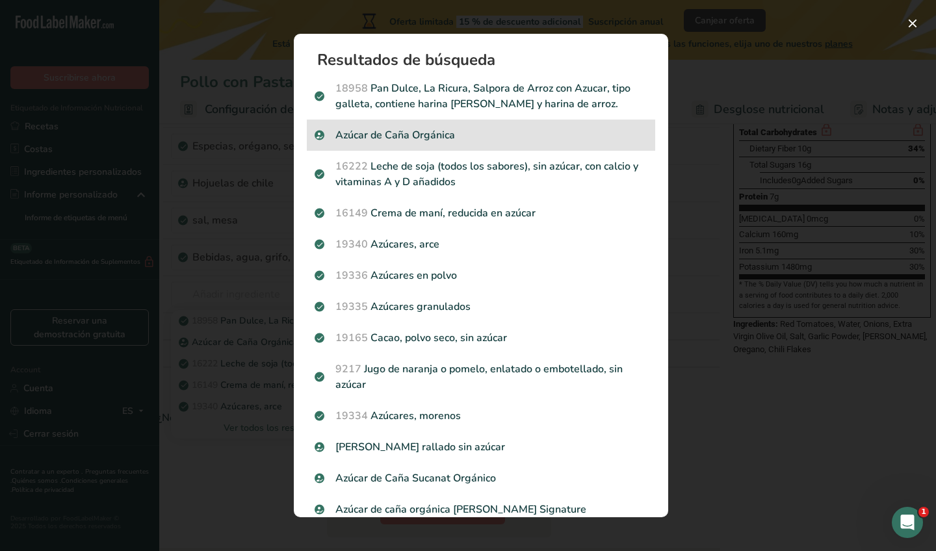
click at [412, 133] on p "Azúcar de Caña Orgánica" at bounding box center [481, 135] width 333 height 16
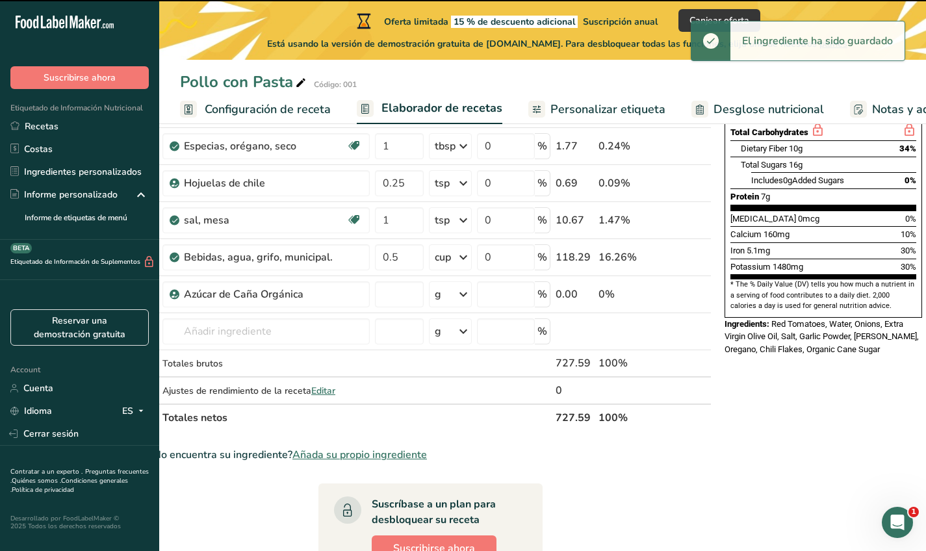
type input "0"
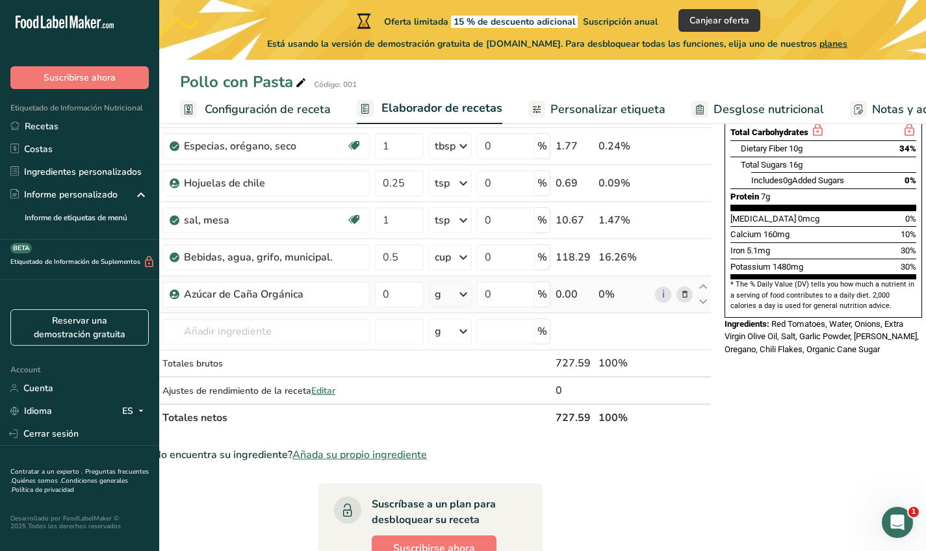
click at [436, 300] on div "g" at bounding box center [438, 295] width 6 height 16
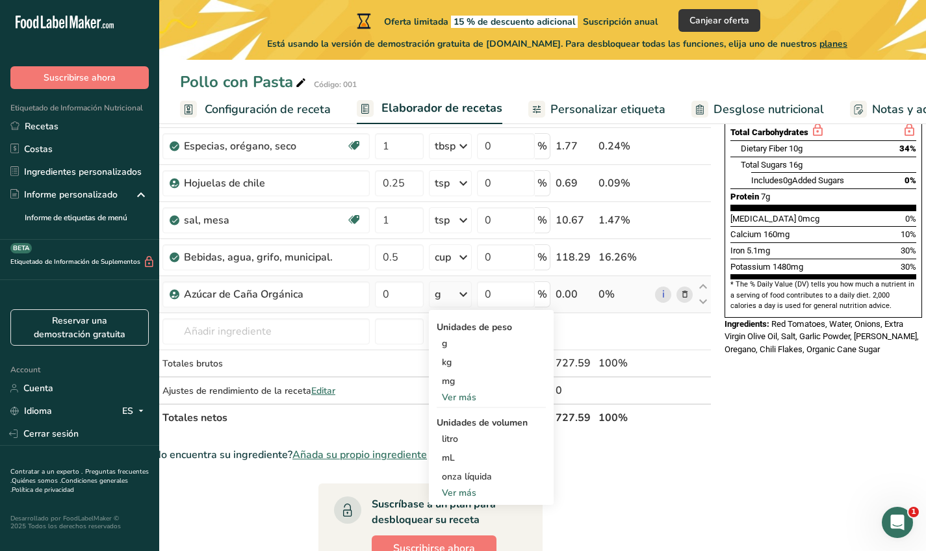
click at [469, 490] on div "Ver más" at bounding box center [491, 493] width 109 height 14
click at [495, 505] on div "cucharadita Las unidades de volumen requieren una conversión de densidad. Si co…" at bounding box center [491, 514] width 109 height 19
click at [460, 513] on div "cucharadita" at bounding box center [491, 515] width 99 height 14
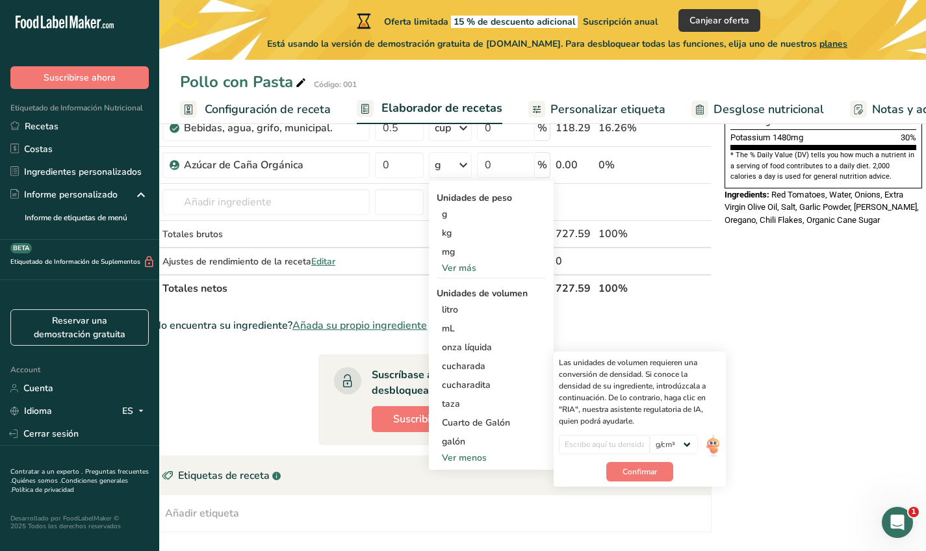
scroll to position [439, 0]
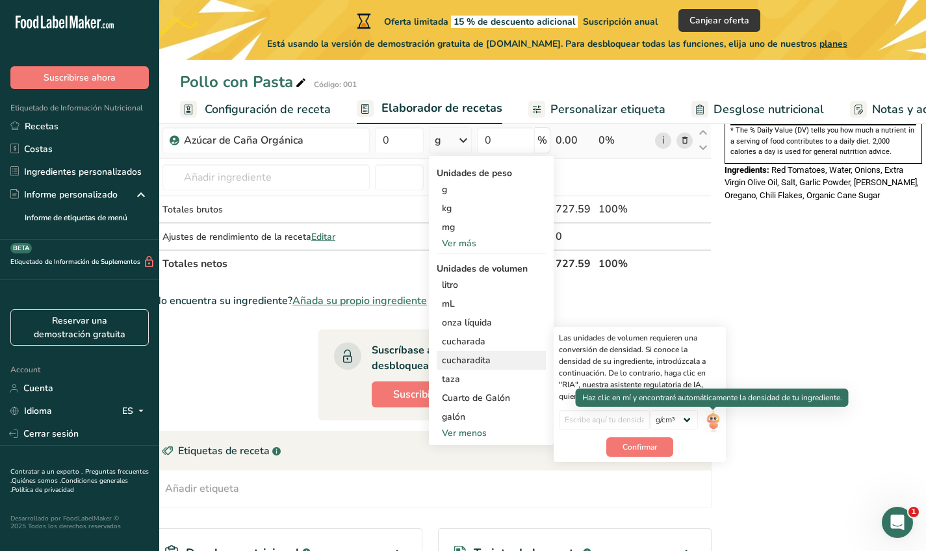
click at [712, 414] on img at bounding box center [713, 421] width 14 height 23
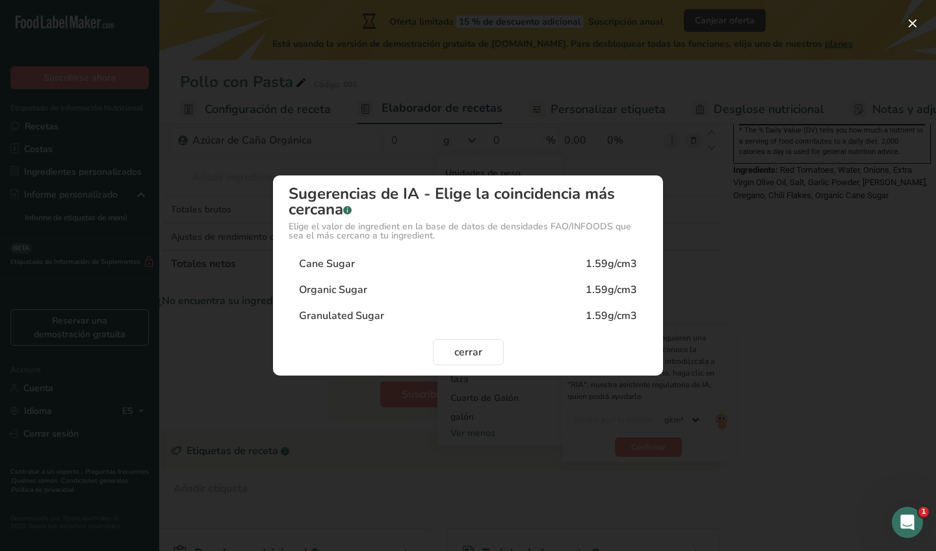
click at [570, 257] on div "Cane Sugar 1.59g/cm3" at bounding box center [468, 264] width 359 height 26
type input "1.59"
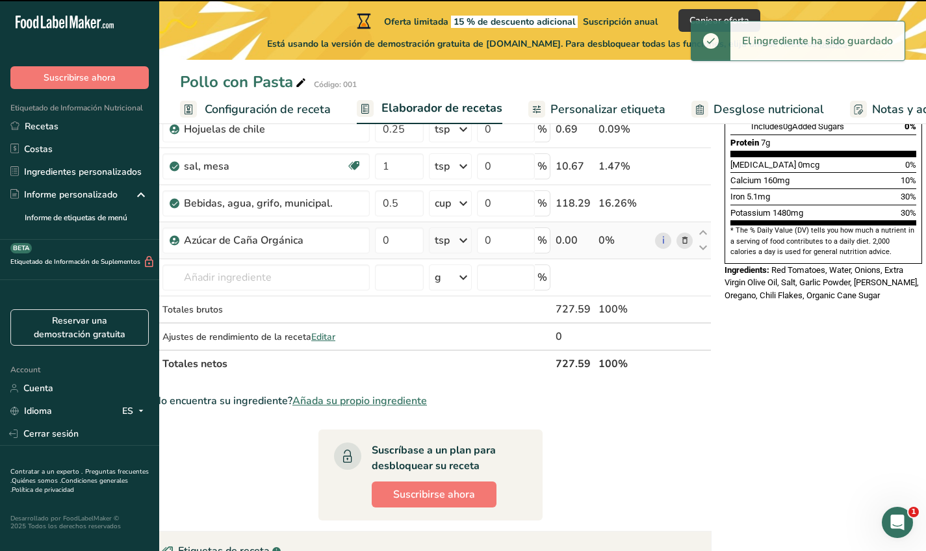
scroll to position [337, 0]
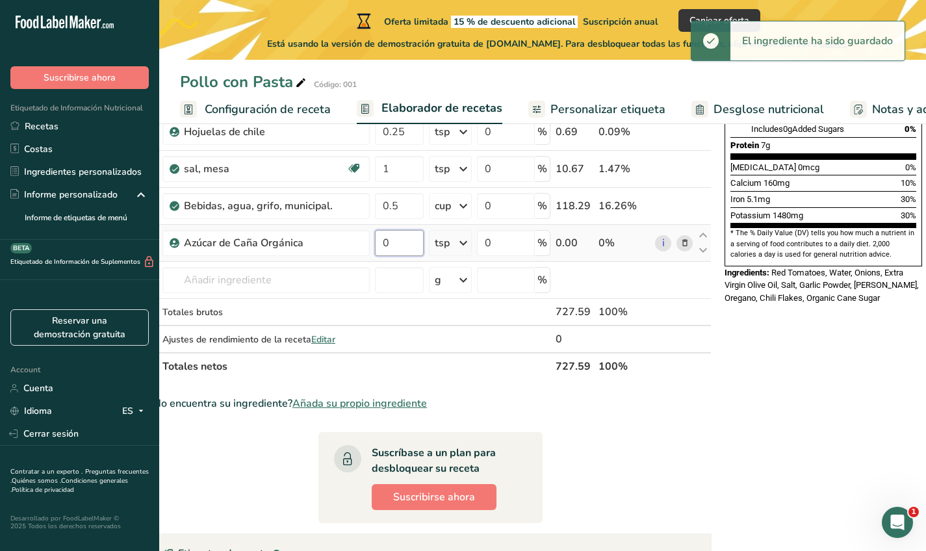
click at [391, 244] on input "0" at bounding box center [399, 243] width 49 height 26
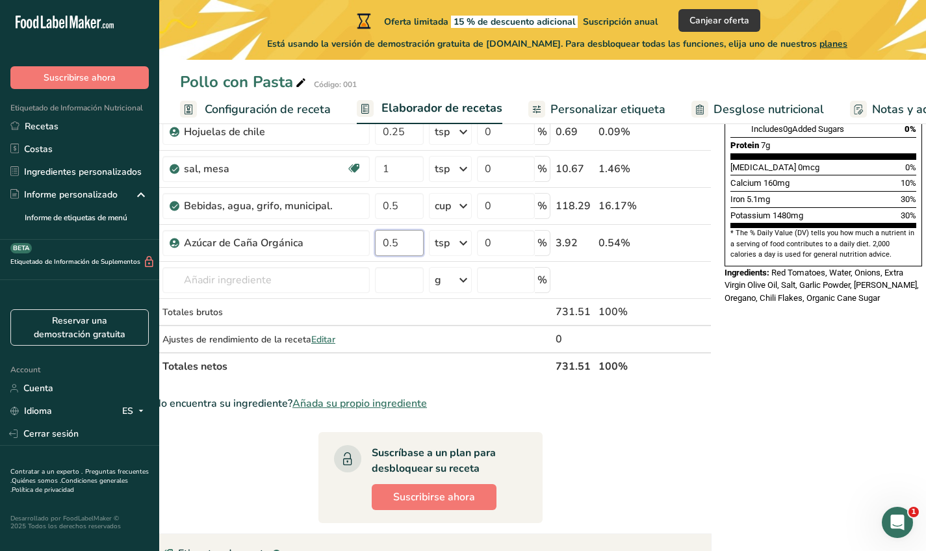
type input "0.5"
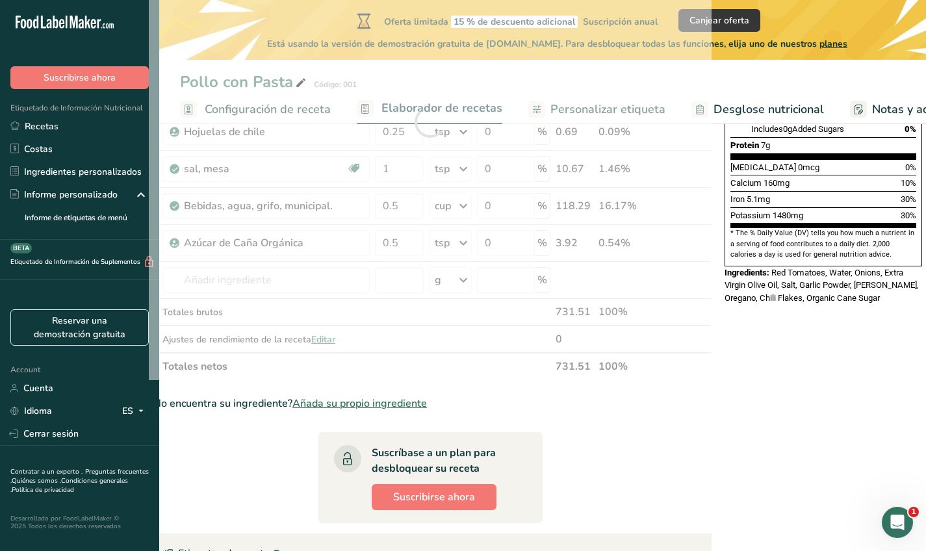
click at [705, 437] on section "Ingrediente * Cantidad * Unidad * Desperdicio * .a-a{fill:#347362;}.b-a{fill:#f…" at bounding box center [430, 363] width 563 height 999
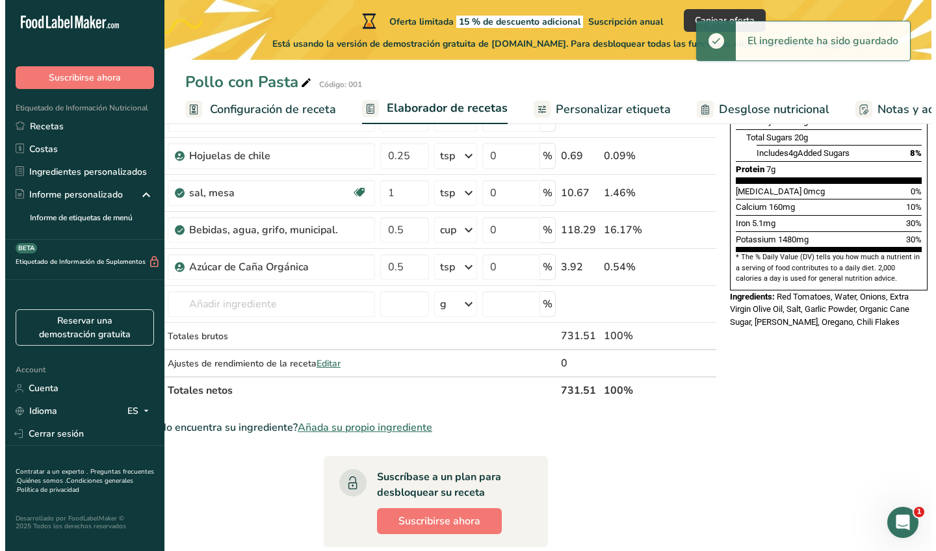
scroll to position [256, 0]
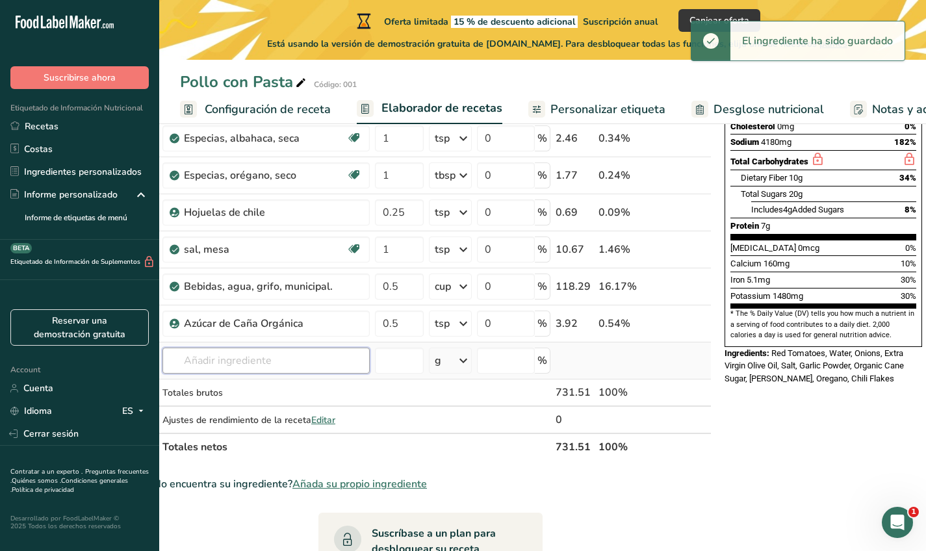
click at [354, 361] on input "text" at bounding box center [265, 361] width 207 height 26
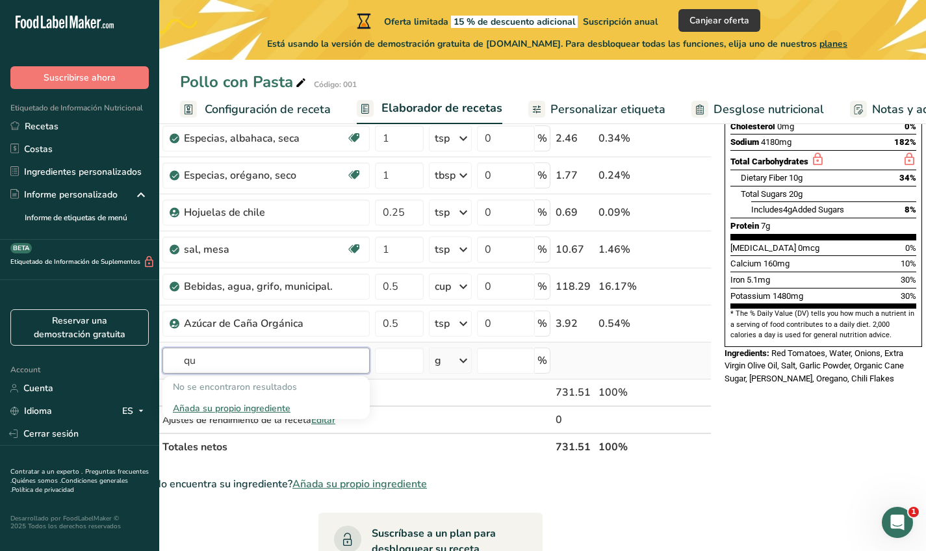
type input "q"
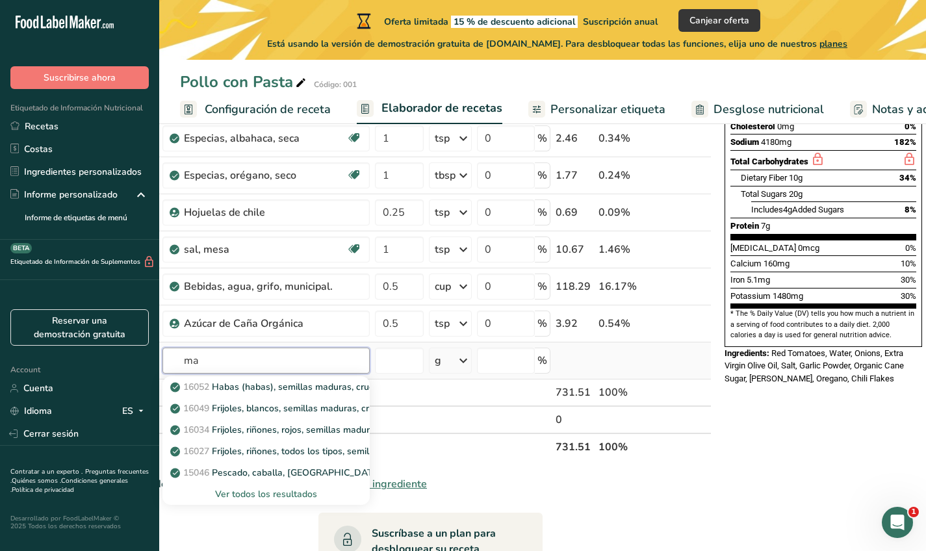
type input "m"
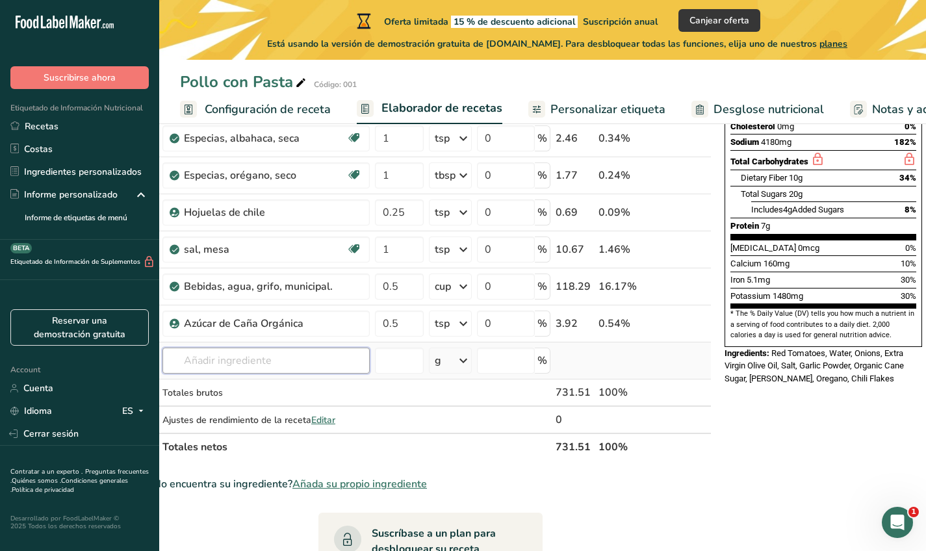
type input "1"
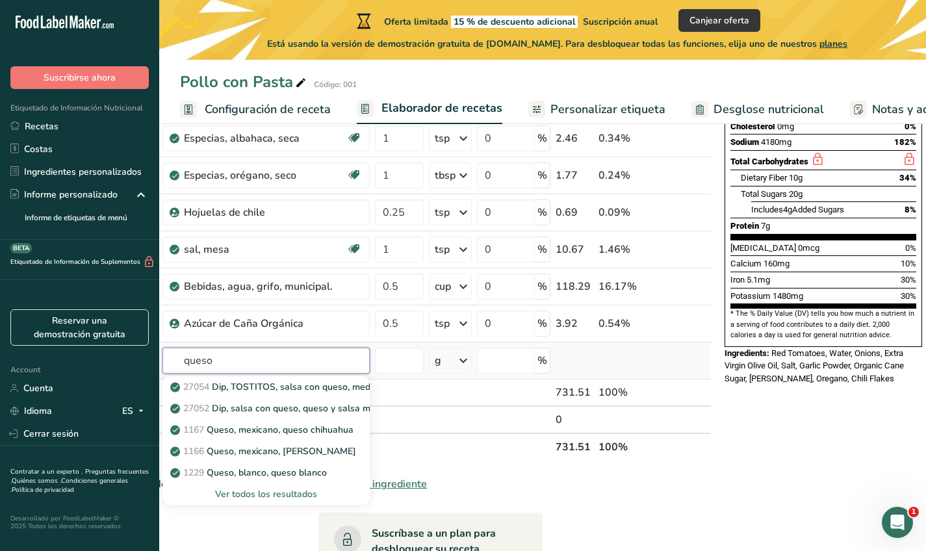
type input "queso"
click at [281, 491] on div "Ver todos los resultados" at bounding box center [266, 494] width 187 height 14
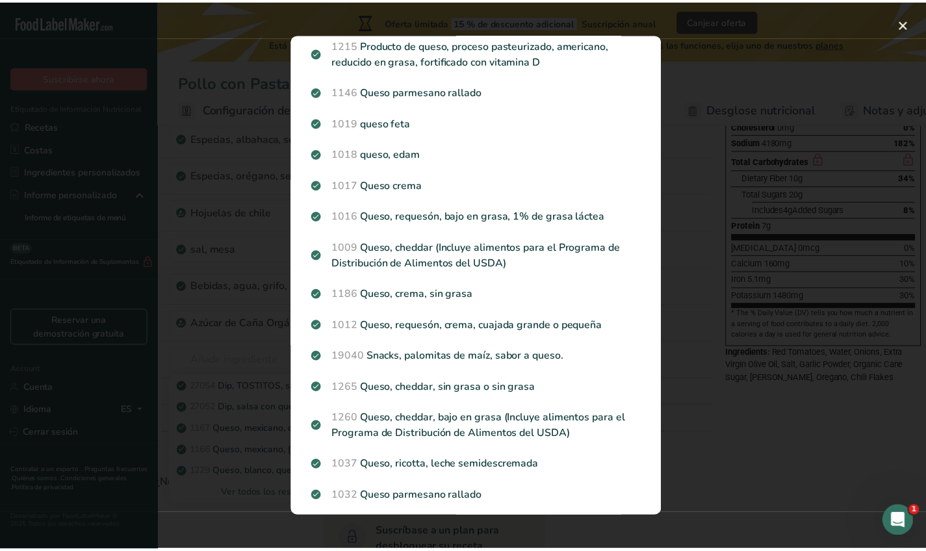
scroll to position [0, 0]
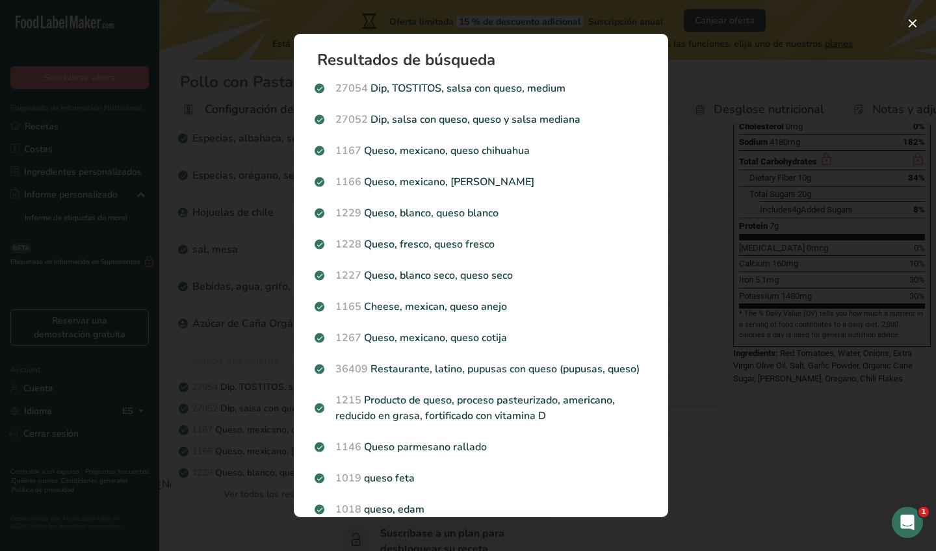
click at [746, 426] on div "Search results modal" at bounding box center [468, 275] width 936 height 551
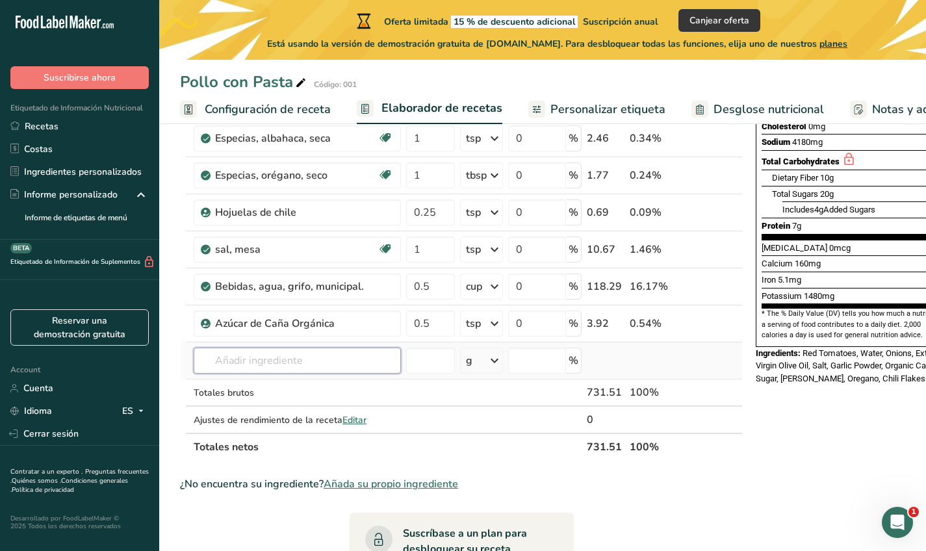
click at [305, 367] on input "text" at bounding box center [297, 361] width 207 height 26
click at [361, 482] on span "Añada su propio ingrediente" at bounding box center [391, 484] width 135 height 16
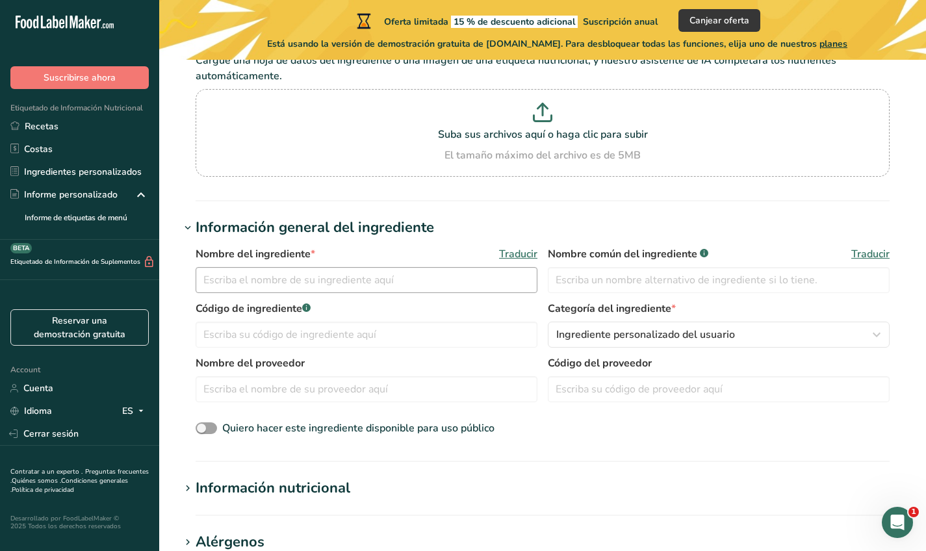
scroll to position [113, 0]
click at [376, 281] on input "text" at bounding box center [367, 279] width 342 height 26
type input "Queso manchego"
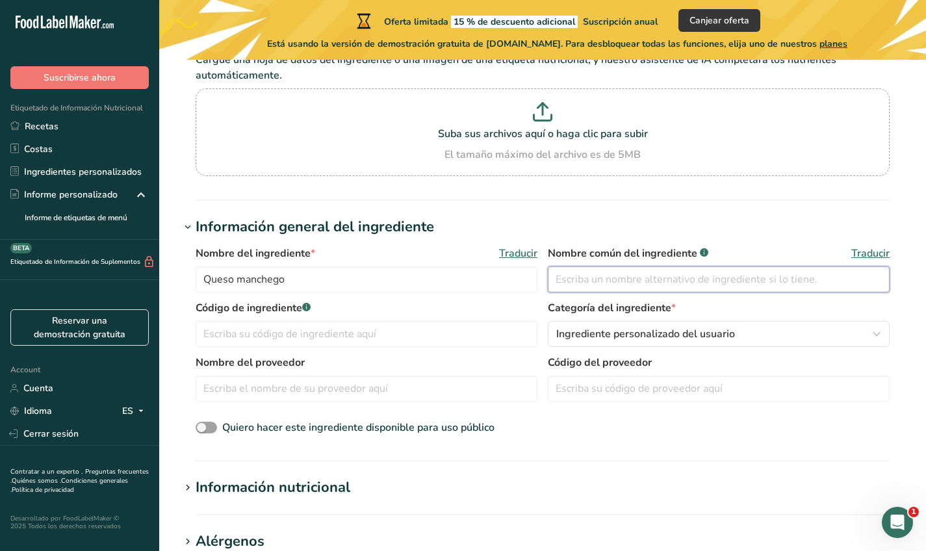
click at [679, 274] on input "text" at bounding box center [719, 279] width 342 height 26
type input "queso manchego"
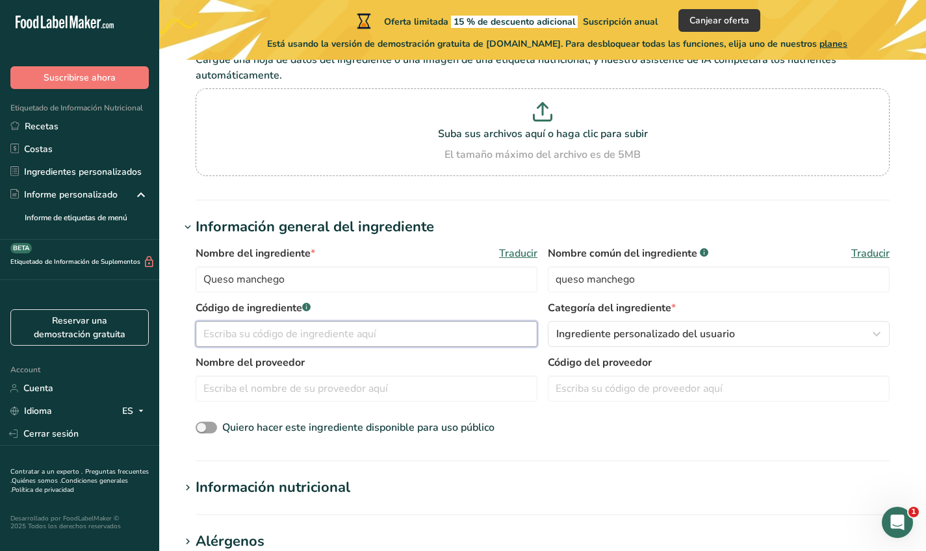
click at [441, 333] on input "text" at bounding box center [367, 334] width 342 height 26
click at [630, 328] on span "Ingrediente personalizado del usuario" at bounding box center [645, 334] width 179 height 16
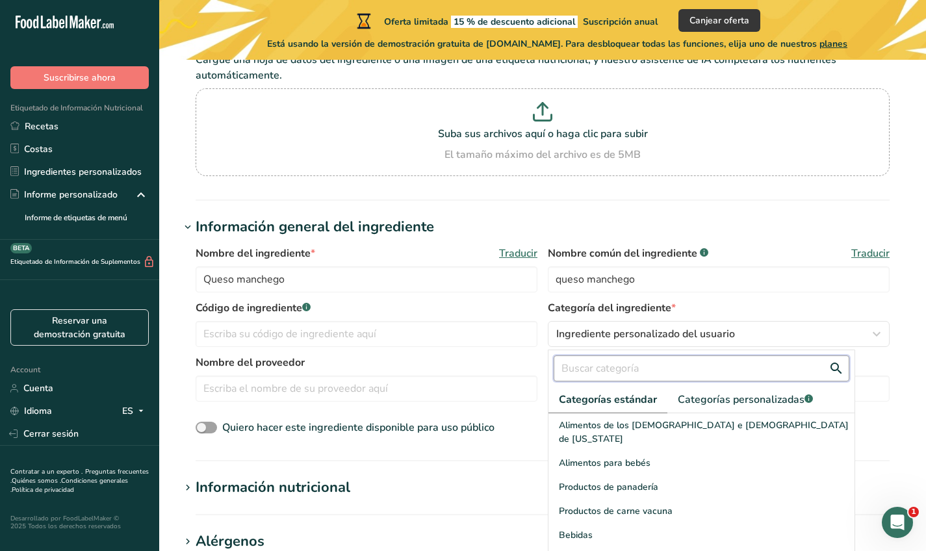
click at [667, 361] on input "text" at bounding box center [702, 369] width 296 height 26
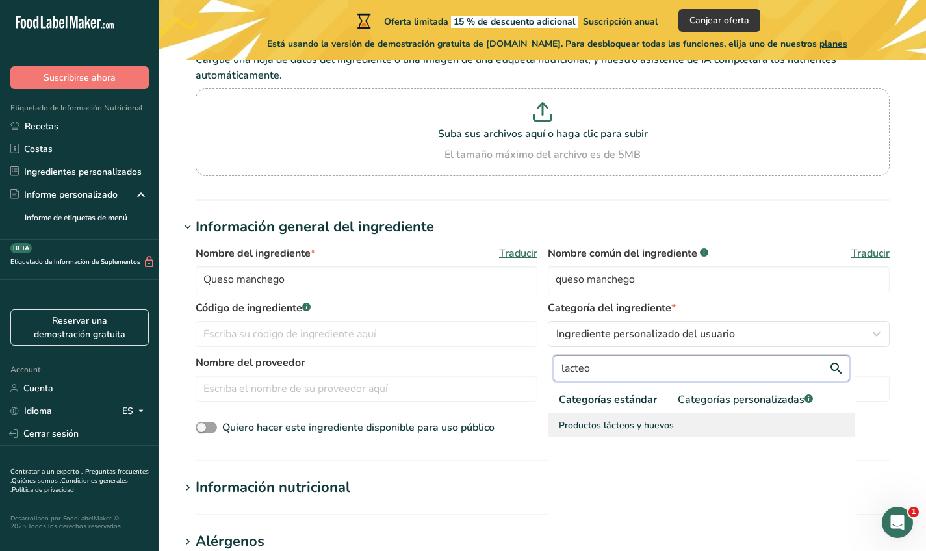
type input "lacteo"
click at [700, 417] on div "Productos lácteos y huevos" at bounding box center [702, 425] width 306 height 24
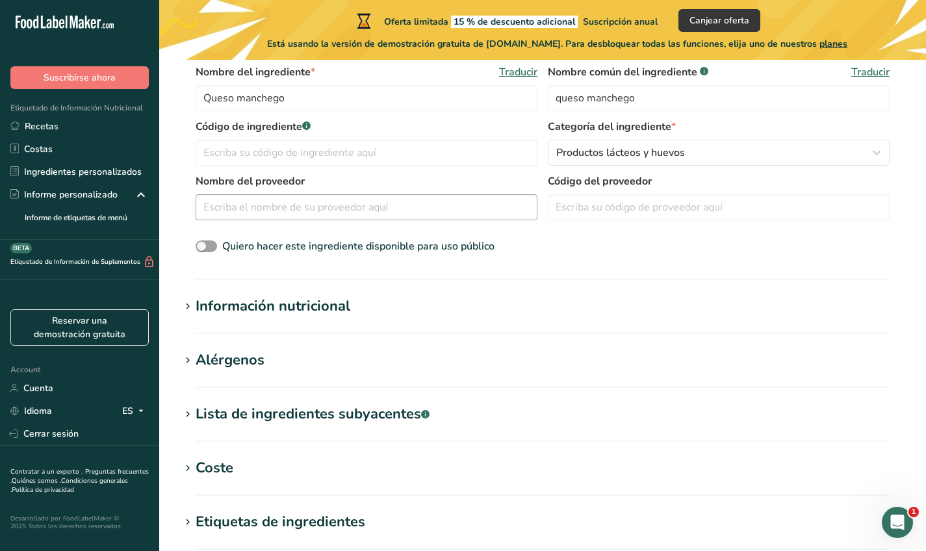
scroll to position [303, 0]
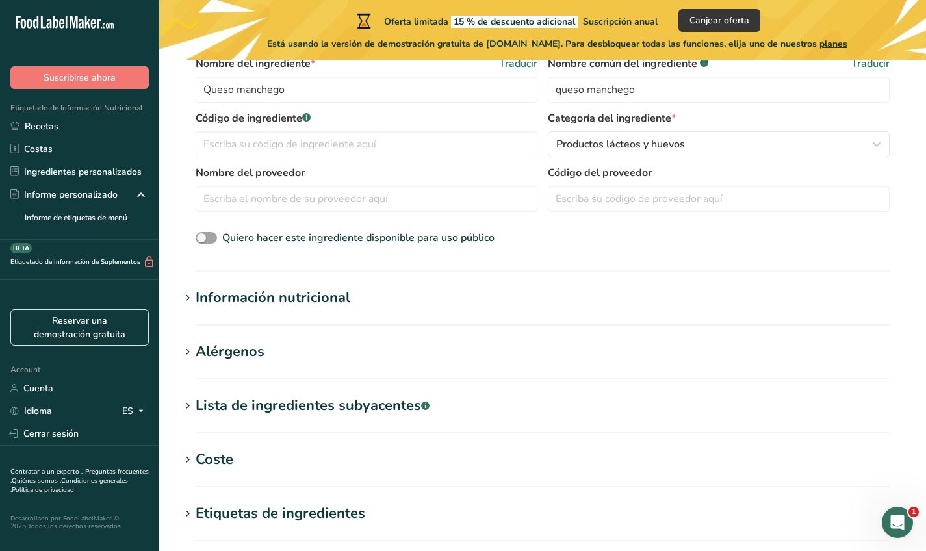
click at [272, 296] on div "Información nutricional" at bounding box center [273, 297] width 155 height 21
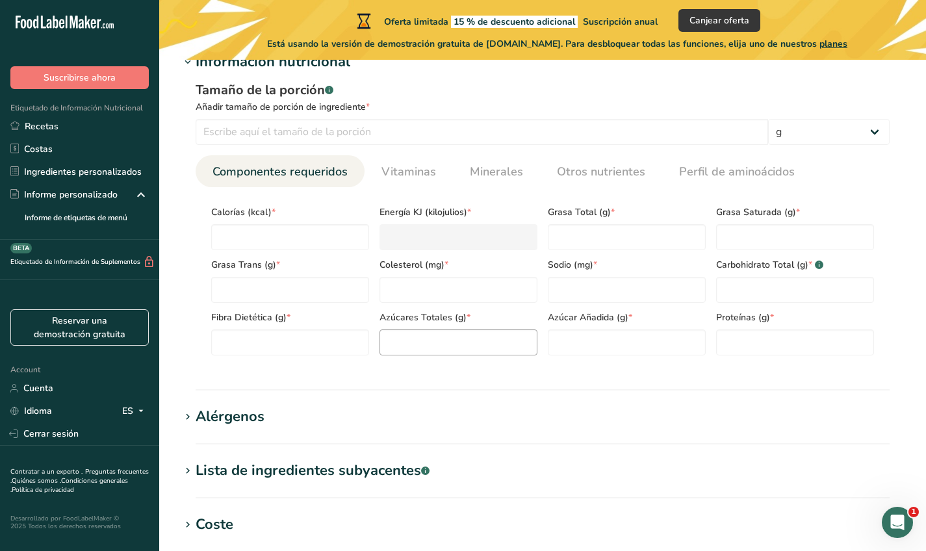
scroll to position [537, 0]
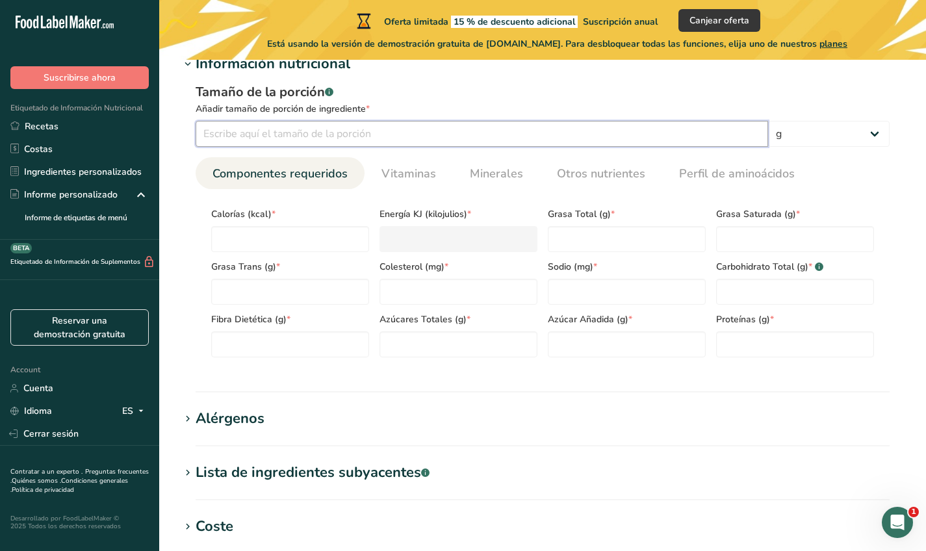
click at [408, 140] on input "number" at bounding box center [482, 134] width 573 height 26
type input "100"
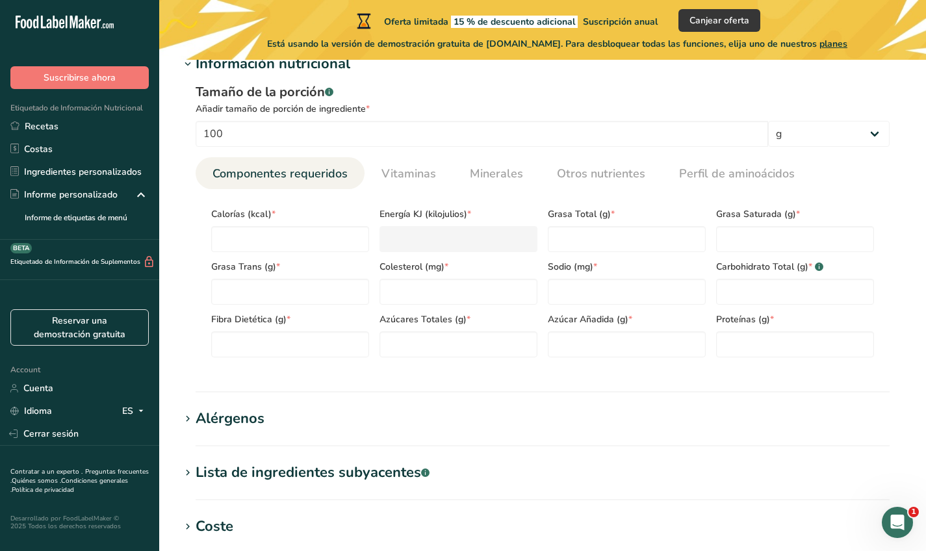
click at [280, 223] on div "Calorías (kcal) *" at bounding box center [290, 226] width 168 height 53
click at [281, 230] on input "number" at bounding box center [290, 239] width 158 height 26
type input "3"
type KJ "12.6"
type input "32"
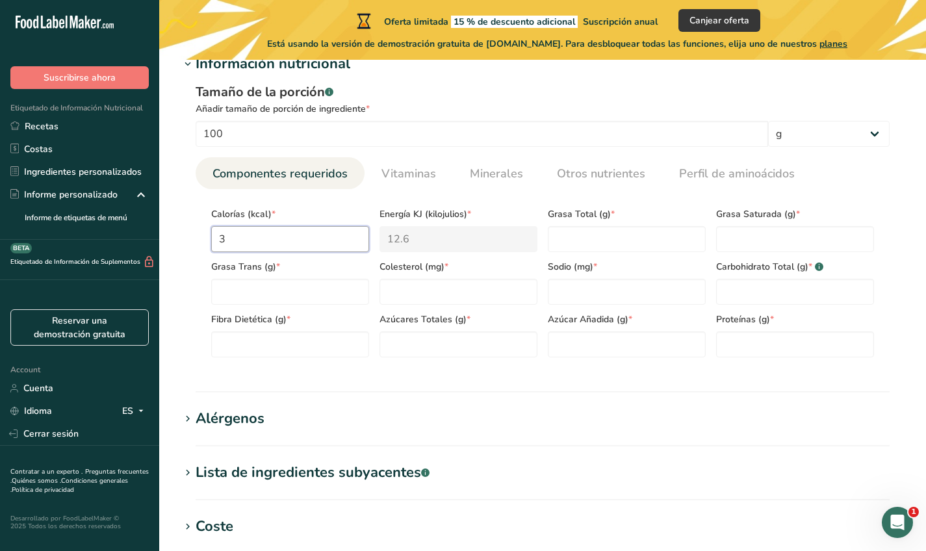
type KJ "133.9"
type input "327"
type KJ "1368.2"
type input "327"
click at [591, 227] on Fat "number" at bounding box center [627, 239] width 158 height 26
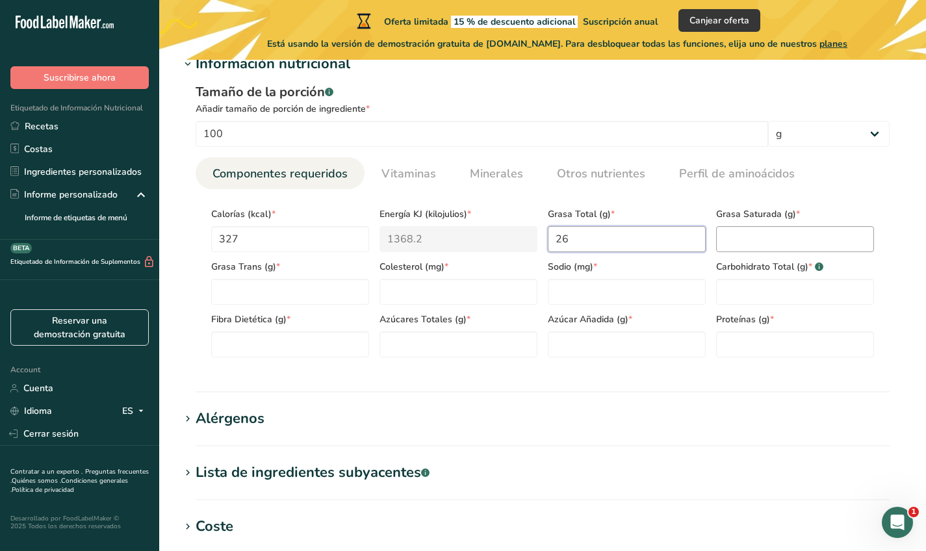
type Fat "26"
click at [832, 244] on Fat "number" at bounding box center [795, 239] width 158 height 26
type Fat "16.8"
click at [300, 283] on Fat "number" at bounding box center [290, 292] width 158 height 26
type Fat "0"
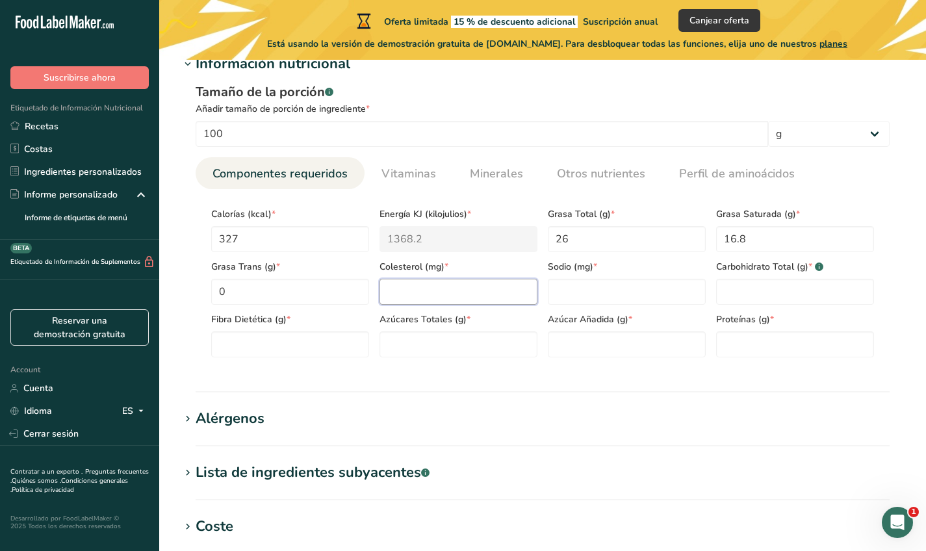
click at [458, 298] on input "number" at bounding box center [459, 292] width 158 height 26
click at [580, 304] on input "number" at bounding box center [627, 292] width 158 height 26
click at [825, 292] on Carbohydrates "number" at bounding box center [795, 292] width 158 height 26
click at [582, 299] on input "138" at bounding box center [627, 292] width 158 height 26
type input "550"
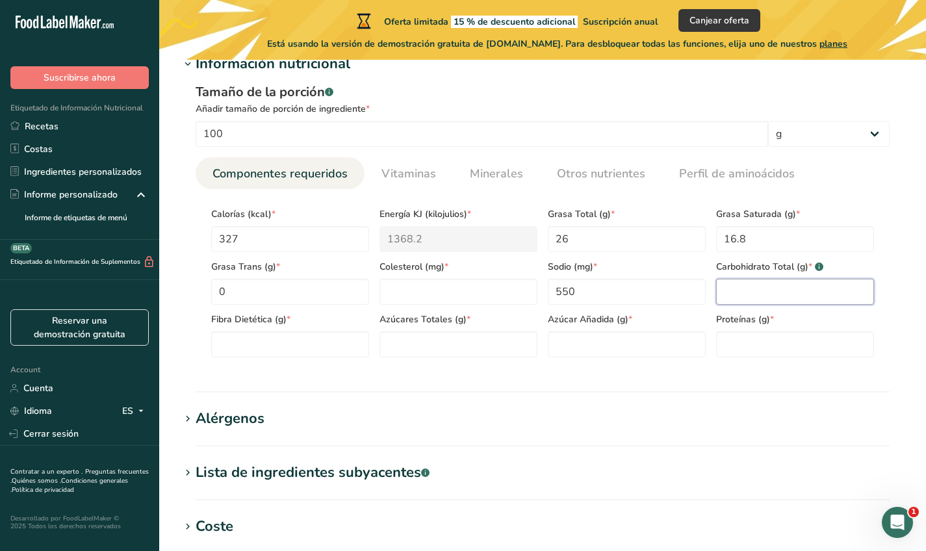
click at [768, 298] on Carbohydrates "number" at bounding box center [795, 292] width 158 height 26
click at [269, 327] on div "Fibra Dietética (g) *" at bounding box center [290, 331] width 168 height 53
click at [272, 333] on Fiber "number" at bounding box center [290, 344] width 158 height 26
type Fiber "0"
click at [411, 336] on Sugars "number" at bounding box center [459, 344] width 158 height 26
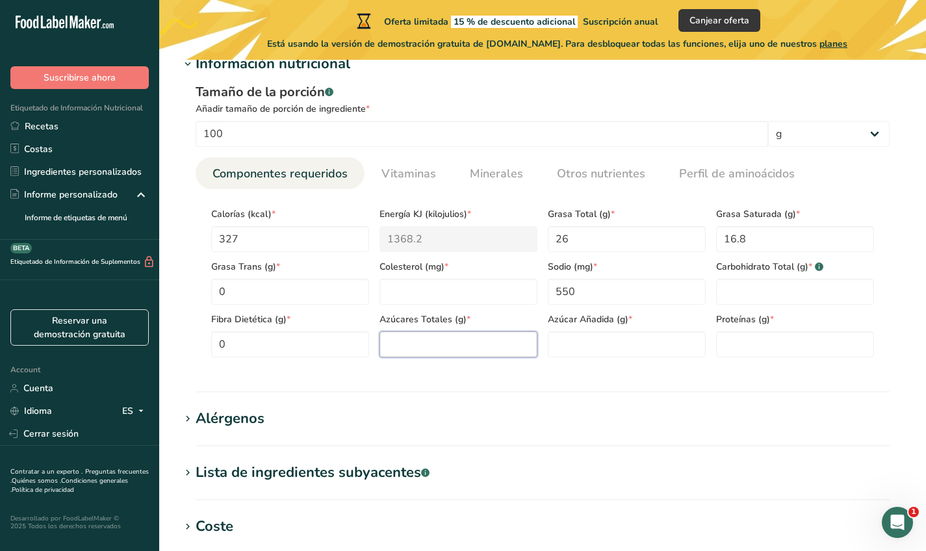
type Sugars "0"
type Sugars "1.2"
click at [656, 333] on Sugars "number" at bounding box center [627, 344] width 158 height 26
type Sugars "0"
click at [718, 331] on div "Proteínas (g) *" at bounding box center [795, 331] width 168 height 53
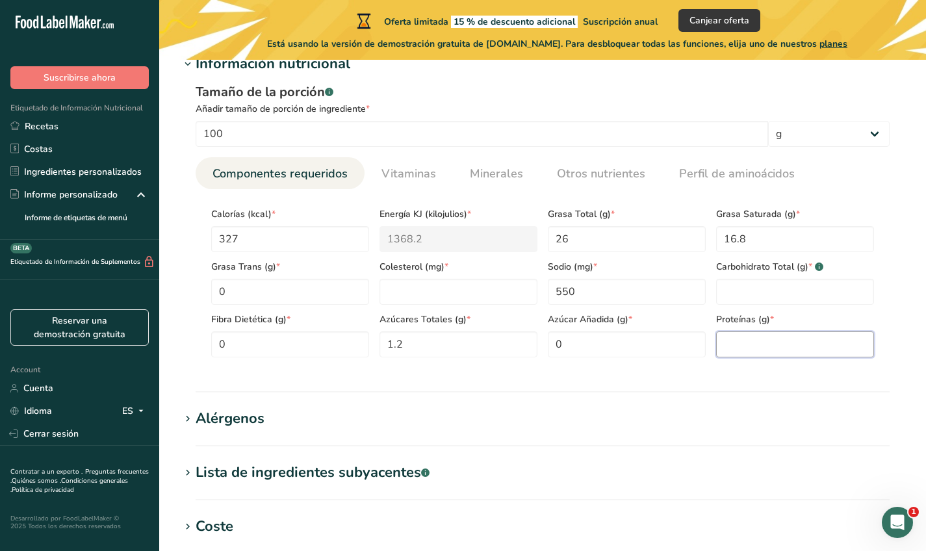
click at [740, 344] on input "number" at bounding box center [795, 344] width 158 height 26
click at [757, 281] on Carbohydrates "number" at bounding box center [795, 292] width 158 height 26
type Carbohydrates "1.2"
click at [832, 350] on input "number" at bounding box center [795, 344] width 158 height 26
type input "22"
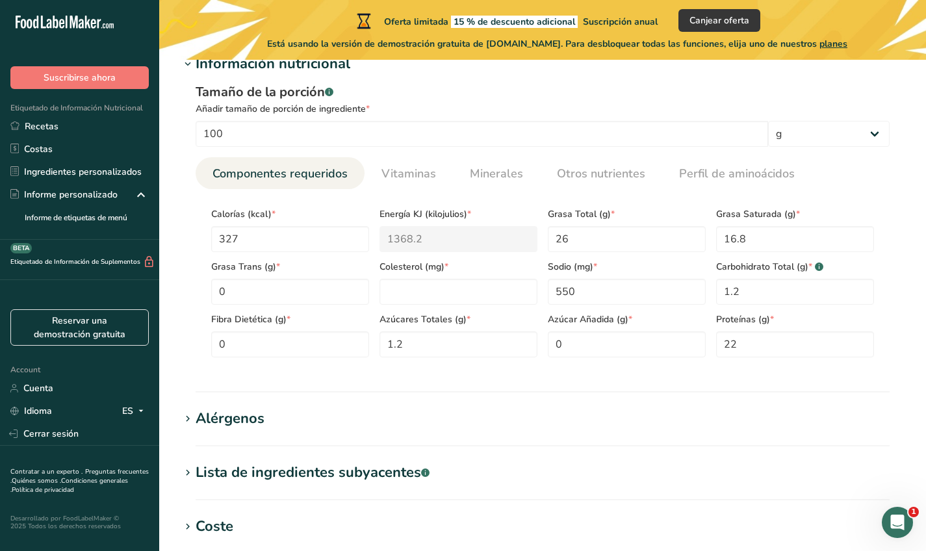
click at [599, 378] on section "Información nutricional Tamaño de la porción .a-a{fill:#347362;}.b-a{fill:#fff;…" at bounding box center [542, 222] width 725 height 339
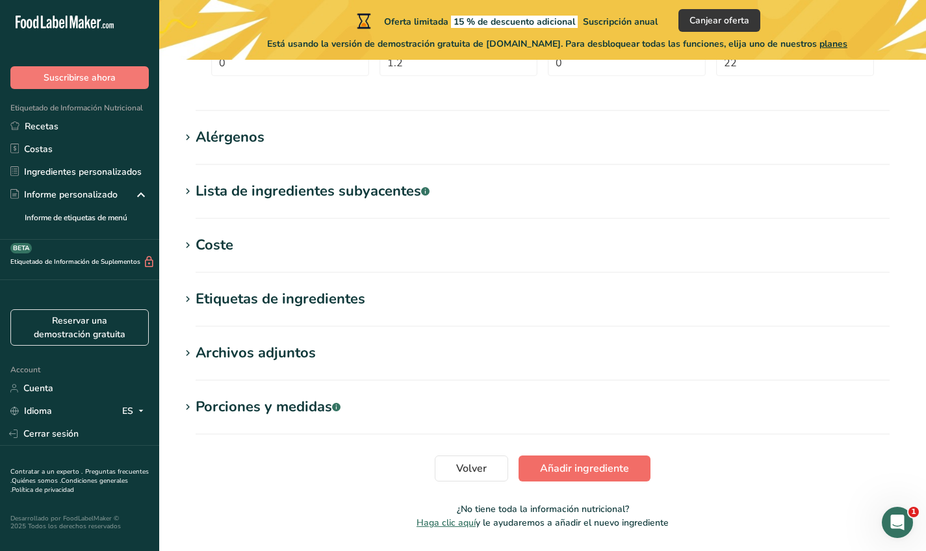
click at [582, 465] on span "Añadir ingrediente" at bounding box center [584, 469] width 89 height 16
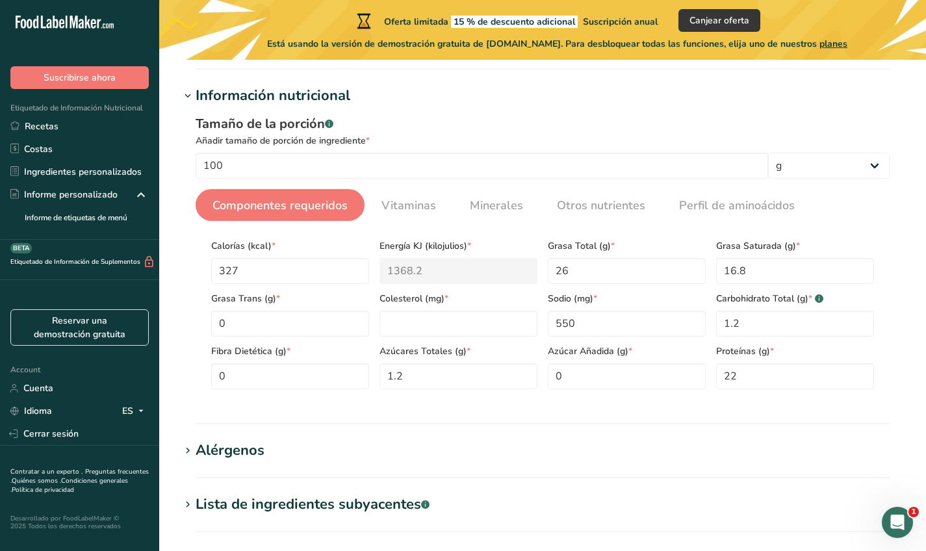
scroll to position [174, 0]
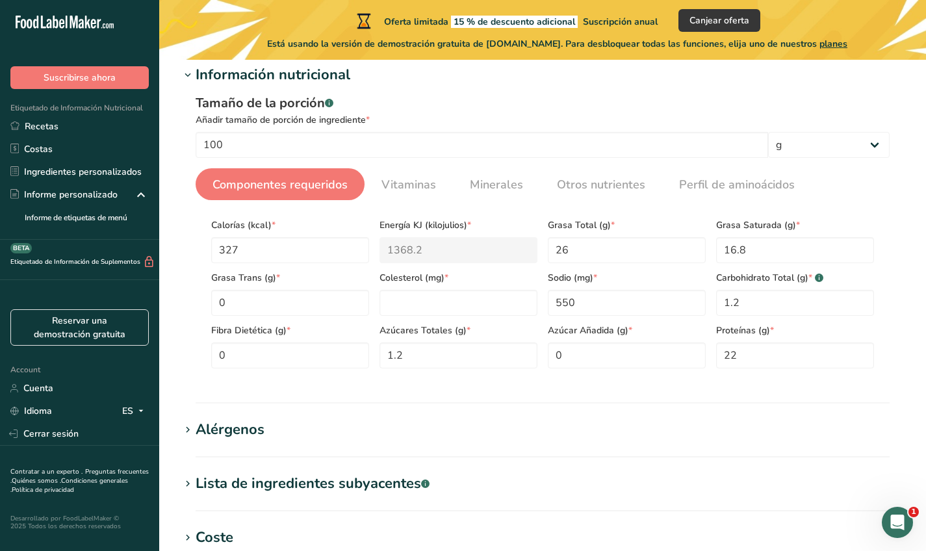
click at [488, 316] on div "Azúcares Totales (g) * 1.2" at bounding box center [458, 342] width 168 height 53
click at [483, 306] on input "number" at bounding box center [459, 303] width 158 height 26
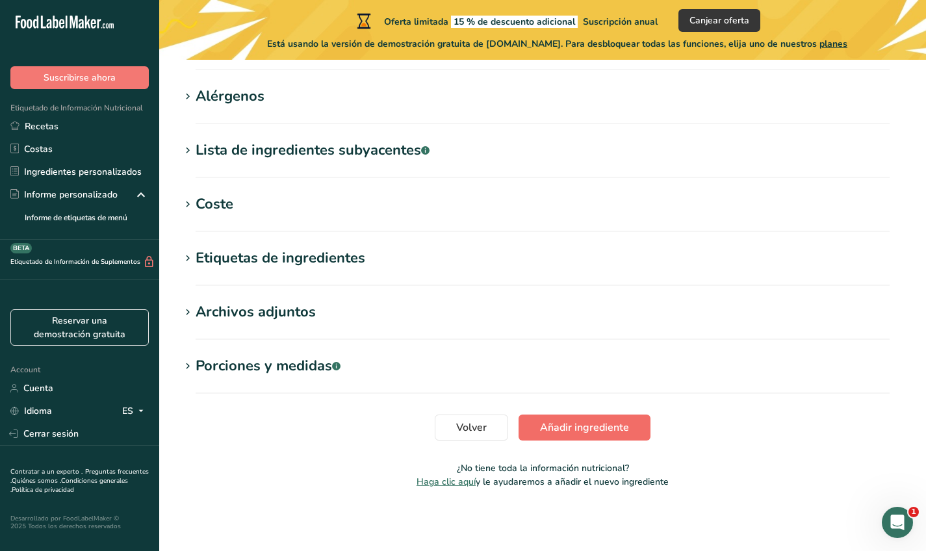
type input "0"
click at [587, 433] on span "Añadir ingrediente" at bounding box center [584, 428] width 89 height 16
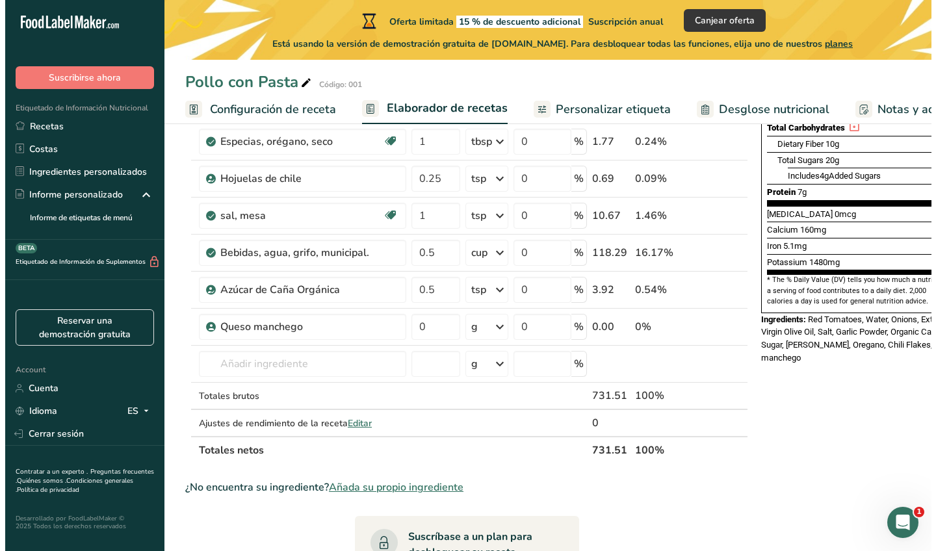
scroll to position [292, 0]
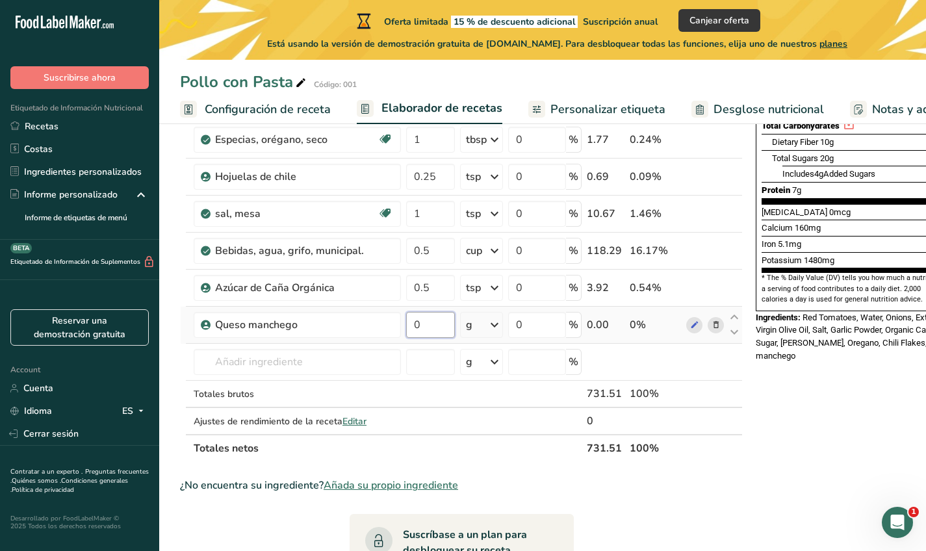
click at [424, 326] on input "0" at bounding box center [430, 325] width 49 height 26
click at [328, 325] on div "Ingrediente * Cantidad * Unidad * Desperdicio * .a-a{fill:#347362;}.b-a{fill:#f…" at bounding box center [461, 185] width 563 height 554
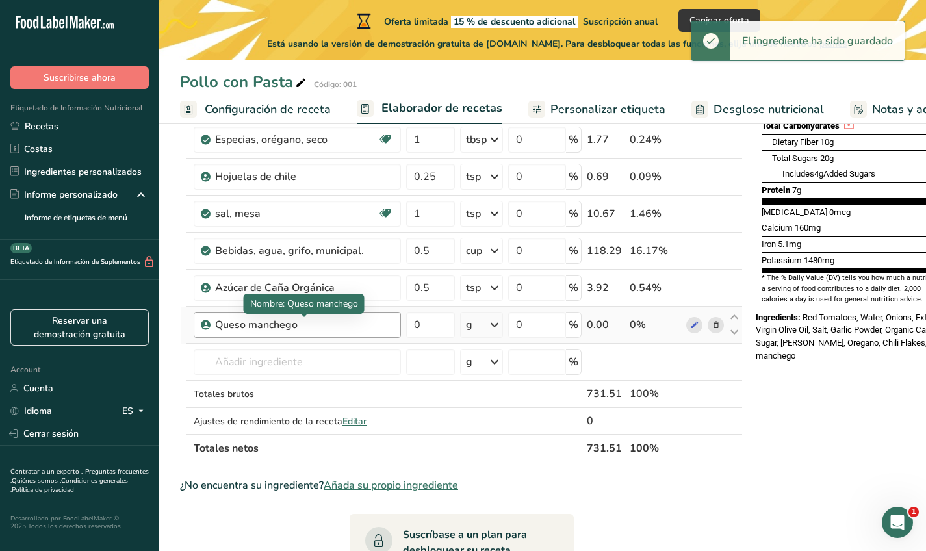
click at [295, 322] on div "Queso manchego" at bounding box center [296, 325] width 162 height 16
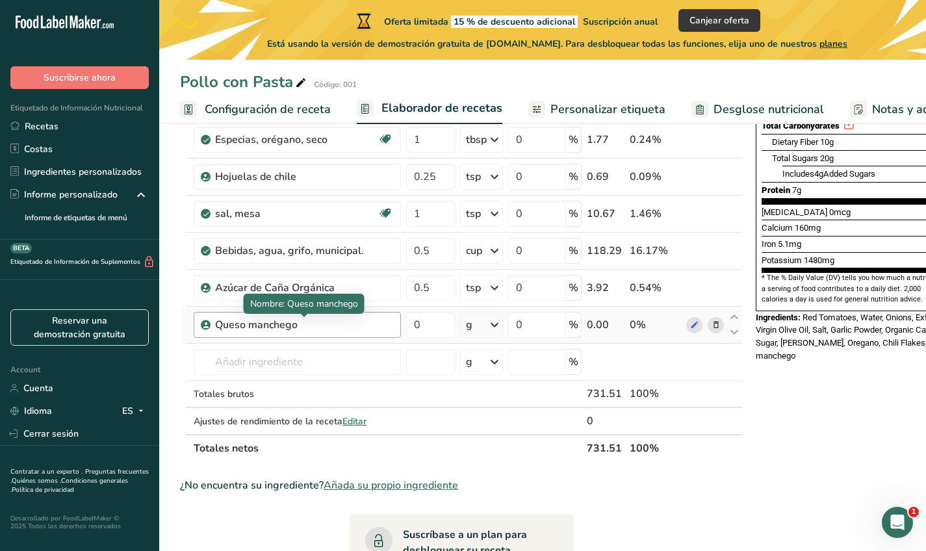
click at [298, 326] on div "Queso manchego" at bounding box center [296, 325] width 162 height 16
click at [295, 325] on div "Queso manchego" at bounding box center [296, 325] width 162 height 16
click at [426, 328] on input "0" at bounding box center [430, 325] width 49 height 26
click at [693, 324] on div "Ingrediente * Cantidad * Unidad * Desperdicio * .a-a{fill:#347362;}.b-a{fill:#f…" at bounding box center [461, 185] width 563 height 554
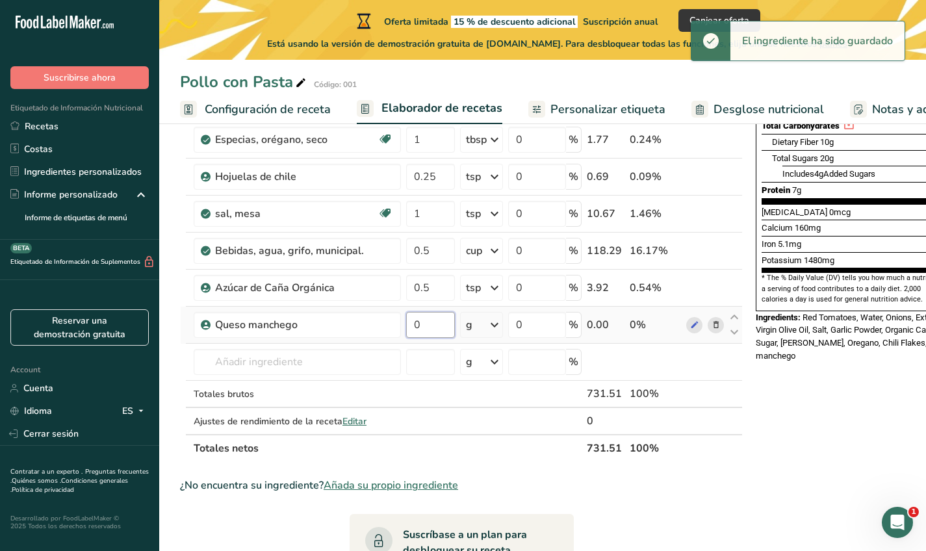
click at [428, 333] on input "0" at bounding box center [430, 325] width 49 height 26
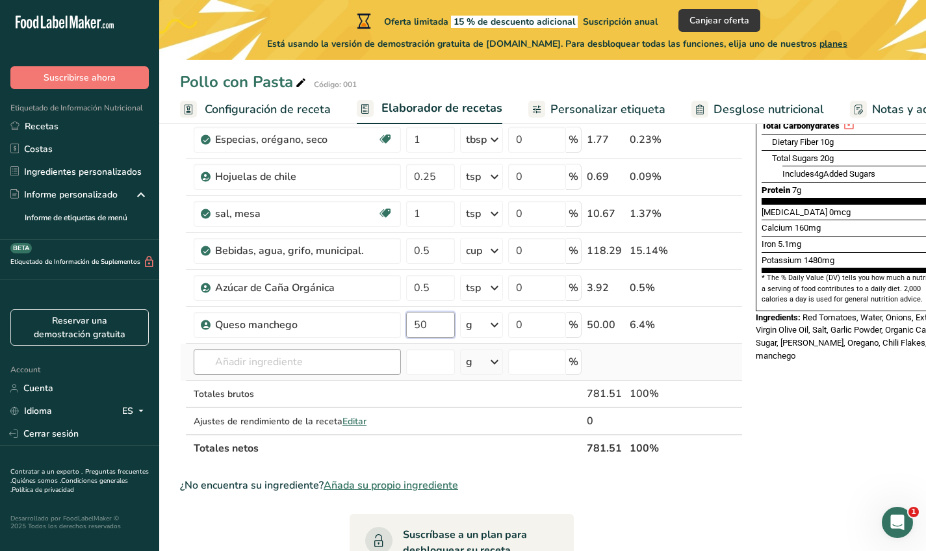
type input "50"
click at [387, 360] on div "Ingrediente * Cantidad * Unidad * Desperdicio * .a-a{fill:#347362;}.b-a{fill:#f…" at bounding box center [461, 185] width 563 height 554
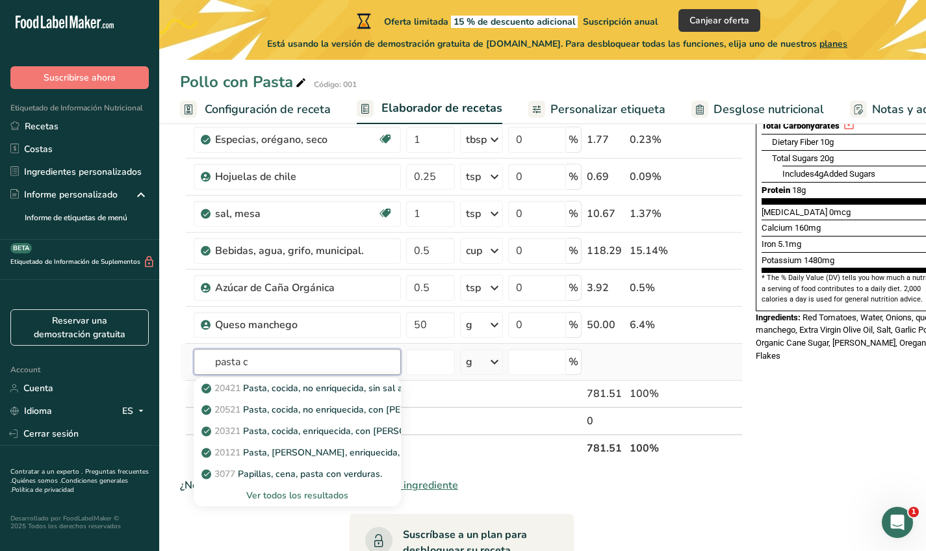
type input "pasta c"
click at [330, 493] on div "Ver todos los resultados" at bounding box center [297, 496] width 187 height 14
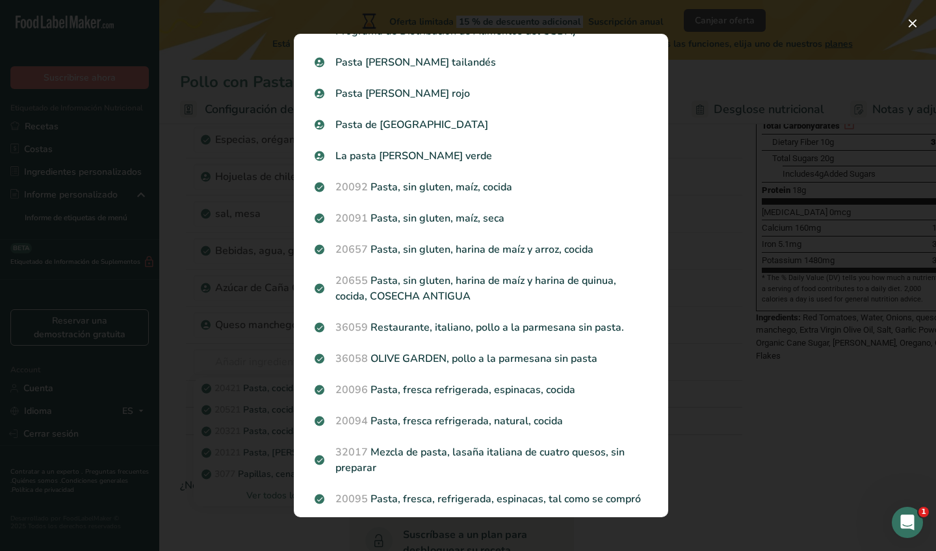
scroll to position [542, 0]
click at [742, 352] on div "Search results modal" at bounding box center [468, 275] width 936 height 551
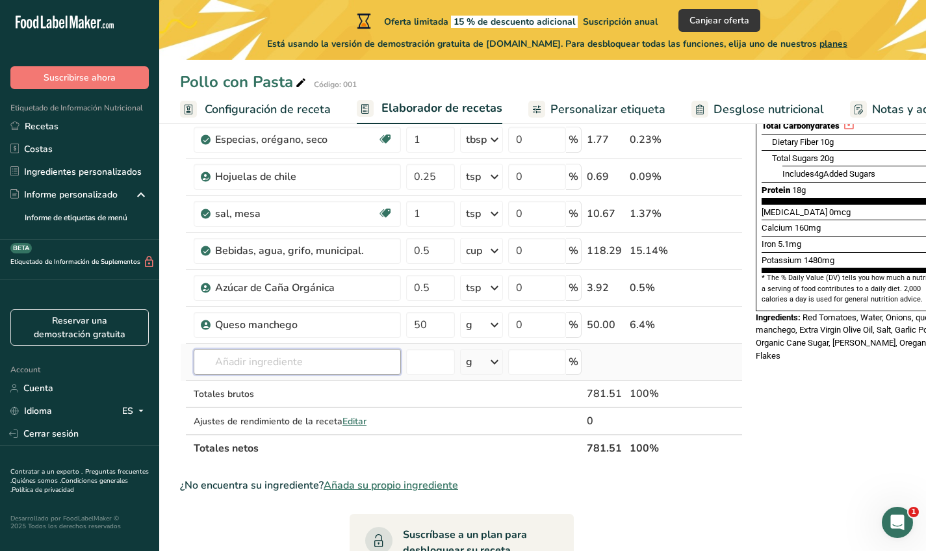
click at [334, 365] on input "text" at bounding box center [297, 362] width 207 height 26
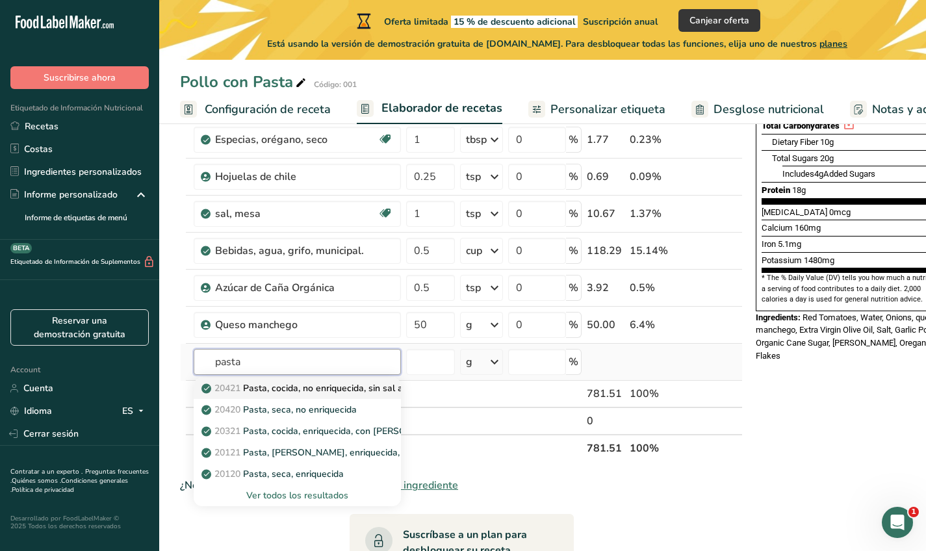
type input "pasta"
click at [345, 386] on p "20421 Pasta, cocida, no enriquecida, sin sal añadida" at bounding box center [317, 389] width 227 height 14
type input "Pasta, cooked, unenriched, without added salt"
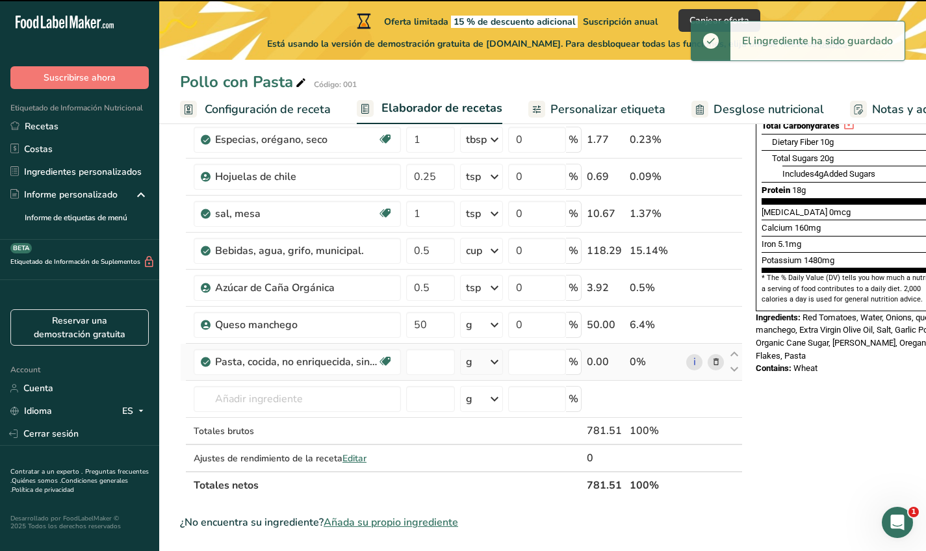
type input "0"
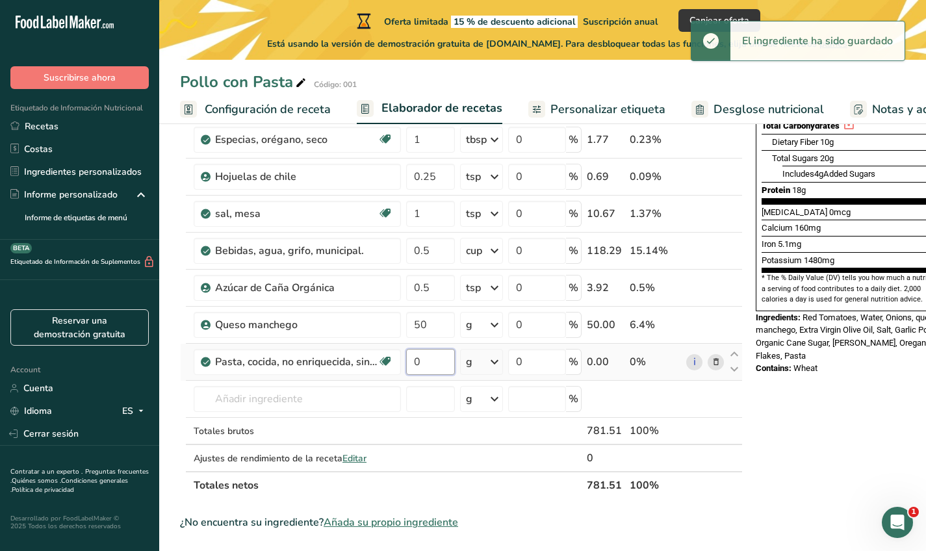
click at [433, 368] on input "0" at bounding box center [430, 362] width 49 height 26
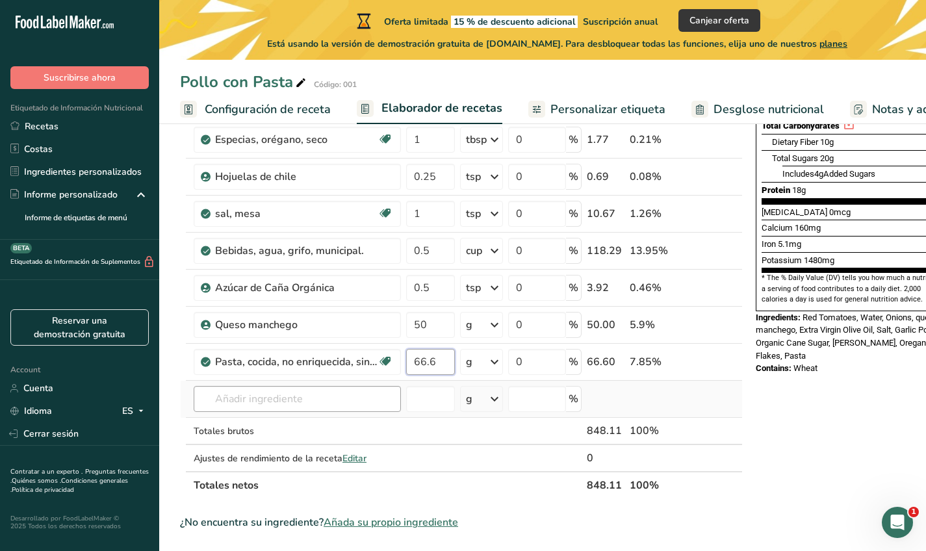
type input "66.6"
click at [369, 402] on div "Ingrediente * Cantidad * Unidad * Desperdicio * .a-a{fill:#347362;}.b-a{fill:#f…" at bounding box center [461, 203] width 563 height 591
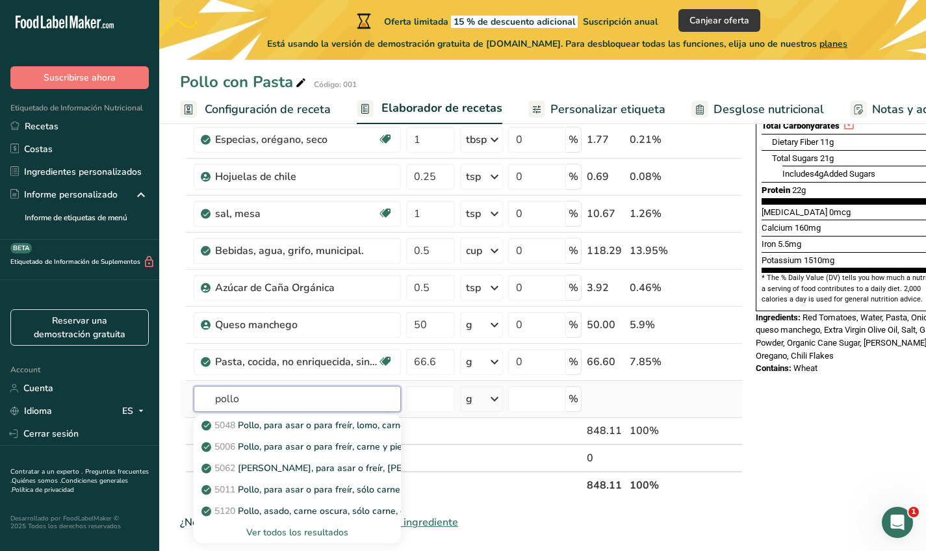
type input "pollo"
click at [284, 526] on div "Ver todos los resultados" at bounding box center [297, 533] width 187 height 14
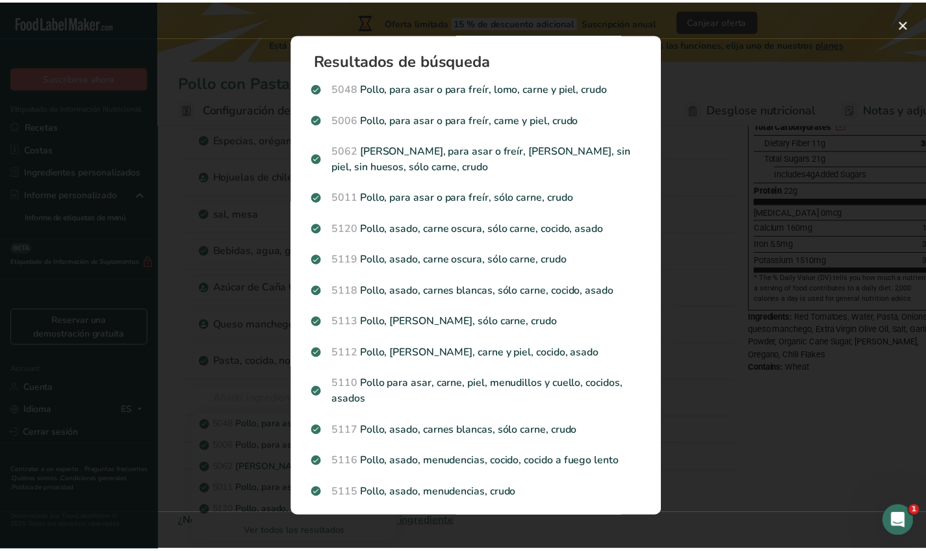
scroll to position [0, 0]
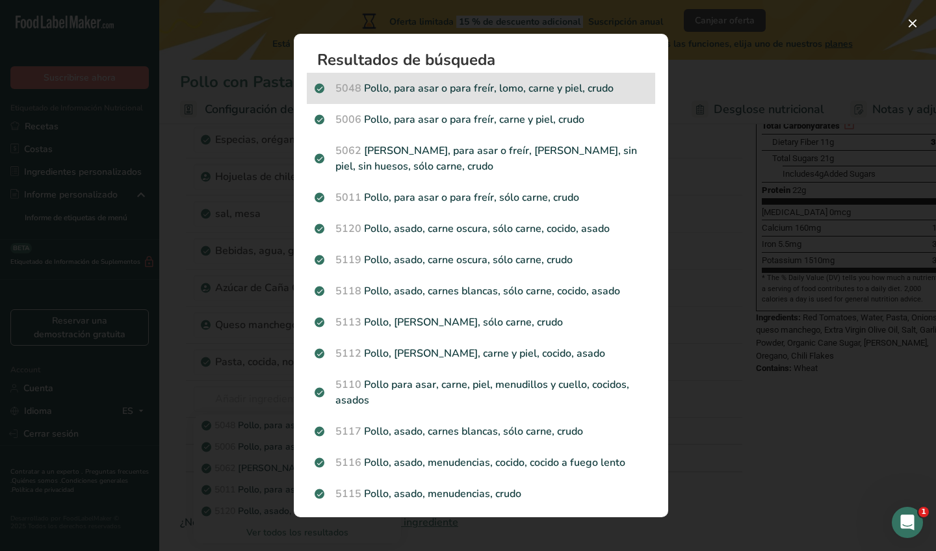
click at [486, 90] on p "5048 Pollo, para asar o para freír, lomo, carne y piel, crudo" at bounding box center [481, 89] width 333 height 16
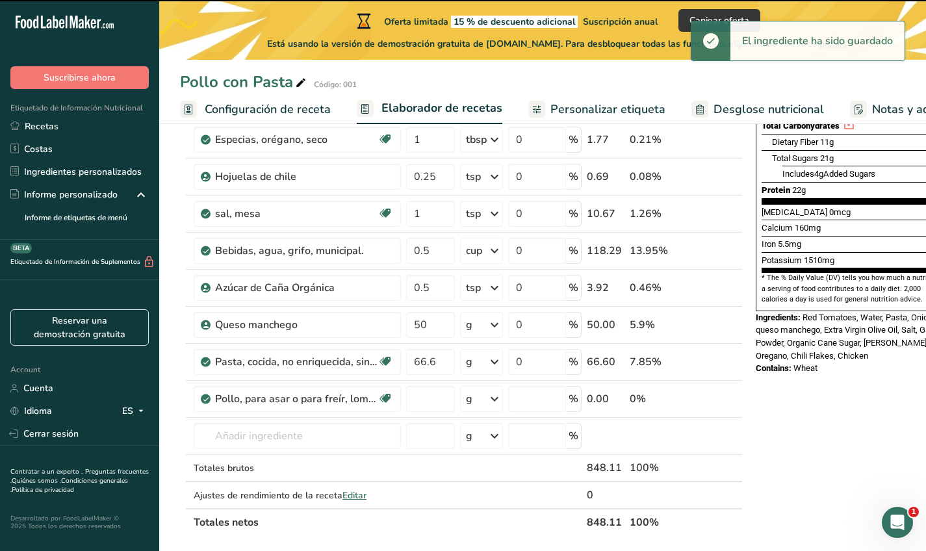
type input "0"
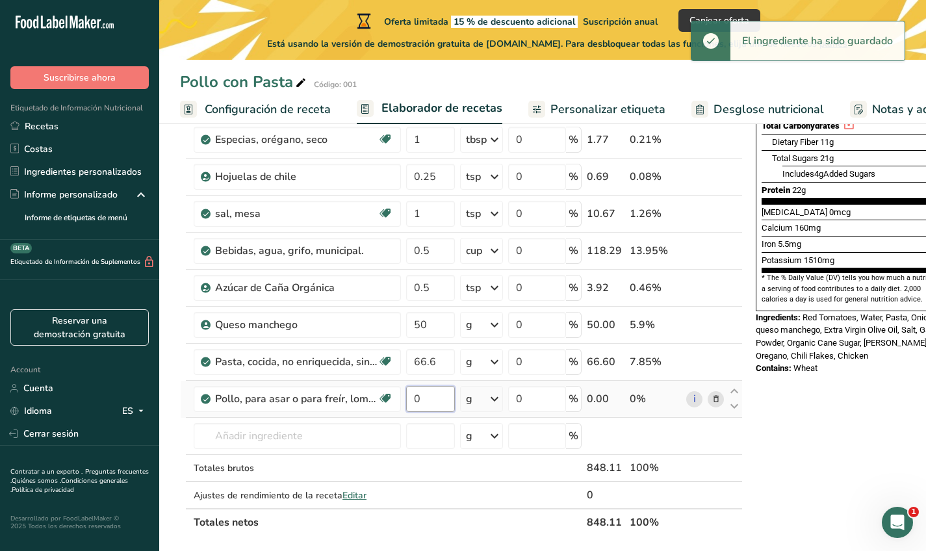
click at [441, 404] on input "0" at bounding box center [430, 399] width 49 height 26
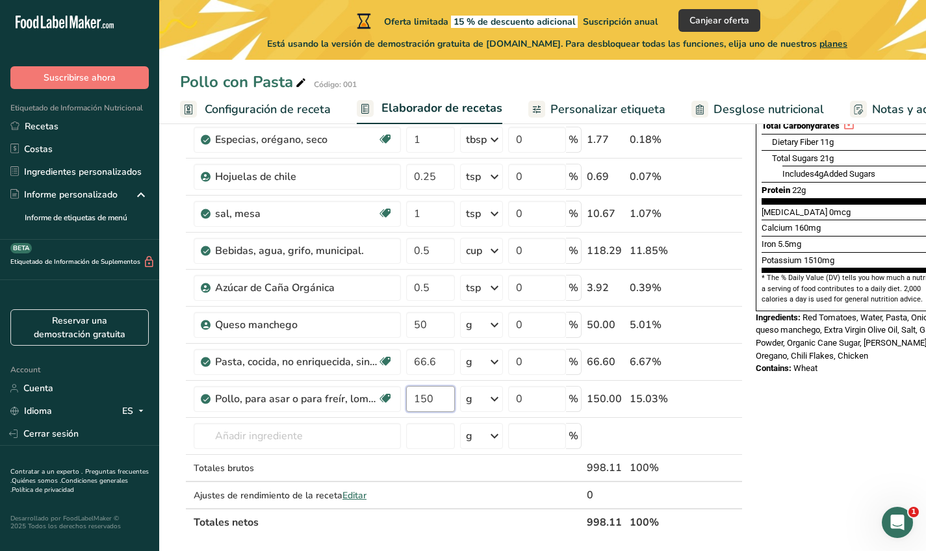
type input "150"
click at [793, 437] on div "Nutrition Facts 1 Serving Per Container Serving Size 848g Amount Per Serving Ca…" at bounding box center [855, 447] width 208 height 1183
click at [368, 441] on input "text" at bounding box center [297, 436] width 207 height 26
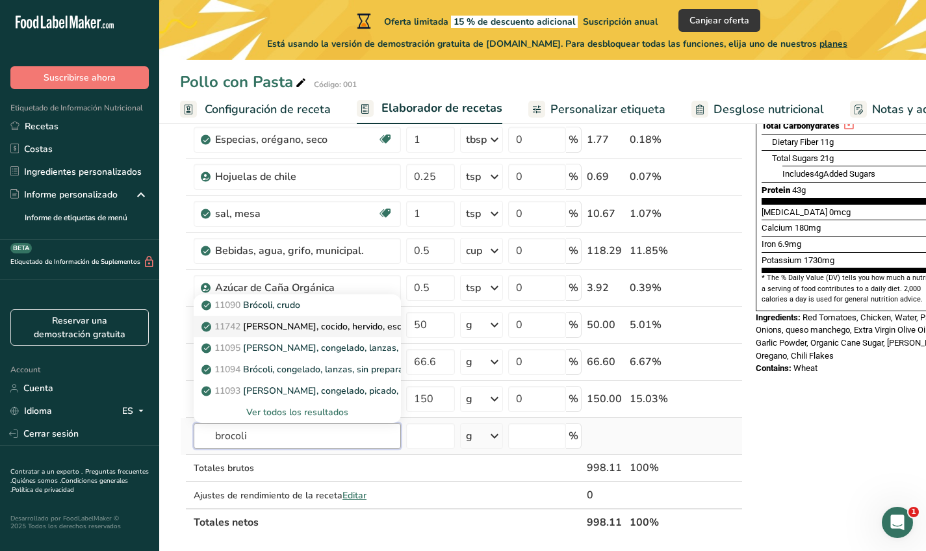
type input "brocoli"
click at [343, 321] on p "11742 Brócoli, cocido, hervido, escurrido y con sal" at bounding box center [334, 327] width 261 height 14
type input "Broccoli, cooked, boiled, drained, with salt"
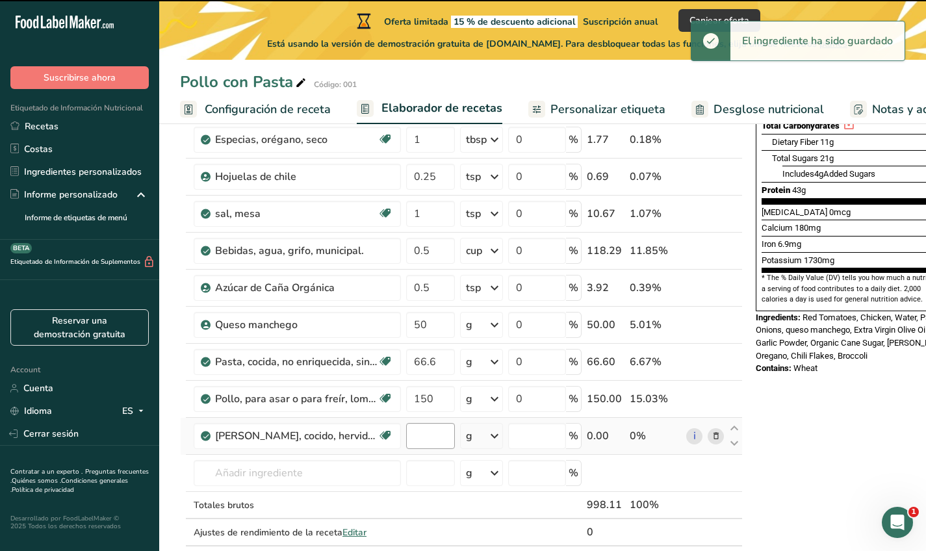
type input "0"
click at [437, 434] on input "0" at bounding box center [430, 436] width 49 height 26
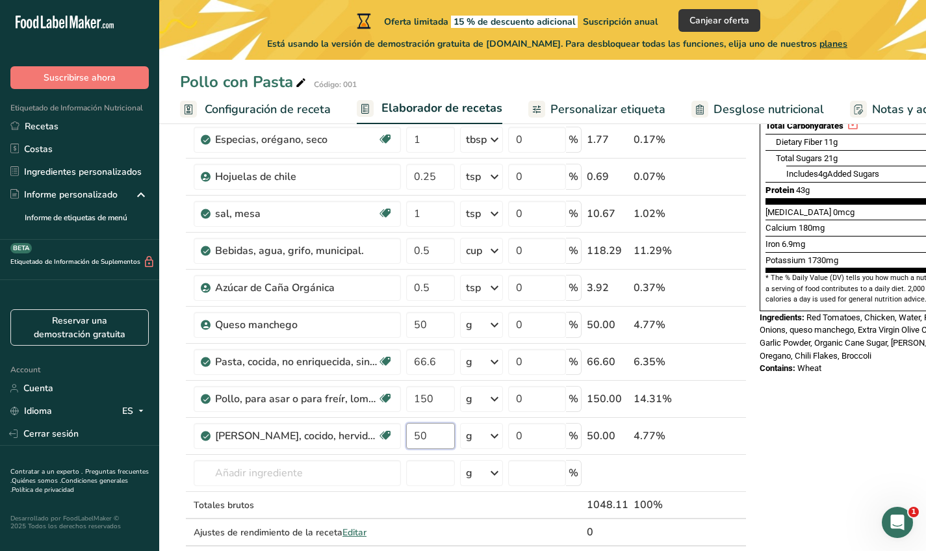
type input "50"
click at [810, 426] on div "Nutrition Facts 1 Serving Per Container Serving Size 998g Amount Per Serving Ca…" at bounding box center [859, 466] width 208 height 1220
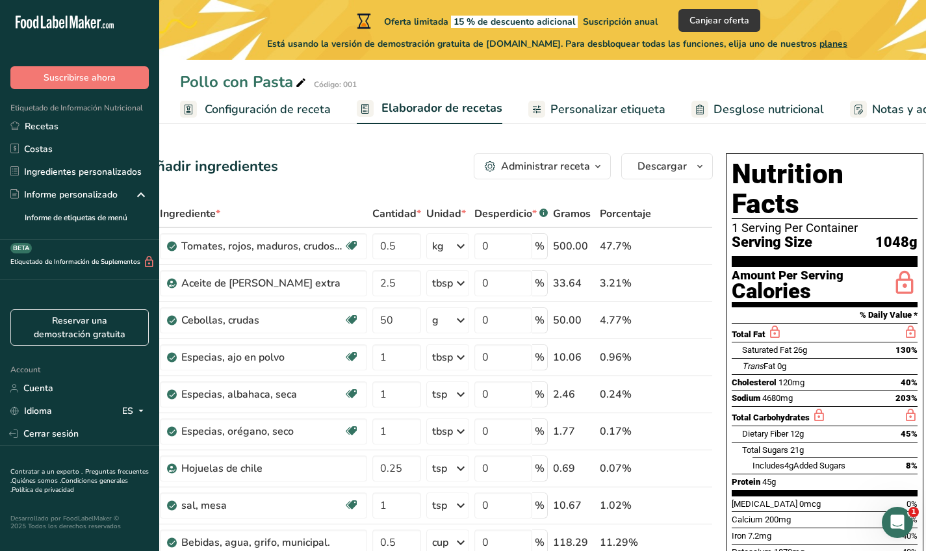
click at [557, 116] on span "Personalizar etiqueta" at bounding box center [607, 110] width 115 height 18
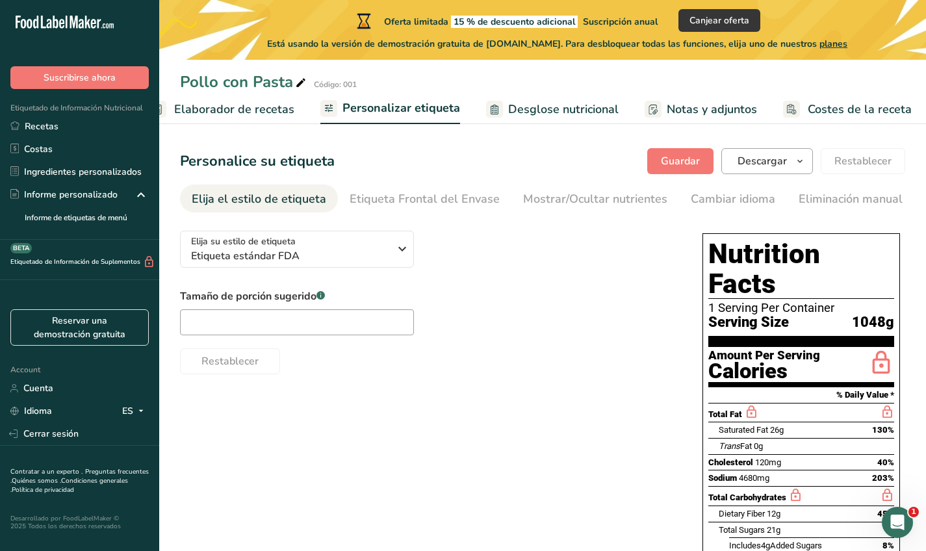
click at [794, 164] on span "button" at bounding box center [800, 161] width 16 height 16
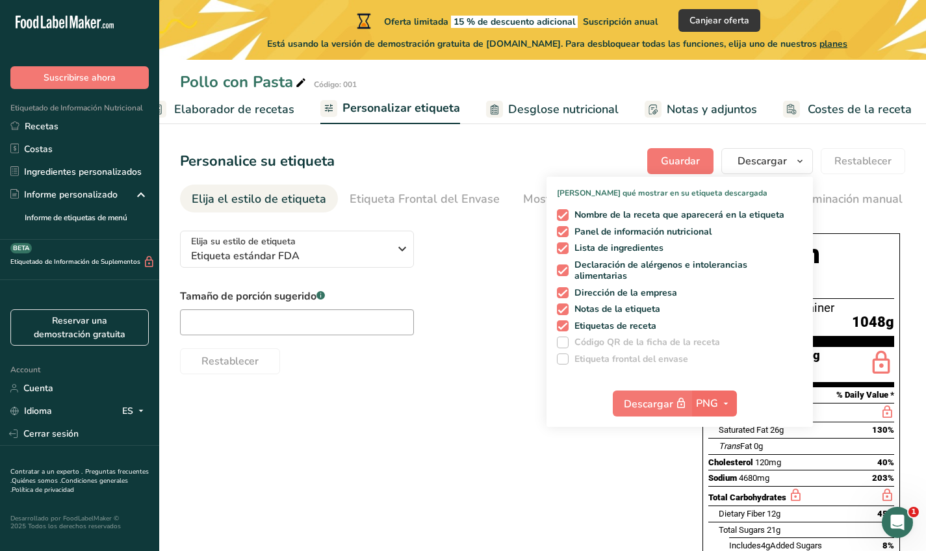
click at [731, 409] on icon "button" at bounding box center [726, 404] width 10 height 16
click at [549, 416] on div "Descargar PNG PNG BMP SVG PDF TXT" at bounding box center [680, 406] width 266 height 42
click at [468, 276] on div "Elija su estilo de etiqueta Etiqueta estándar FDA EE. UU. (FDA) Etiqueta estánd…" at bounding box center [428, 297] width 497 height 154
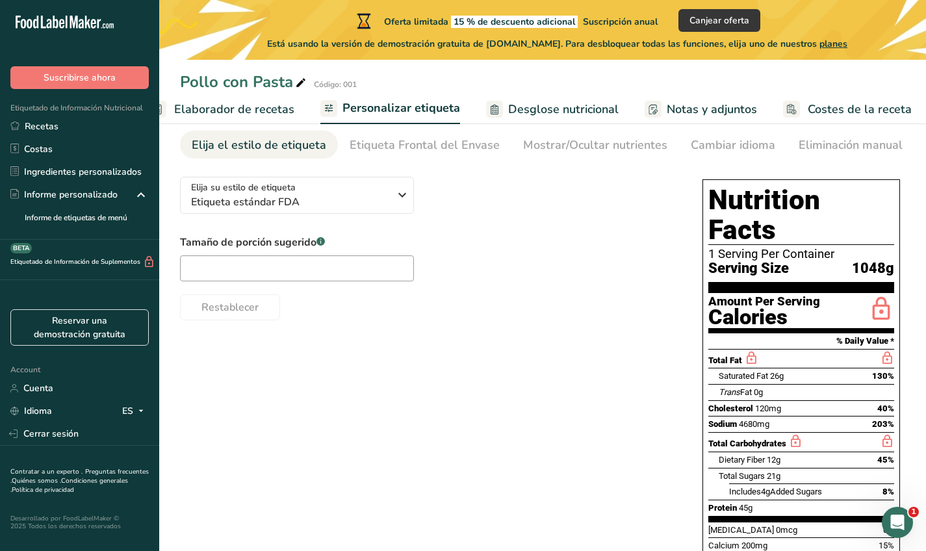
scroll to position [55, 0]
click at [394, 275] on input "text" at bounding box center [297, 268] width 234 height 26
type input "1"
click at [422, 313] on div "Restablecer" at bounding box center [428, 304] width 497 height 31
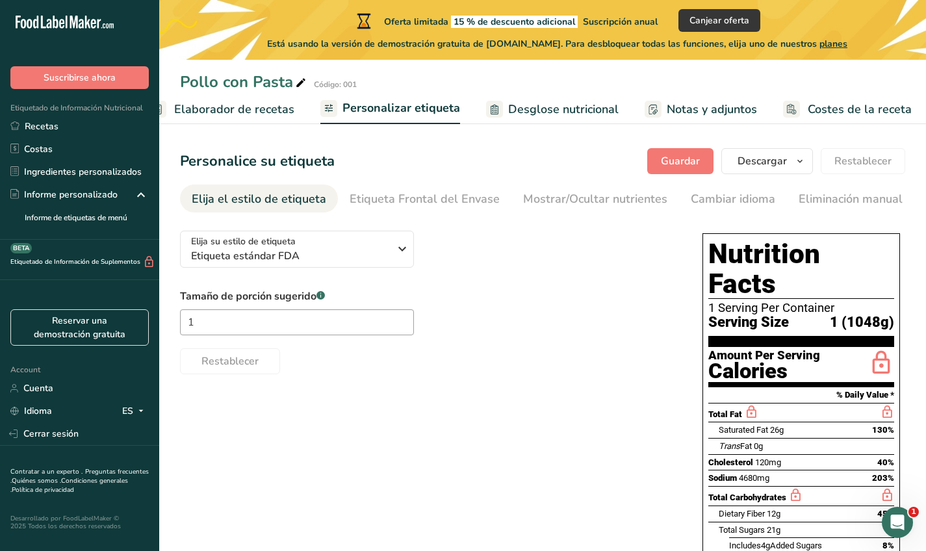
scroll to position [0, 0]
click at [660, 157] on button "Guardar" at bounding box center [680, 161] width 66 height 26
click at [43, 130] on link "Recetas" at bounding box center [79, 126] width 159 height 23
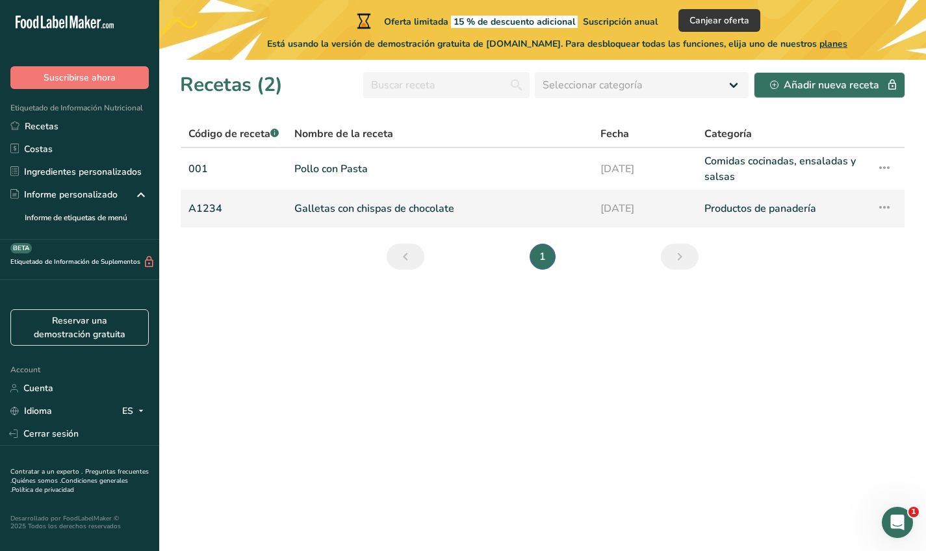
click at [890, 205] on icon at bounding box center [885, 207] width 16 height 23
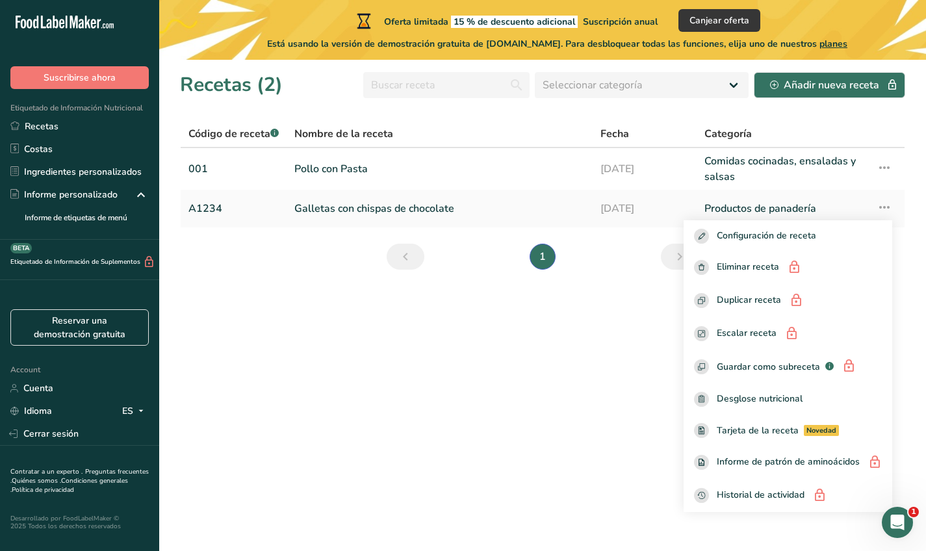
click at [580, 356] on section "Recetas (2) Seleccionar categoría Todos Productos de panadería Bebidas Confiter…" at bounding box center [542, 305] width 767 height 491
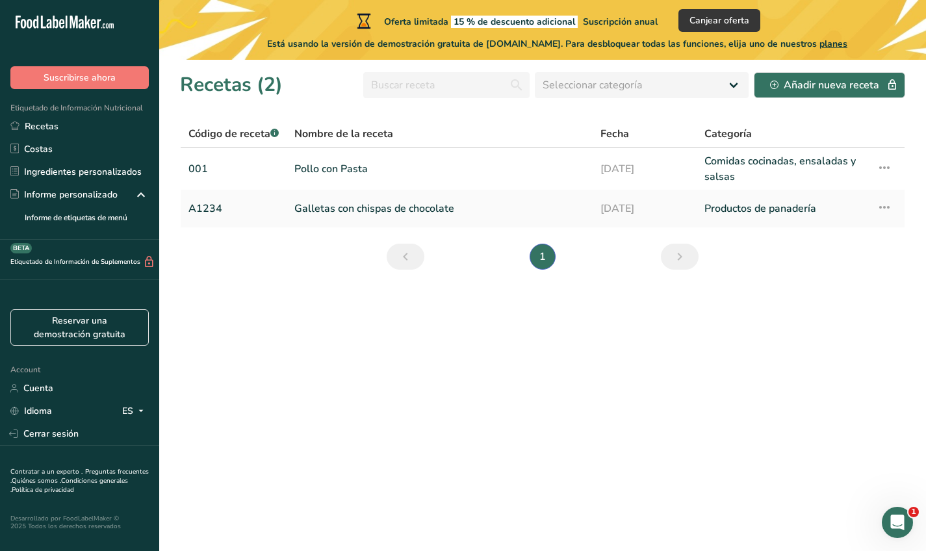
click at [67, 21] on icon at bounding box center [67, 22] width 2 height 13
click at [47, 30] on icon ".a-20{fill:#fff;}" at bounding box center [79, 26] width 127 height 20
click at [47, 142] on link "Costas" at bounding box center [79, 149] width 159 height 23
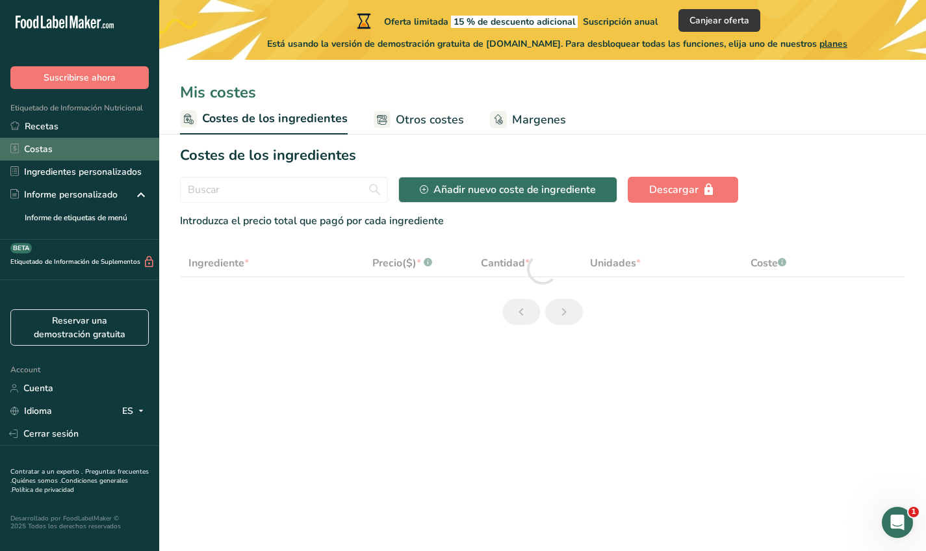
select select "1"
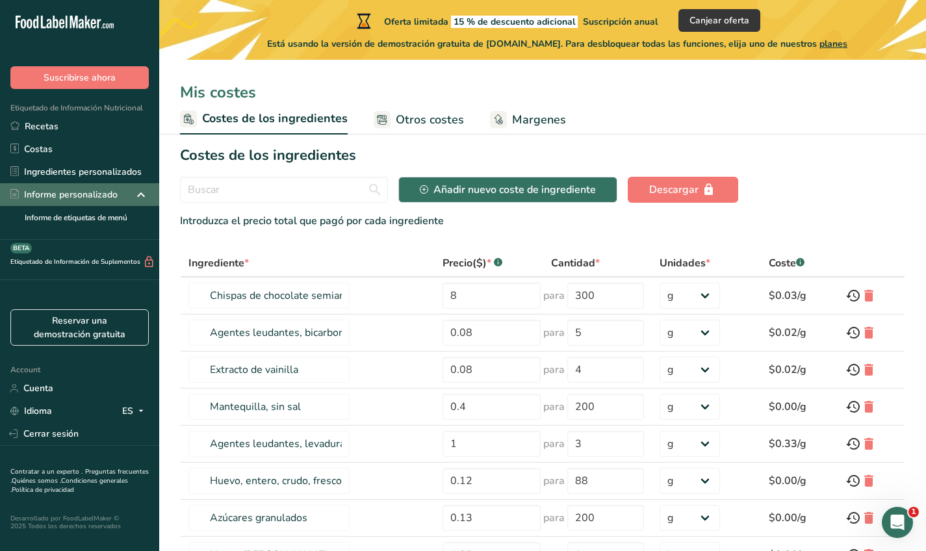
click at [139, 194] on icon at bounding box center [141, 194] width 16 height 23
click at [140, 194] on icon at bounding box center [141, 194] width 16 height 23
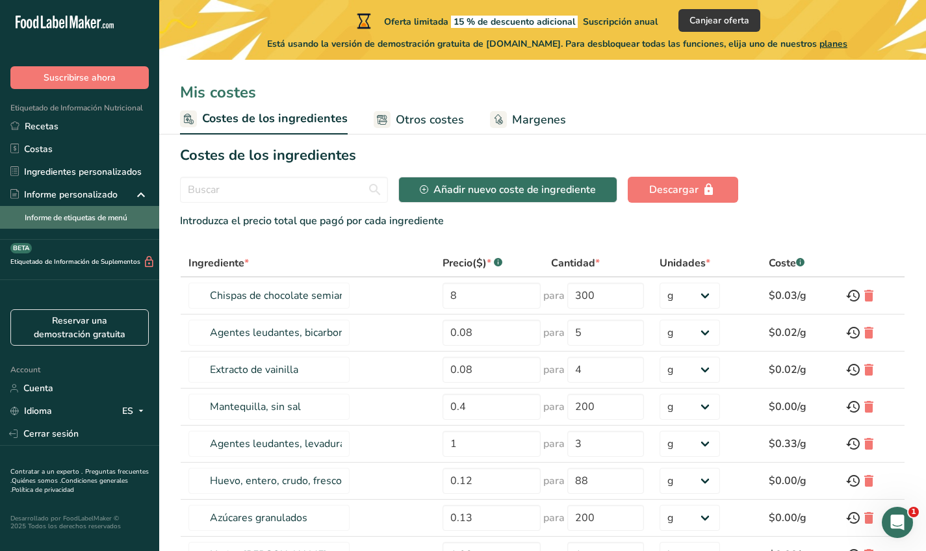
click at [107, 219] on link "Informe de etiquetas de menú" at bounding box center [79, 217] width 159 height 23
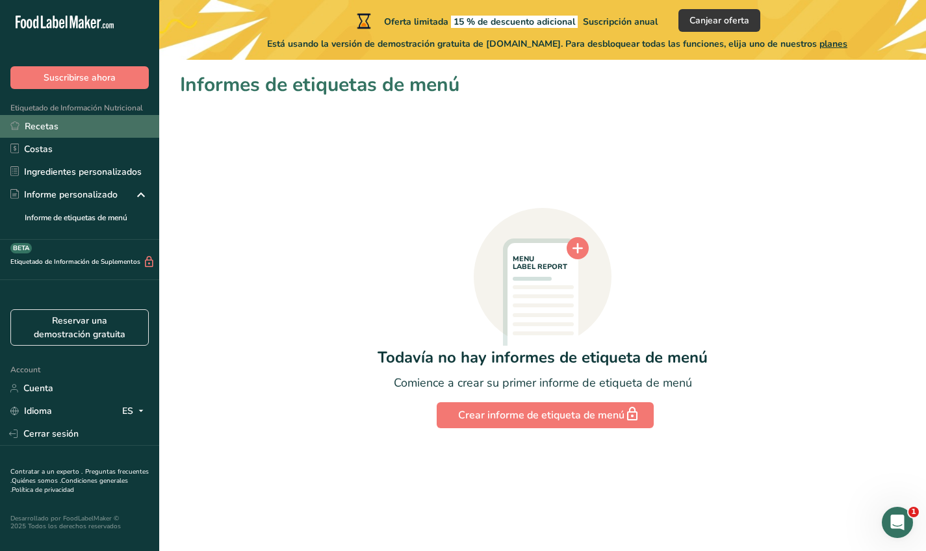
click at [62, 127] on link "Recetas" at bounding box center [79, 126] width 159 height 23
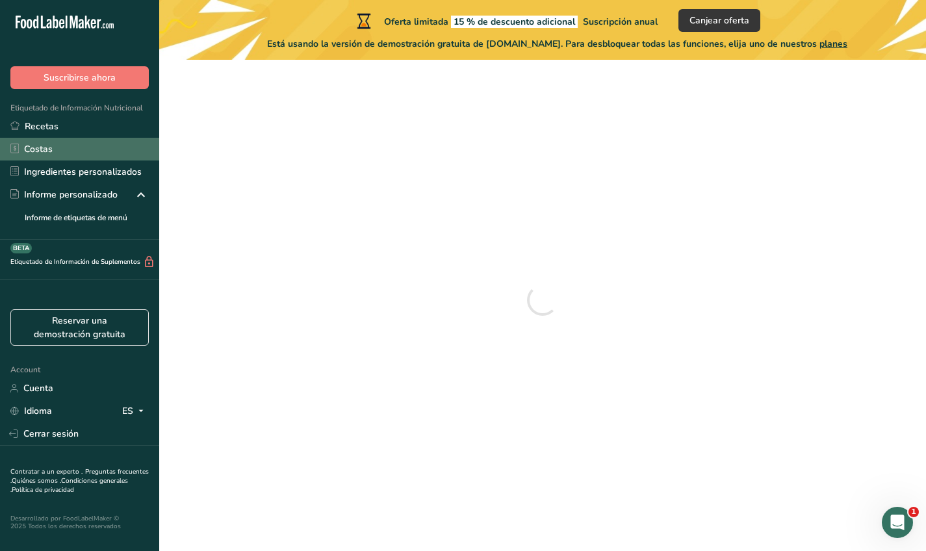
click at [45, 148] on link "Costas" at bounding box center [79, 149] width 159 height 23
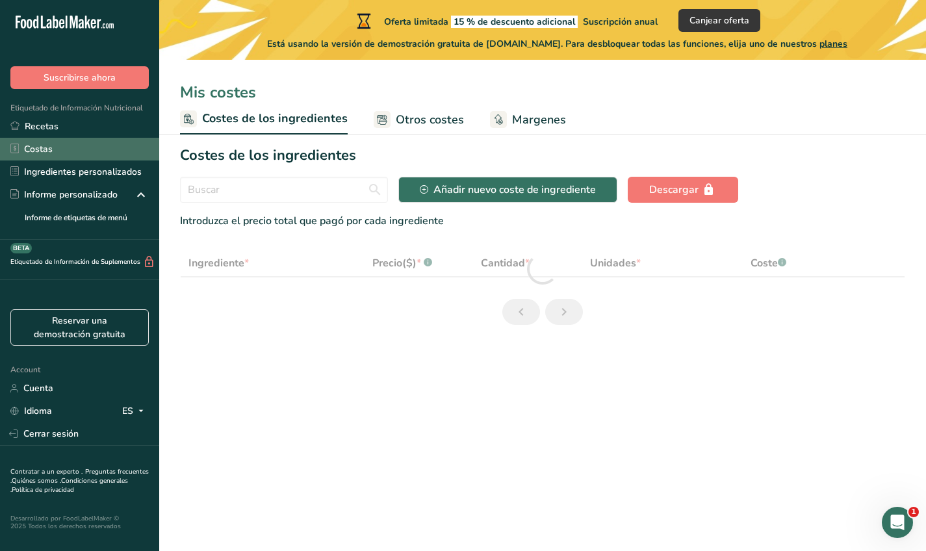
select select "1"
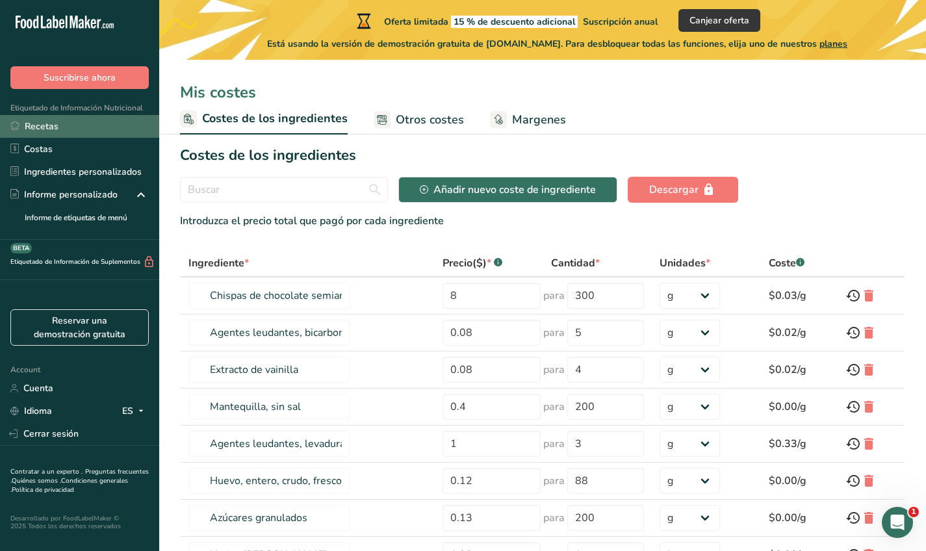
click at [42, 125] on link "Recetas" at bounding box center [79, 126] width 159 height 23
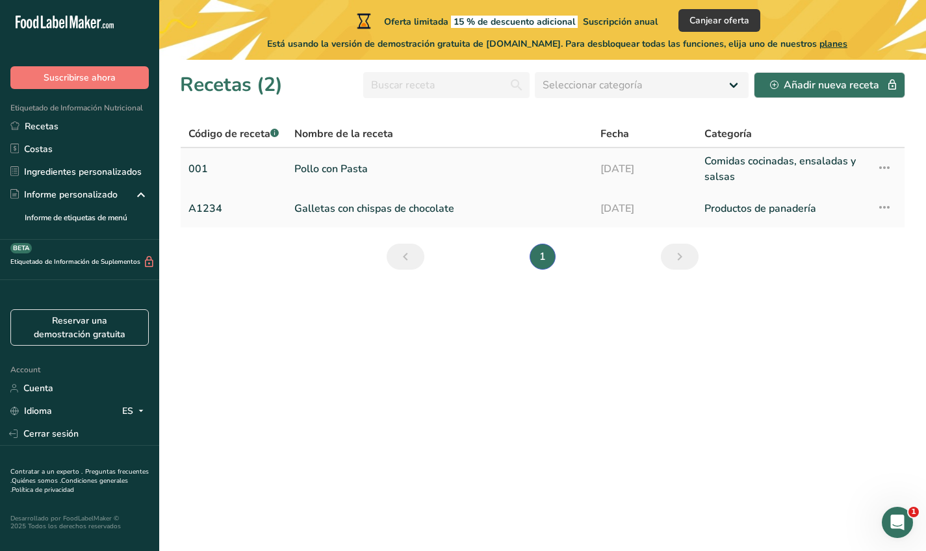
click at [325, 161] on link "Pollo con Pasta" at bounding box center [439, 168] width 291 height 31
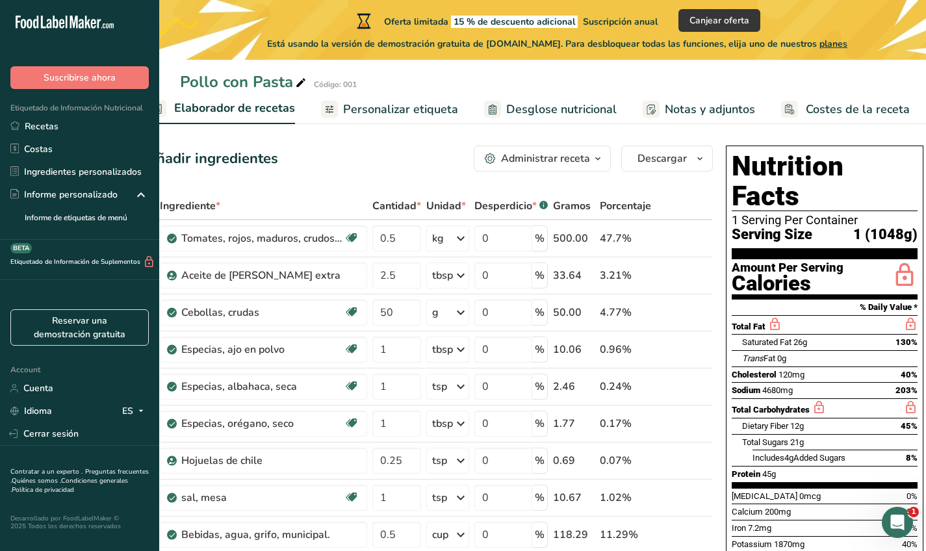
scroll to position [5, 0]
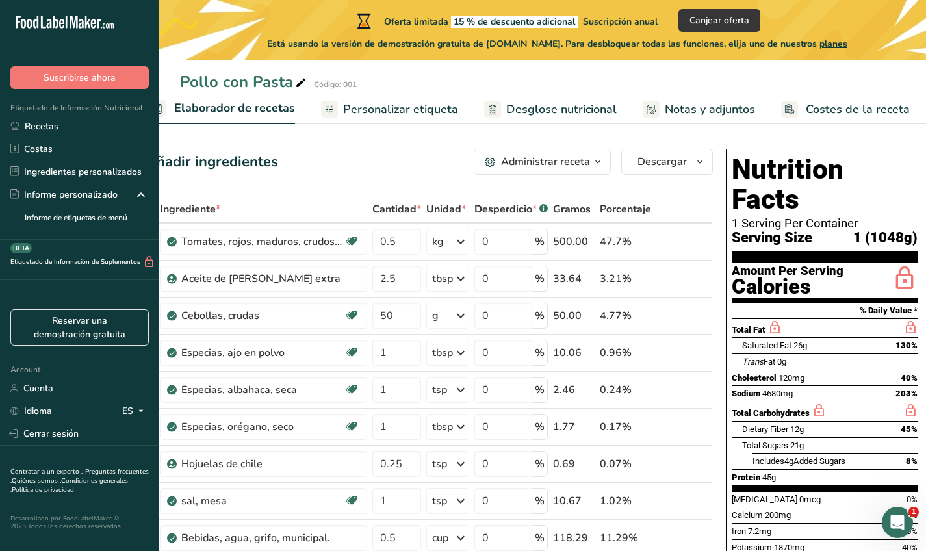
click at [404, 98] on link "Personalizar etiqueta" at bounding box center [389, 109] width 137 height 29
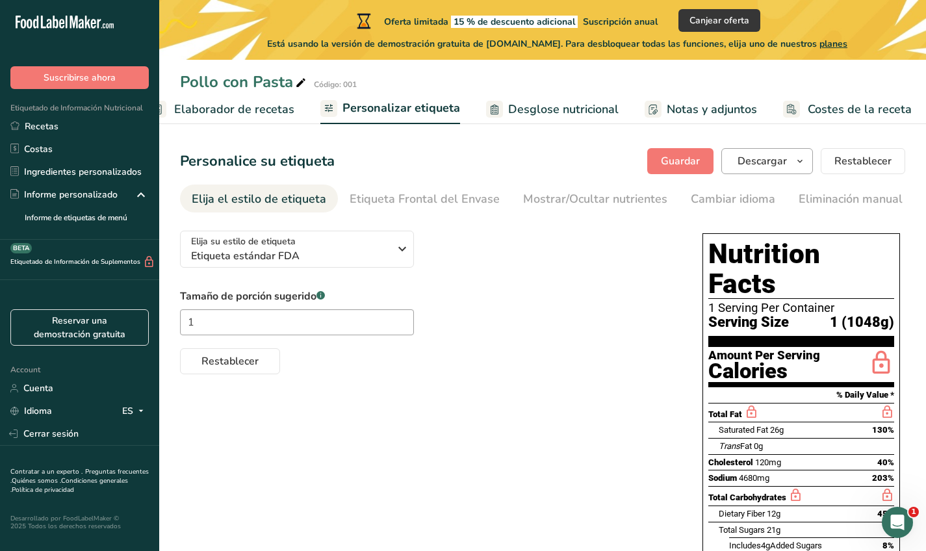
click at [796, 167] on icon "button" at bounding box center [800, 161] width 10 height 16
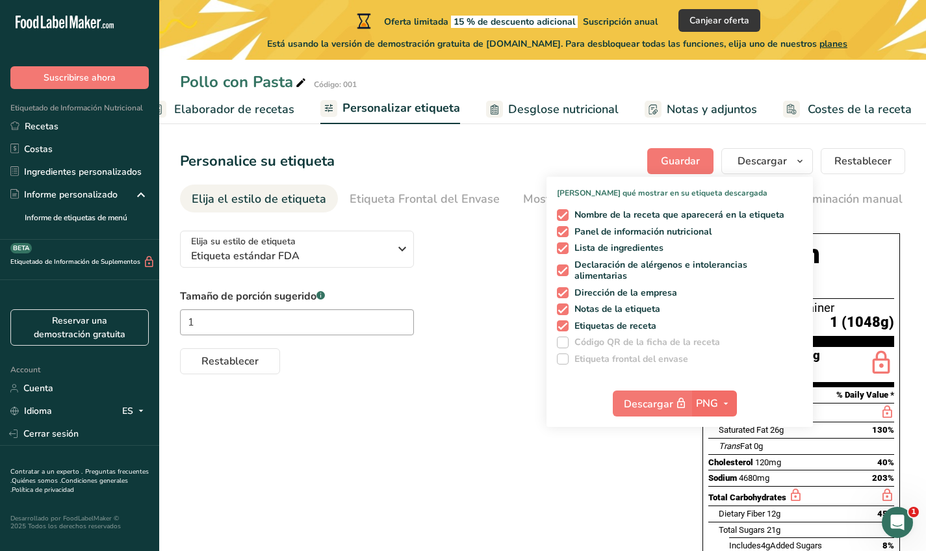
click at [708, 408] on span "PNG" at bounding box center [707, 404] width 22 height 16
click at [708, 435] on link "PNG" at bounding box center [716, 429] width 42 height 21
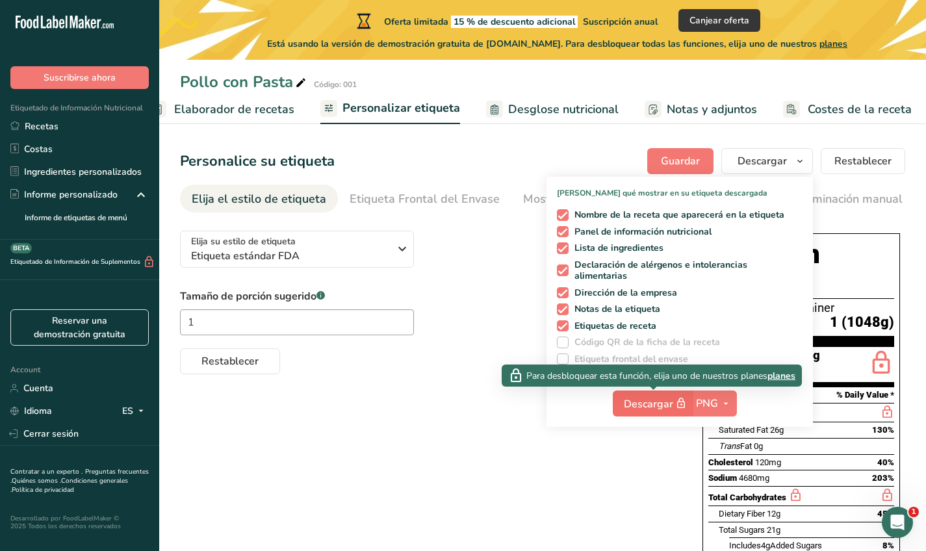
click at [677, 411] on icon "button" at bounding box center [681, 404] width 12 height 18
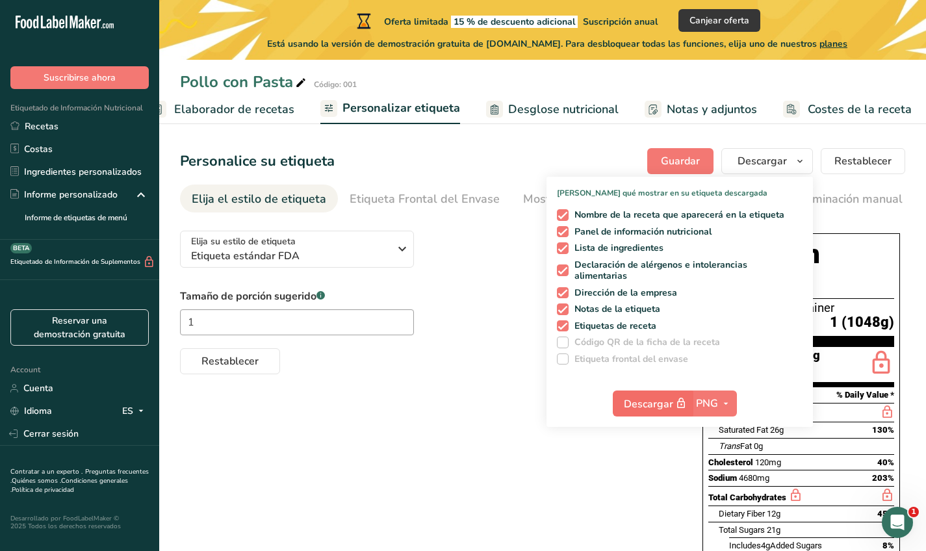
click at [649, 396] on span "Descargar" at bounding box center [656, 404] width 65 height 16
click at [503, 408] on div "Elija su estilo de etiqueta Etiqueta estándar FDA EE. UU. (FDA) Etiqueta estánd…" at bounding box center [542, 489] width 725 height 539
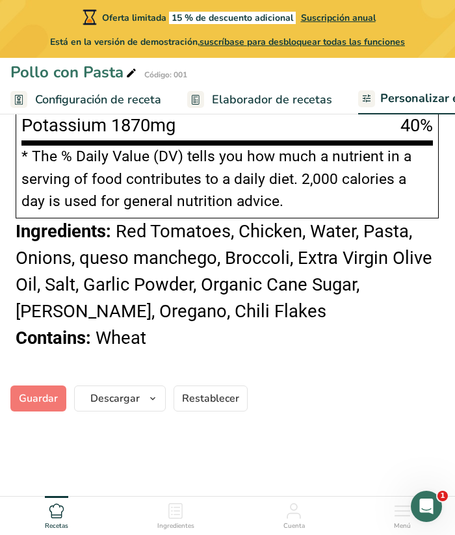
scroll to position [909, 0]
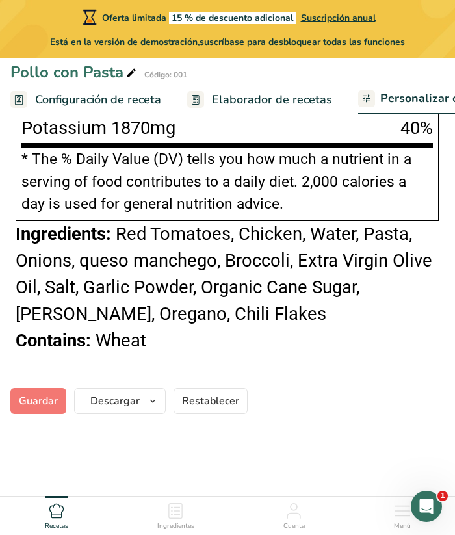
drag, startPoint x: 119, startPoint y: 232, endPoint x: 178, endPoint y: 320, distance: 105.8
click at [178, 320] on span "Red Tomatoes, Chicken, Water, Pasta, Onions, queso manchego, Broccoli, Extra Vi…" at bounding box center [224, 274] width 417 height 101
copy div "Red Tomatoes, Chicken, Water, Pasta, Onions, queso manchego, Broccoli, Extra Vi…"
drag, startPoint x: 96, startPoint y: 339, endPoint x: 146, endPoint y: 346, distance: 50.0
click at [146, 346] on span "Wheat" at bounding box center [121, 340] width 51 height 21
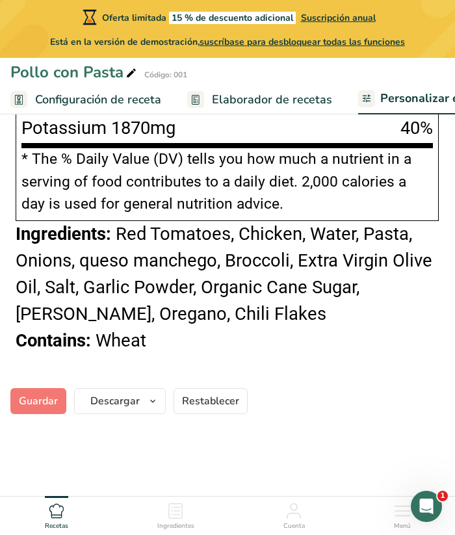
copy div "Wheat"
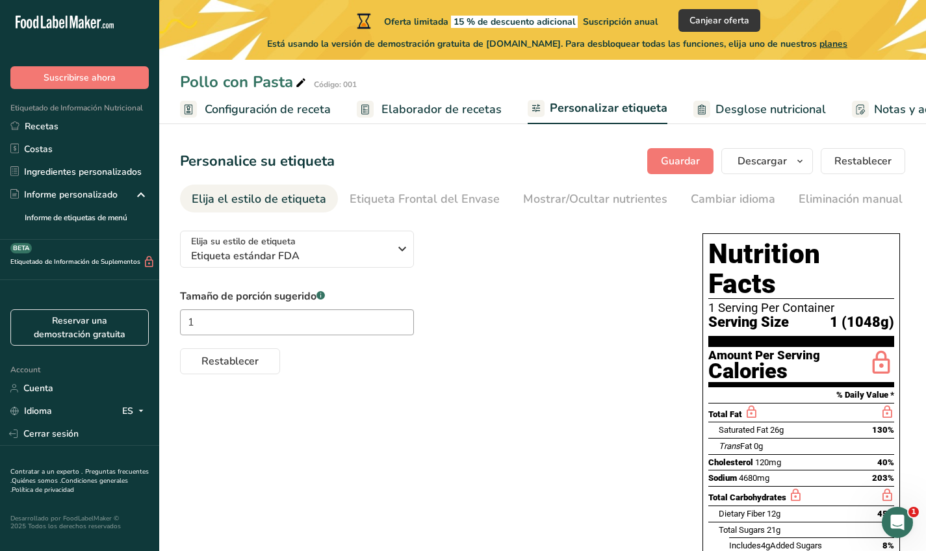
scroll to position [0, 0]
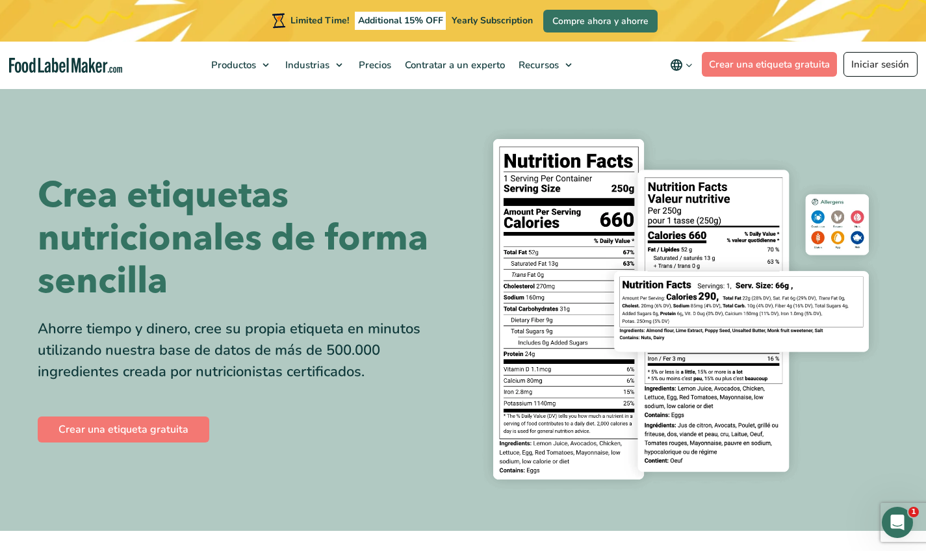
click at [855, 66] on link "Iniciar sesión" at bounding box center [881, 64] width 74 height 25
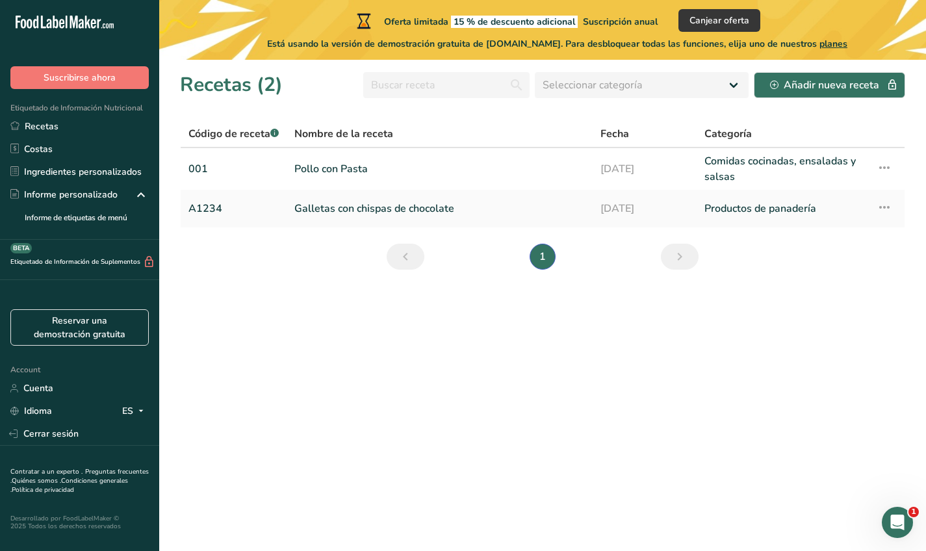
click at [848, 41] on span "planes" at bounding box center [834, 44] width 28 height 12
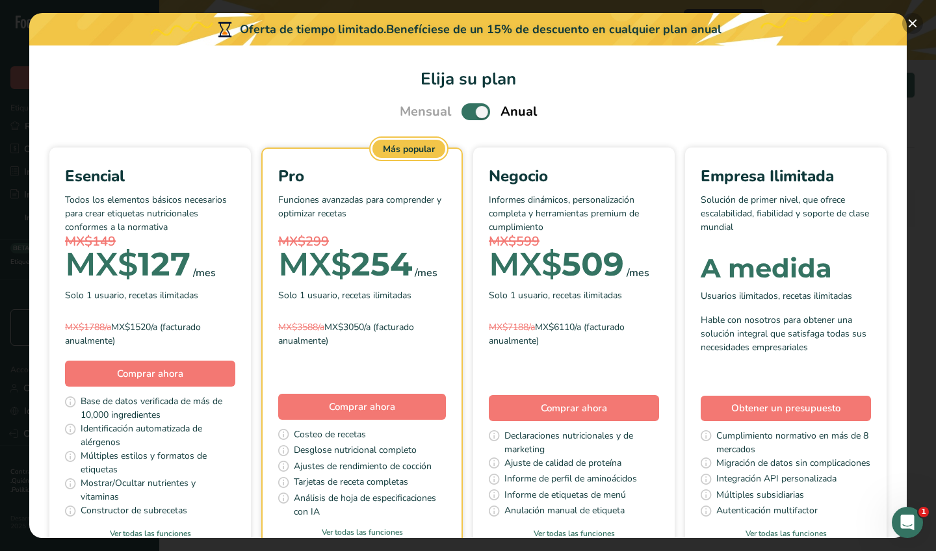
click at [912, 27] on button "Pick Your Pricing Plan Modal" at bounding box center [912, 23] width 21 height 21
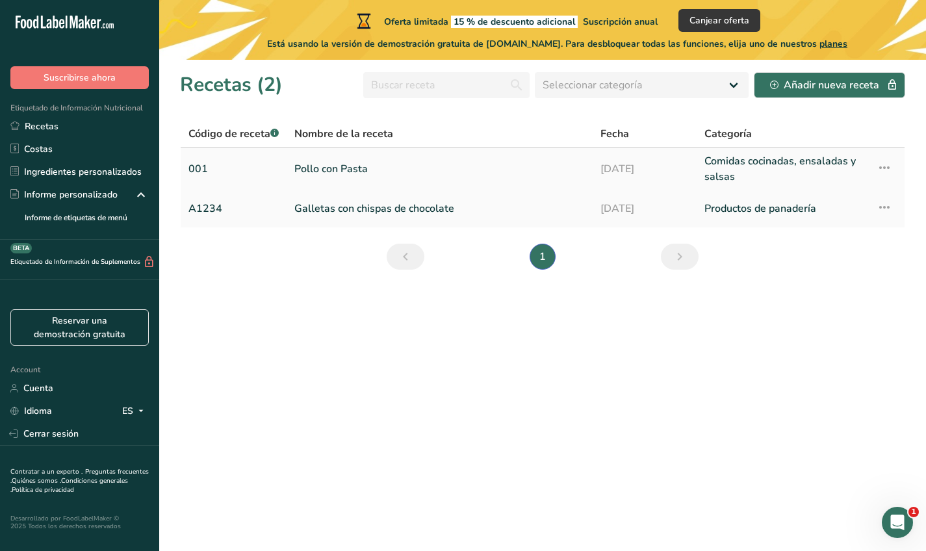
click at [354, 170] on link "Pollo con Pasta" at bounding box center [439, 168] width 291 height 31
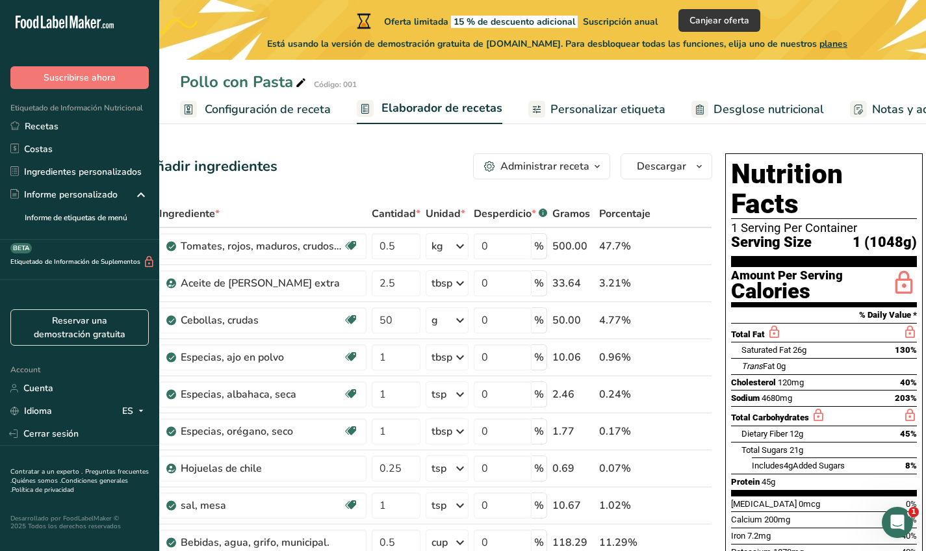
scroll to position [0, 34]
click at [572, 107] on span "Personalizar etiqueta" at bounding box center [607, 110] width 115 height 18
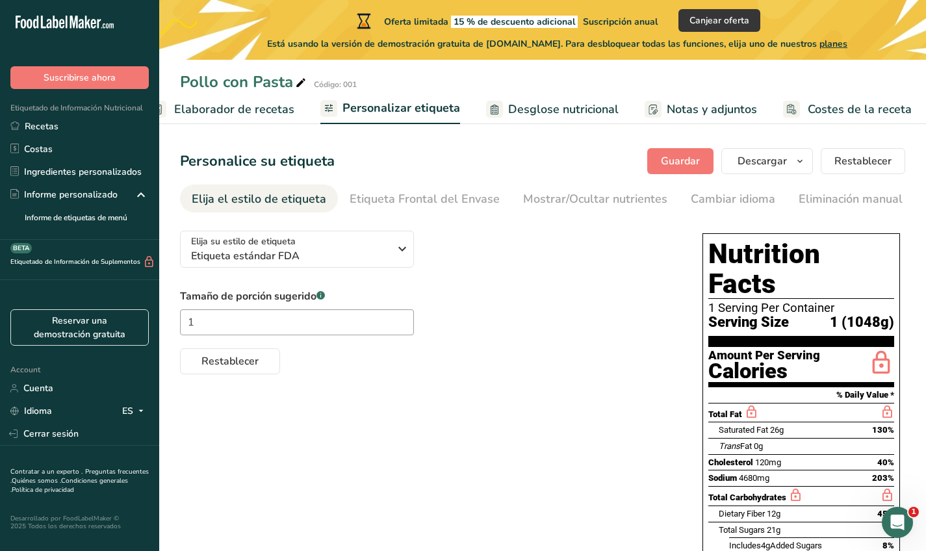
click at [565, 107] on span "Desglose nutricional" at bounding box center [563, 110] width 110 height 18
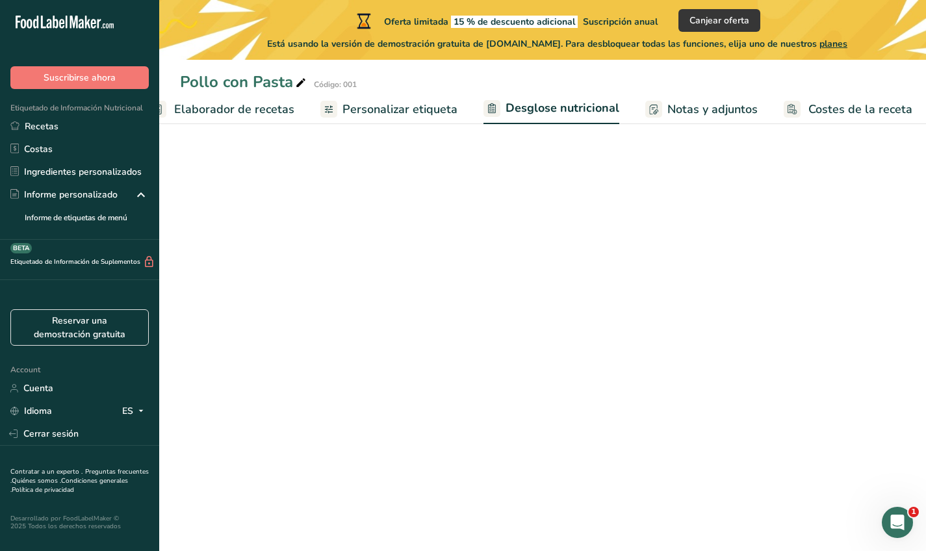
select select "Calories"
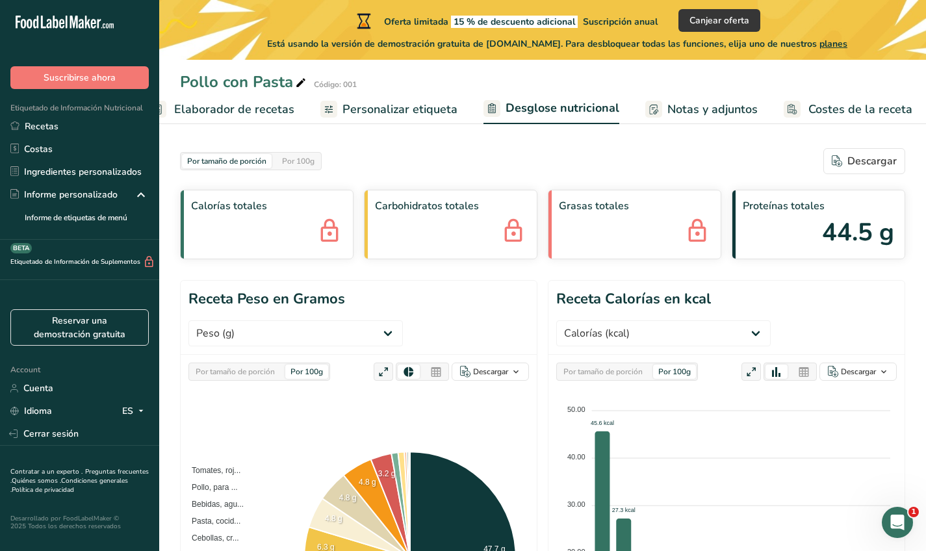
click at [265, 107] on span "Elaborador de recetas" at bounding box center [234, 110] width 120 height 18
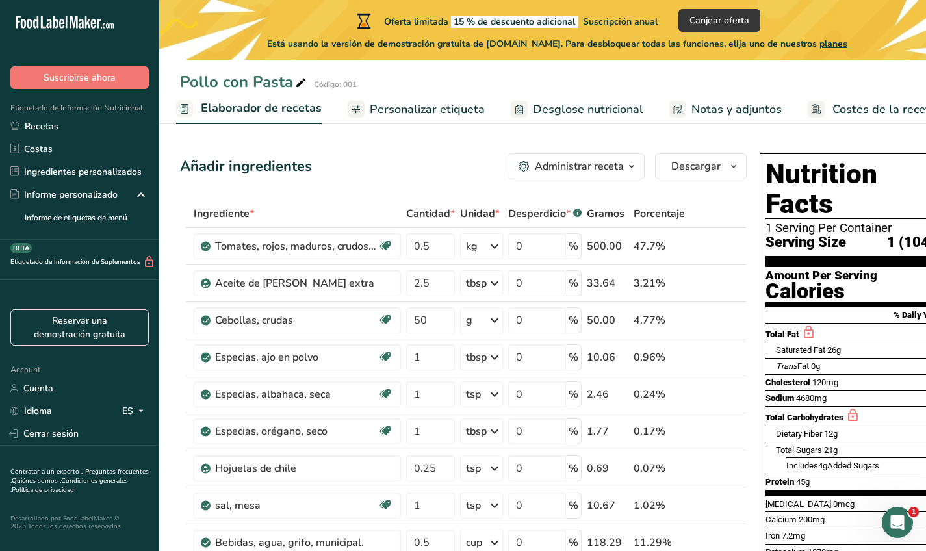
click at [428, 114] on span "Personalizar etiqueta" at bounding box center [427, 110] width 115 height 18
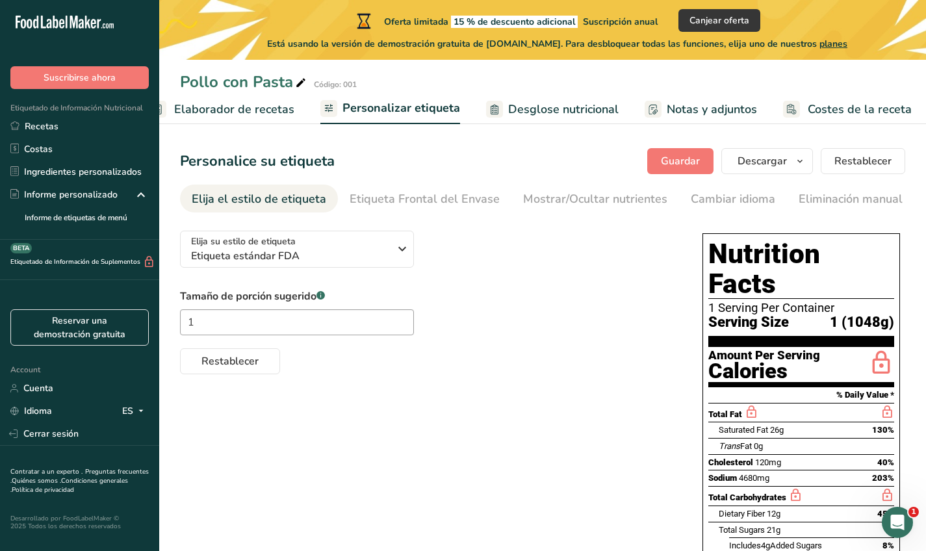
click at [615, 105] on ul "Configuración de receta Elaborador de recetas Personalizar etiqueta Desglose nu…" at bounding box center [445, 109] width 986 height 31
click at [592, 105] on span "Desglose nutricional" at bounding box center [563, 110] width 110 height 18
select select "Calories"
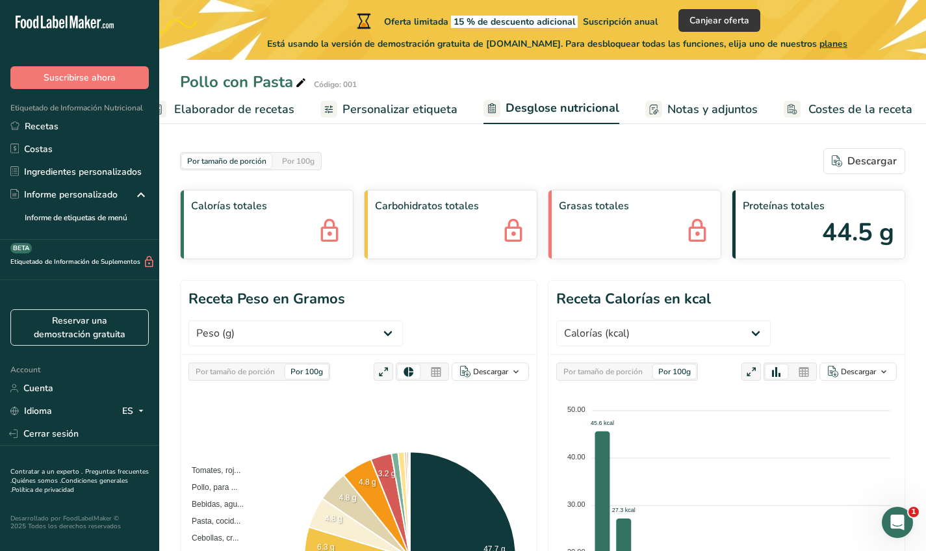
click at [676, 368] on div "Por 100g" at bounding box center [674, 372] width 43 height 14
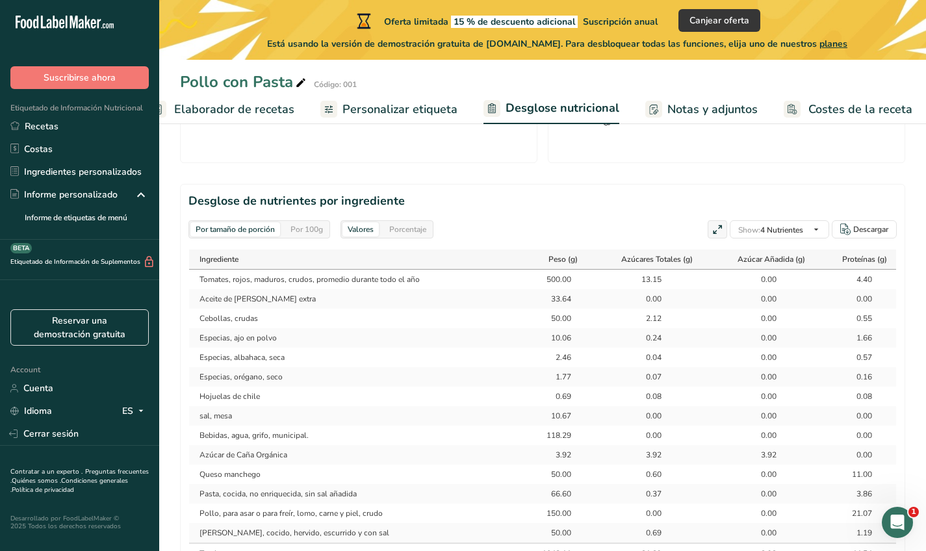
scroll to position [584, 0]
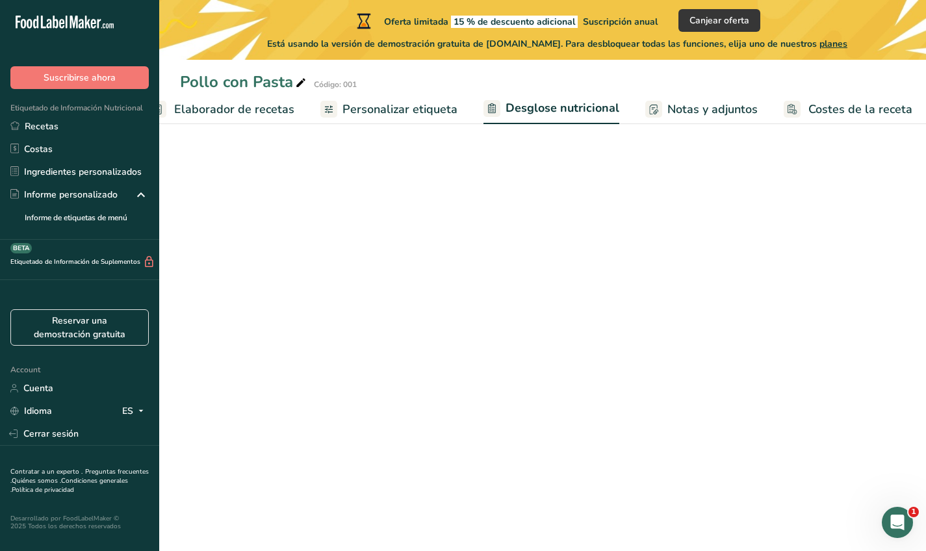
select select "Calories"
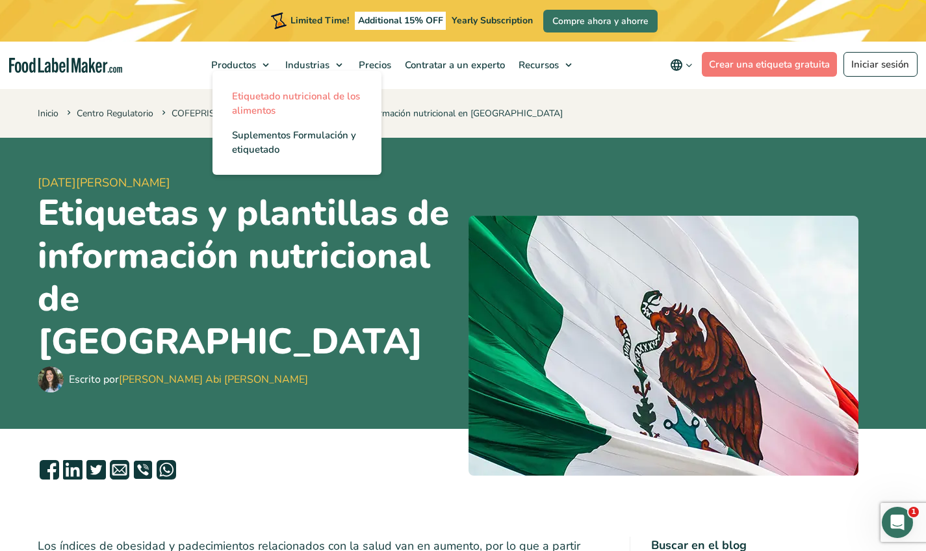
click at [267, 107] on span "Etiquetado nutricional de los alimentos" at bounding box center [296, 103] width 128 height 27
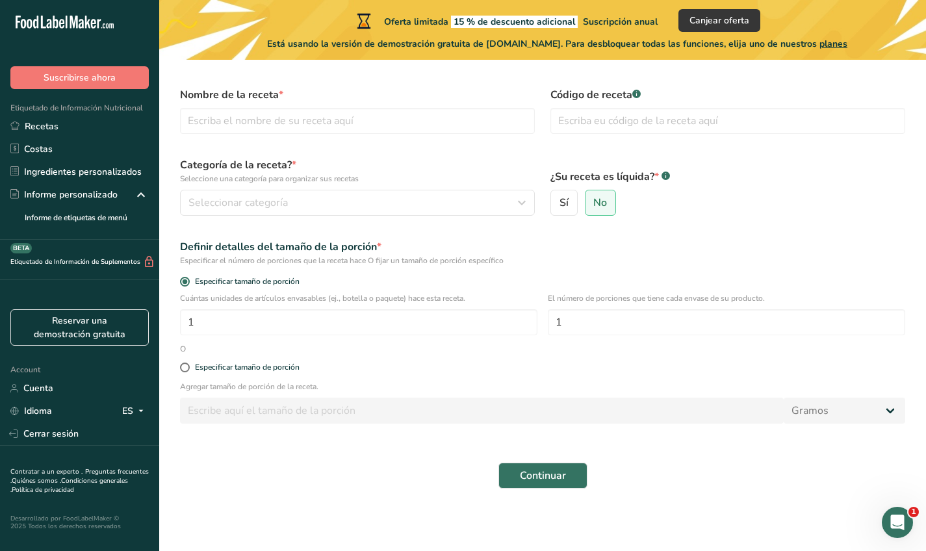
scroll to position [41, 0]
click at [370, 204] on div "Seleccionar categoría" at bounding box center [353, 203] width 330 height 16
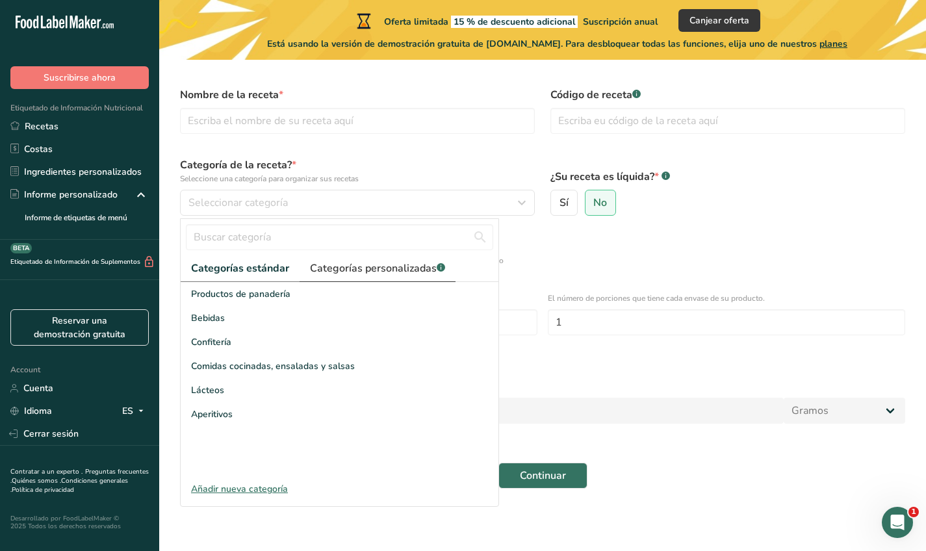
click at [389, 272] on span "Categorías personalizadas .a-a{fill:#347362;}.b-a{fill:#fff;}" at bounding box center [377, 269] width 135 height 16
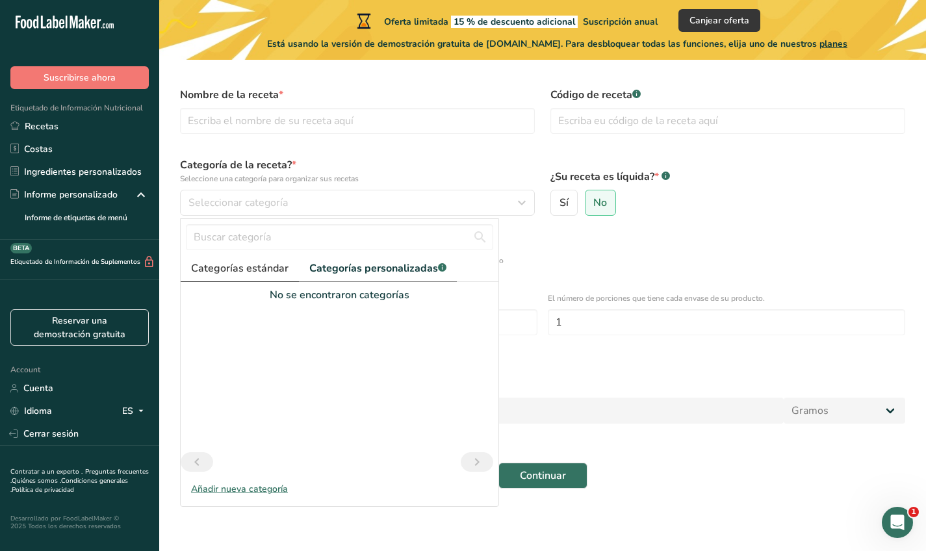
click at [242, 271] on span "Categorías estándar" at bounding box center [239, 269] width 97 height 16
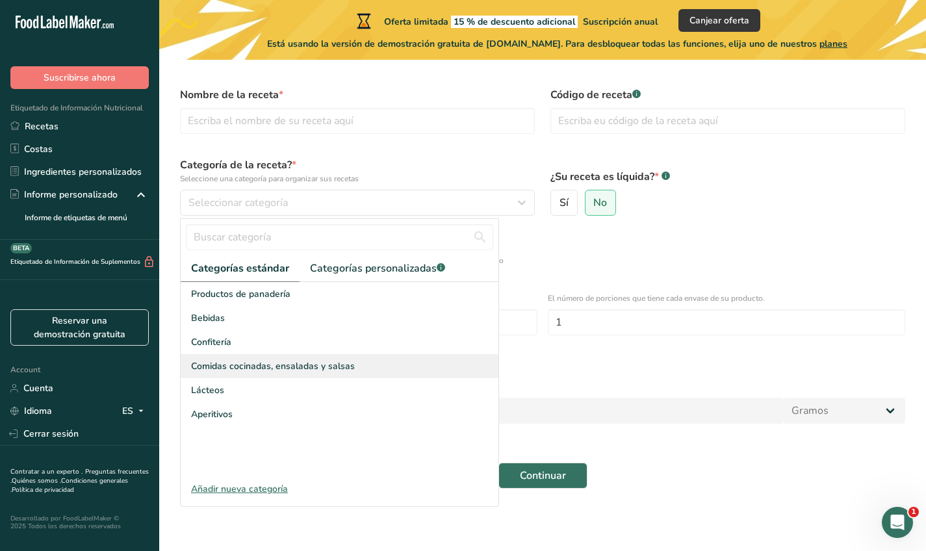
click at [239, 372] on span "Comidas cocinadas, ensaladas y salsas" at bounding box center [273, 366] width 164 height 14
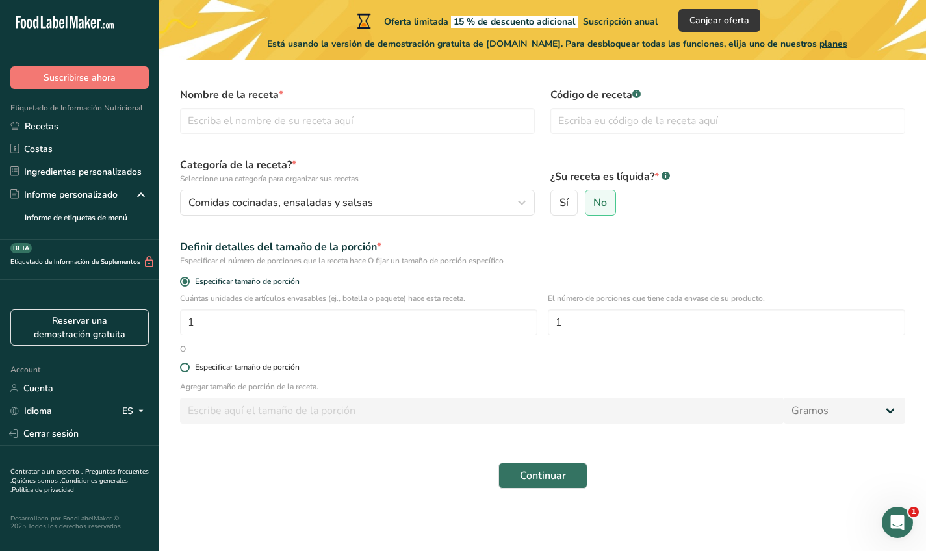
click at [293, 363] on div "Especificar tamaño de porción" at bounding box center [247, 368] width 105 height 10
click at [188, 363] on input "Especificar tamaño de porción" at bounding box center [184, 367] width 8 height 8
radio input "true"
radio input "false"
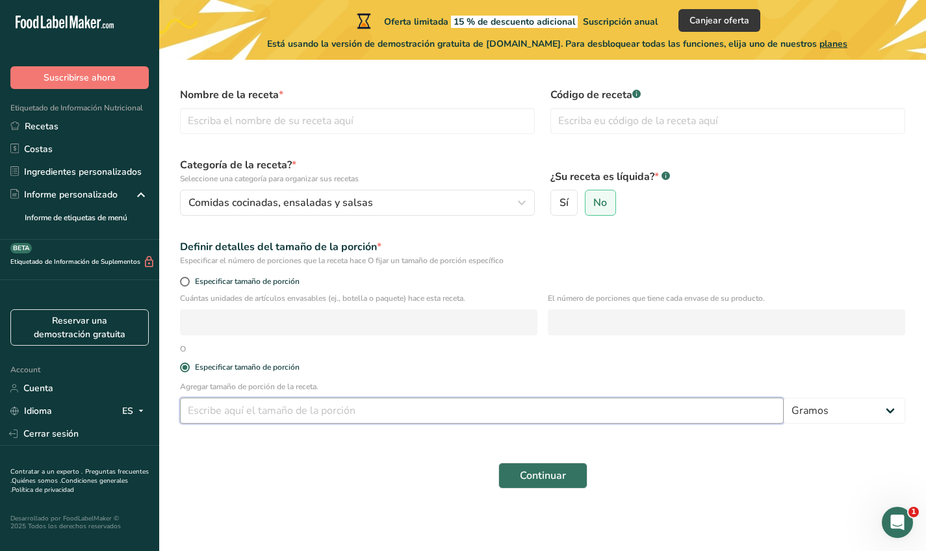
click at [344, 417] on input "number" at bounding box center [482, 411] width 604 height 26
type input "1"
click at [611, 386] on p "Agregar tamaño de porción de la receta." at bounding box center [542, 387] width 725 height 12
click at [549, 409] on input "1" at bounding box center [482, 411] width 604 height 26
type input "540"
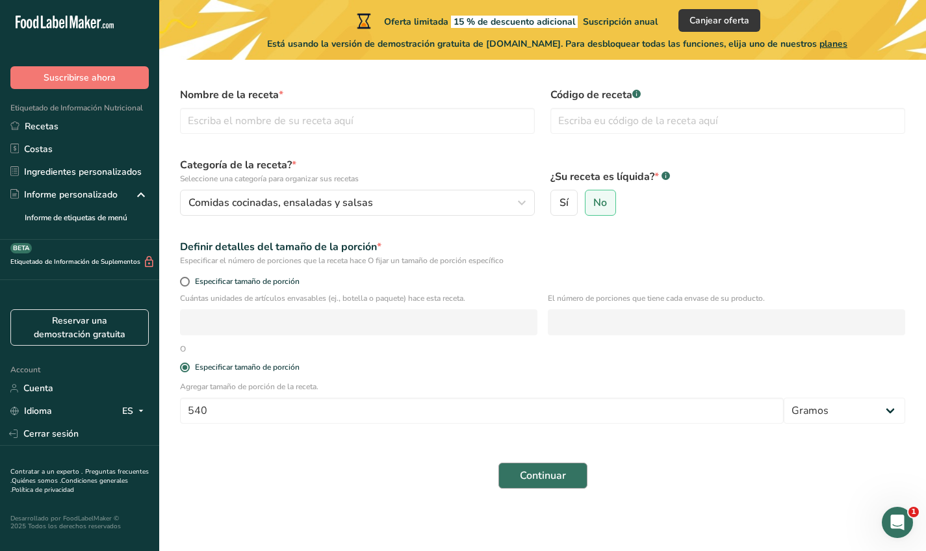
click at [571, 480] on button "Continuar" at bounding box center [542, 476] width 89 height 26
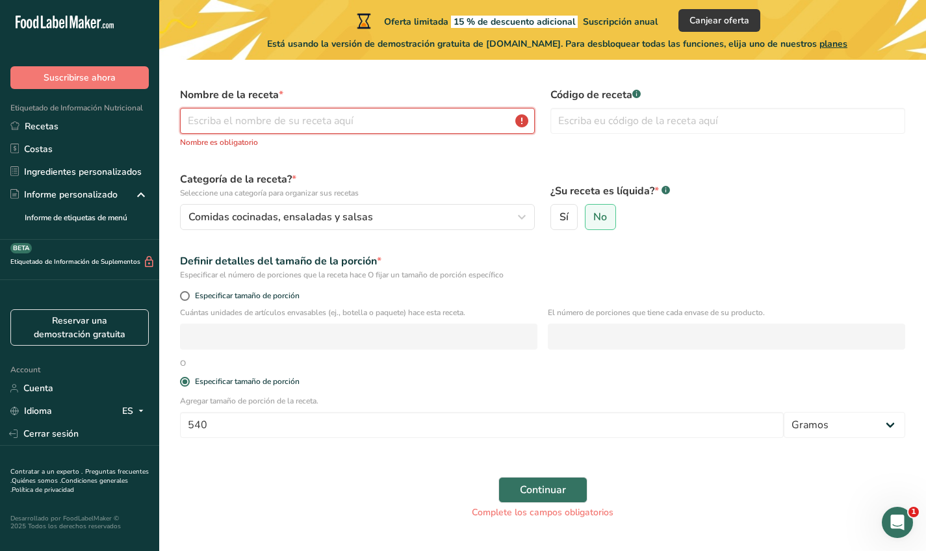
click at [274, 120] on input "text" at bounding box center [357, 121] width 355 height 26
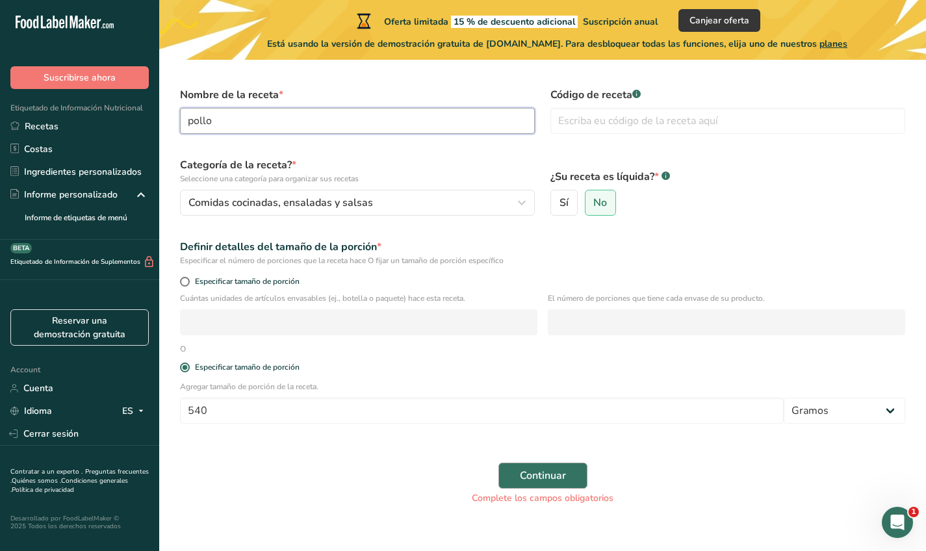
type input "pollo"
click at [539, 475] on span "Continuar" at bounding box center [543, 476] width 46 height 16
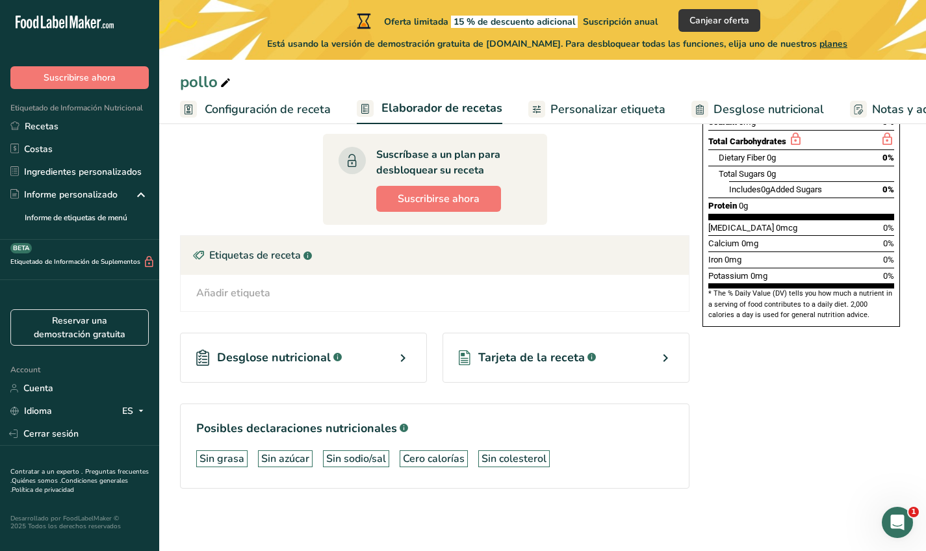
scroll to position [276, 0]
click at [317, 365] on span "Desglose nutricional" at bounding box center [274, 358] width 114 height 18
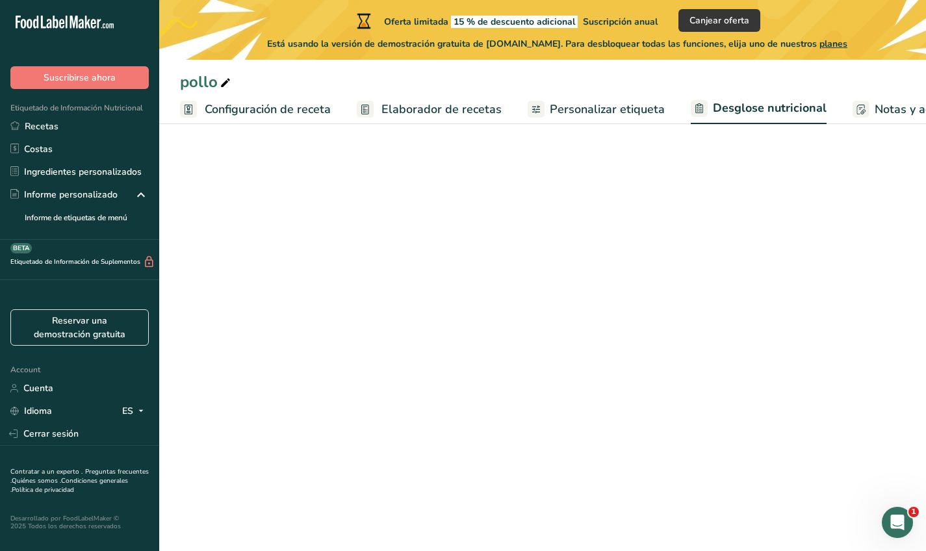
select select "Calories"
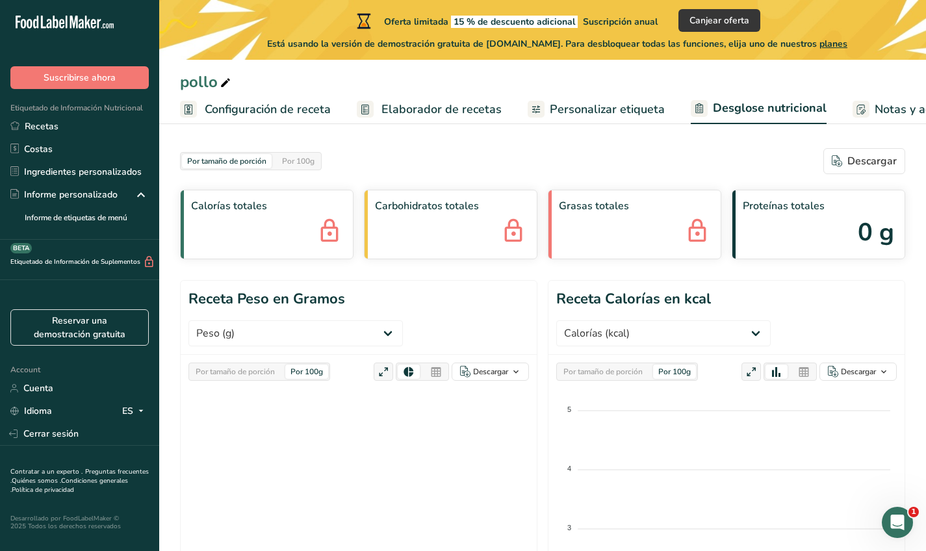
click at [569, 116] on span "Personalizar etiqueta" at bounding box center [607, 110] width 115 height 18
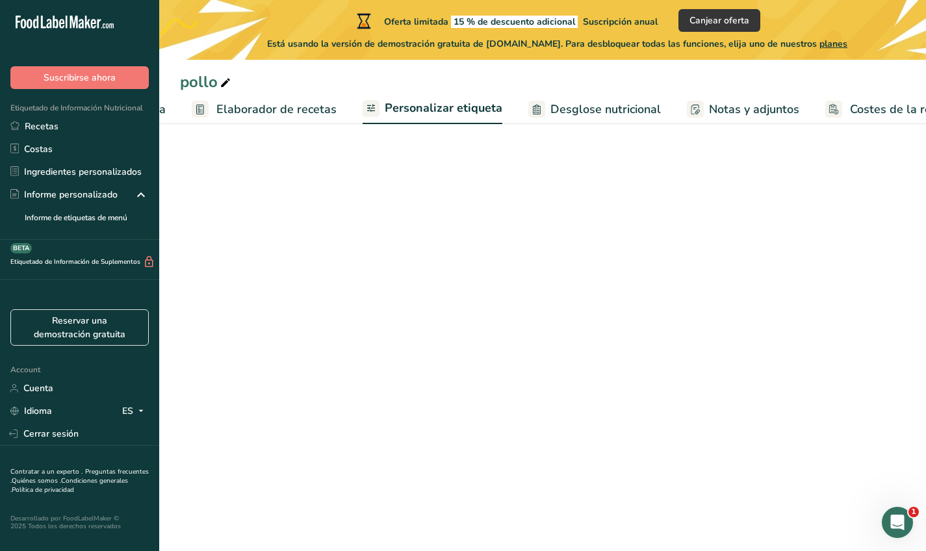
scroll to position [0, 207]
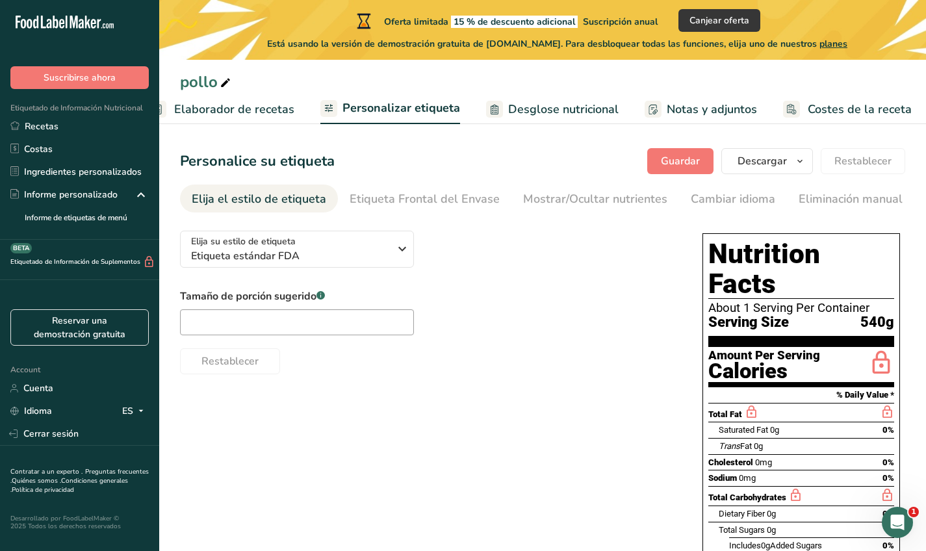
click at [822, 103] on span "Costes de la receta" at bounding box center [860, 110] width 104 height 18
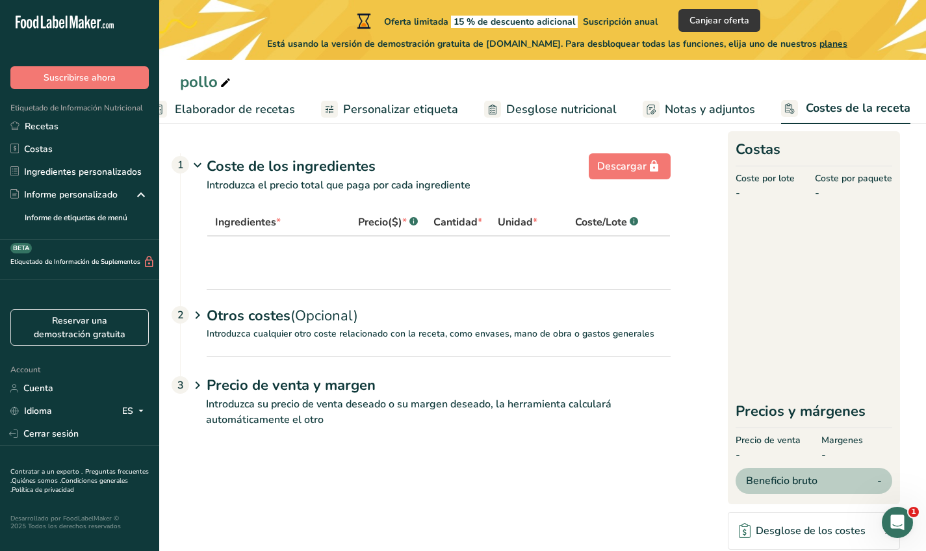
click at [734, 111] on span "Notas y adjuntos" at bounding box center [710, 110] width 90 height 18
